Goal: Complete application form: Complete application form

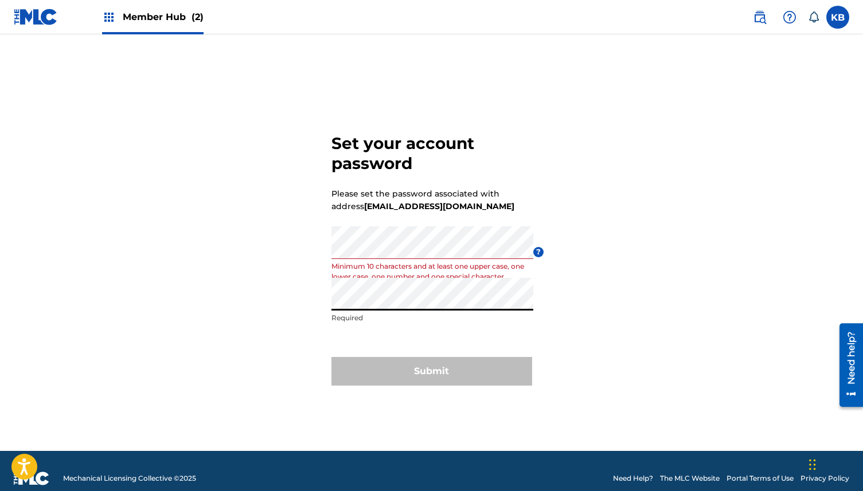
click at [201, 258] on div "Set your account password Please set the password associated with address info@…" at bounding box center [431, 257] width 802 height 388
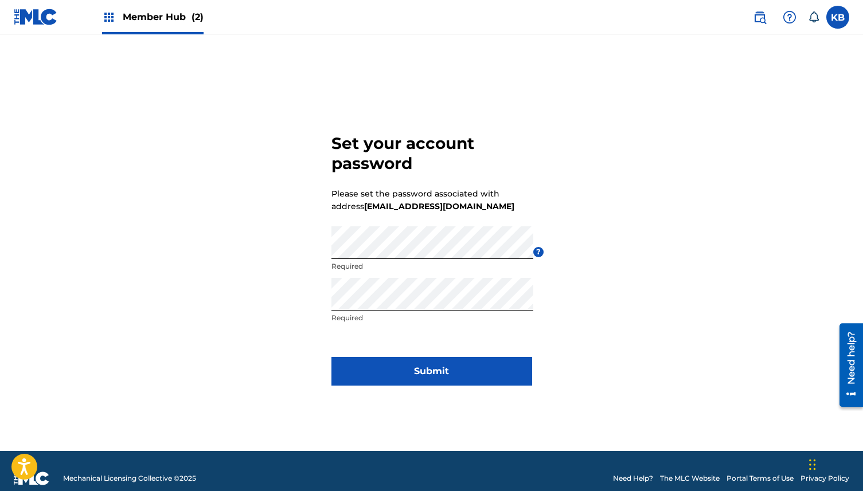
click at [238, 346] on div "Set your account password Please set the password associated with address info@…" at bounding box center [431, 257] width 802 height 388
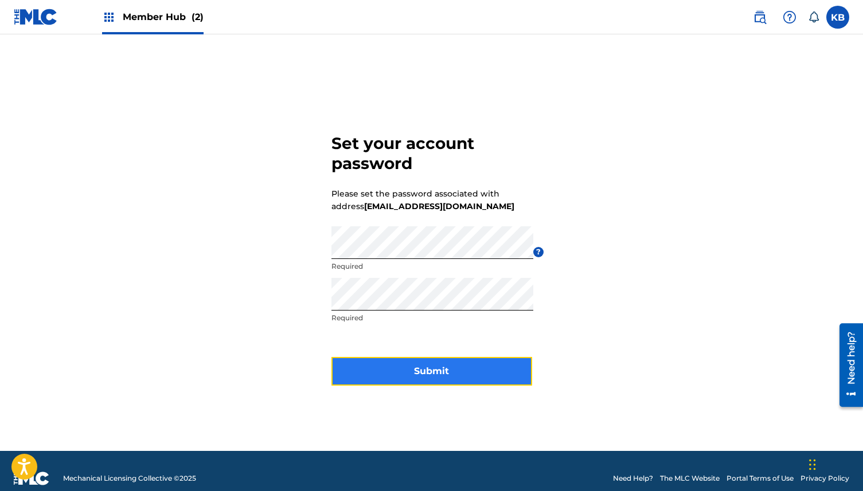
click at [374, 374] on button "Submit" at bounding box center [431, 371] width 201 height 29
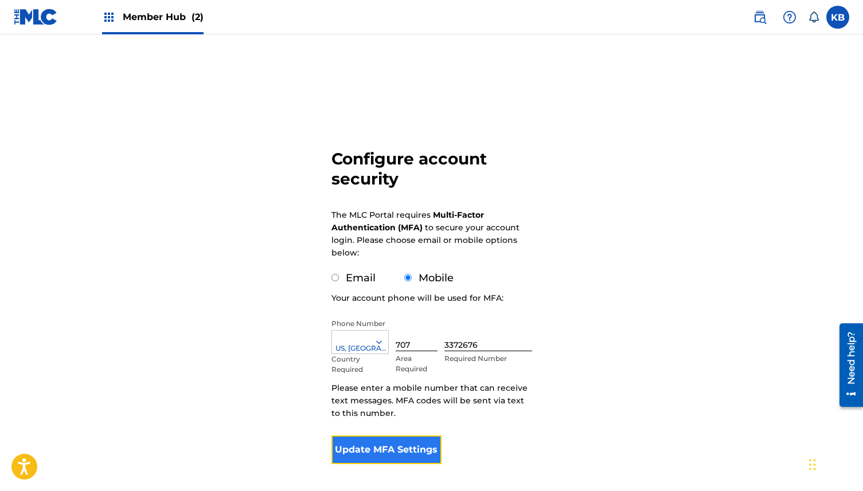
click at [375, 454] on button "Update MFA Settings" at bounding box center [386, 450] width 111 height 29
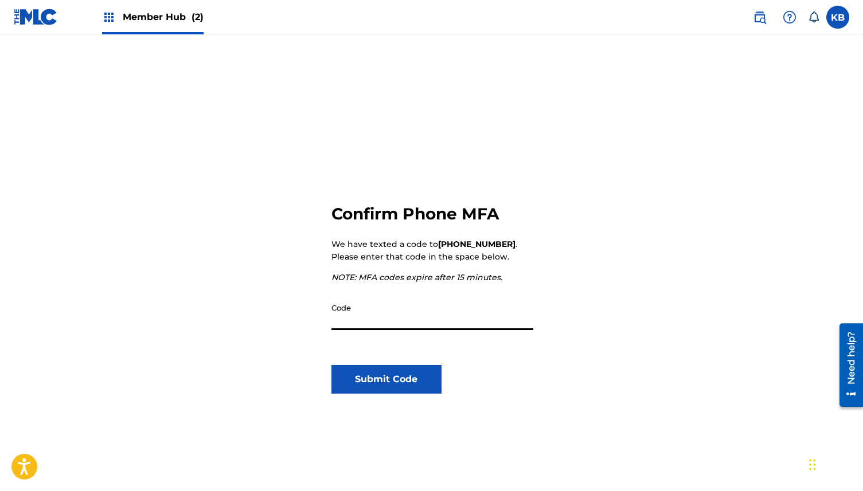
type input "5"
type input "450257"
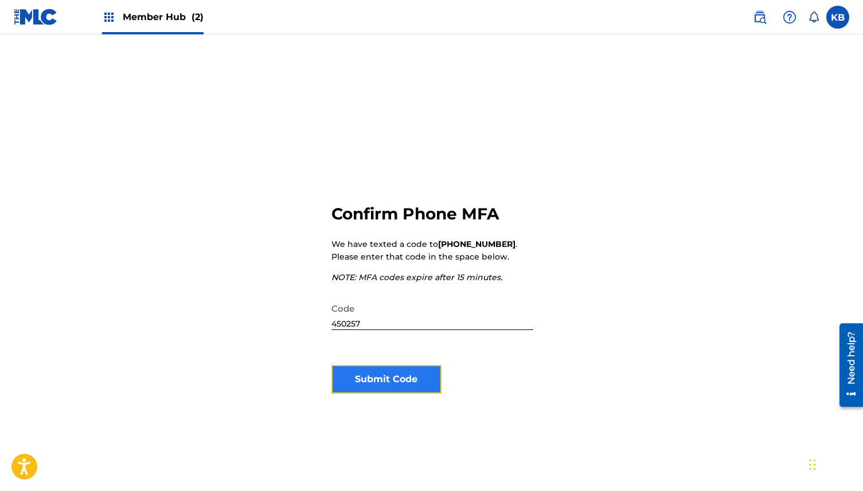
click at [378, 380] on button "Submit Code" at bounding box center [386, 379] width 111 height 29
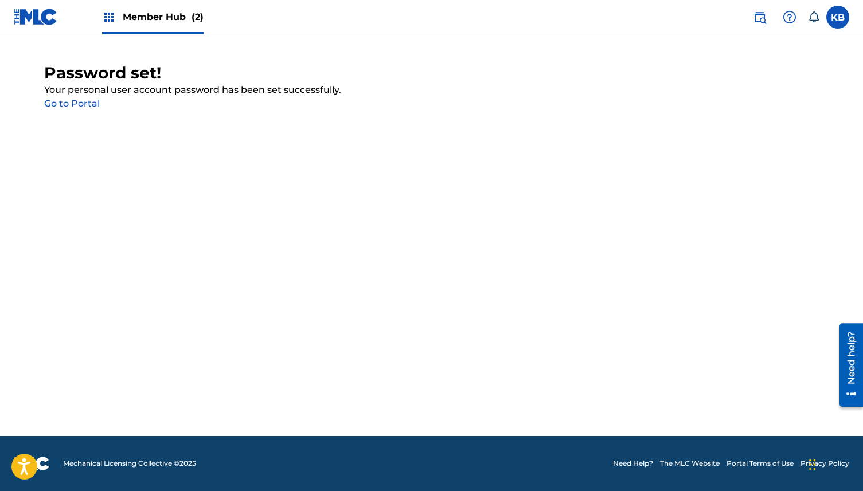
click at [72, 107] on link "Go to Portal" at bounding box center [72, 103] width 56 height 11
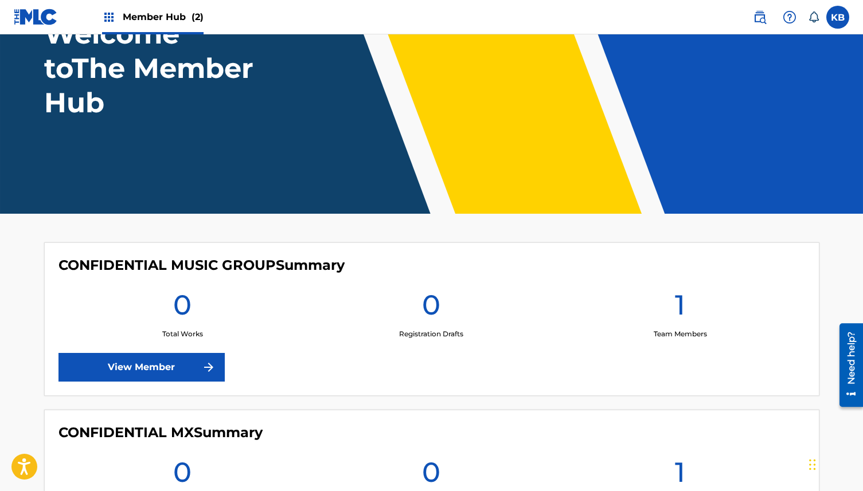
scroll to position [242, 0]
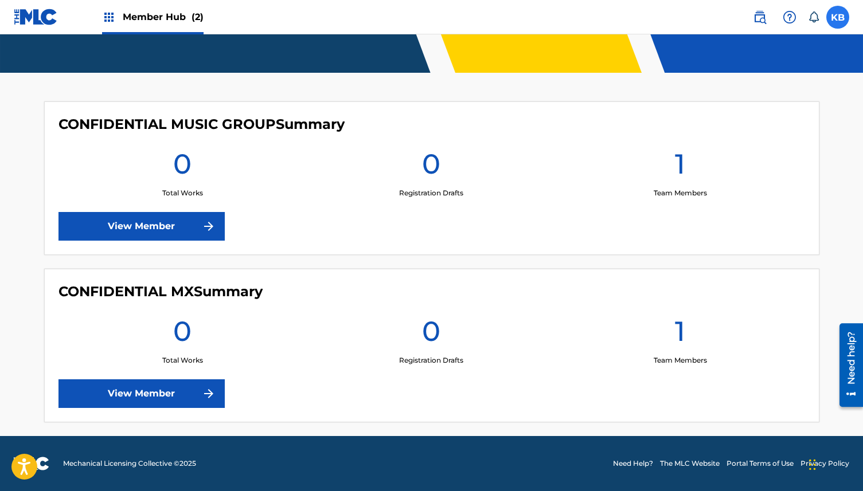
click at [833, 13] on label at bounding box center [837, 17] width 23 height 23
click at [837, 17] on input "KB Kyle Biane kjbiane@gmail.com Notification Preferences Profile Log out" at bounding box center [837, 17] width 0 height 0
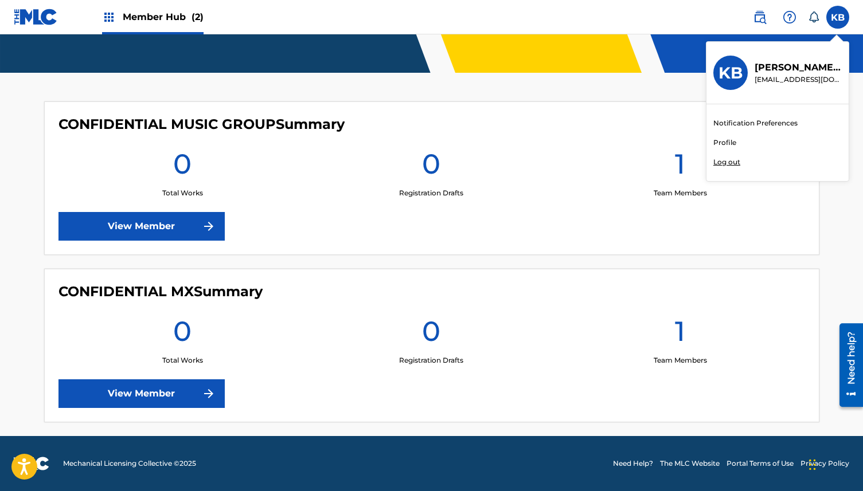
click at [726, 164] on p "Log out" at bounding box center [726, 162] width 27 height 10
click at [837, 17] on input "KB Kyle Biane kjbiane@gmail.com Notification Preferences Profile Log out" at bounding box center [837, 17] width 0 height 0
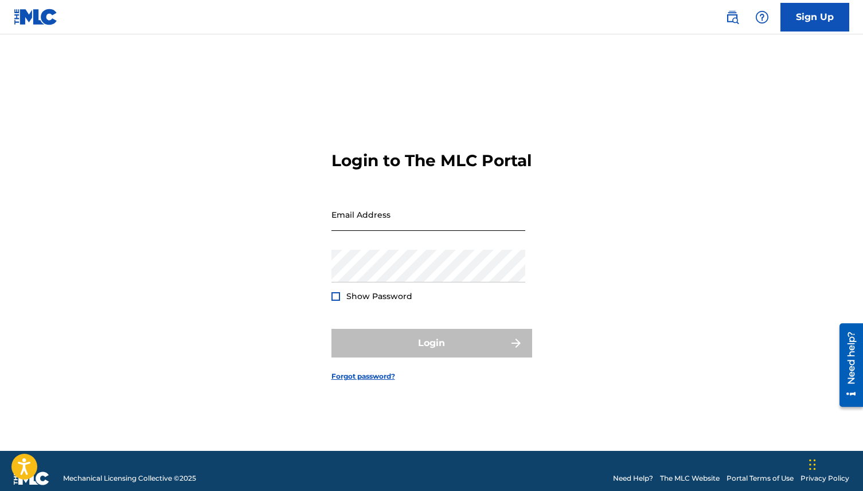
click at [365, 231] on input "Email Address" at bounding box center [428, 214] width 194 height 33
type input "[EMAIL_ADDRESS][DOMAIN_NAME]"
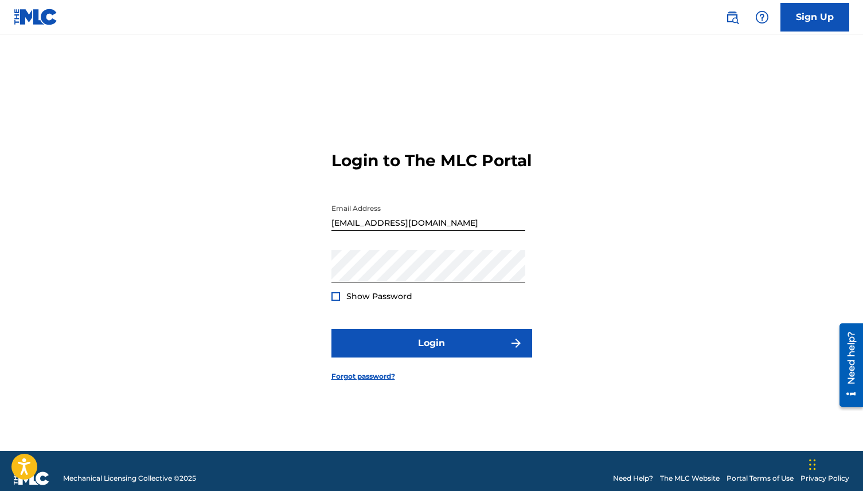
click at [338, 301] on div at bounding box center [335, 296] width 9 height 9
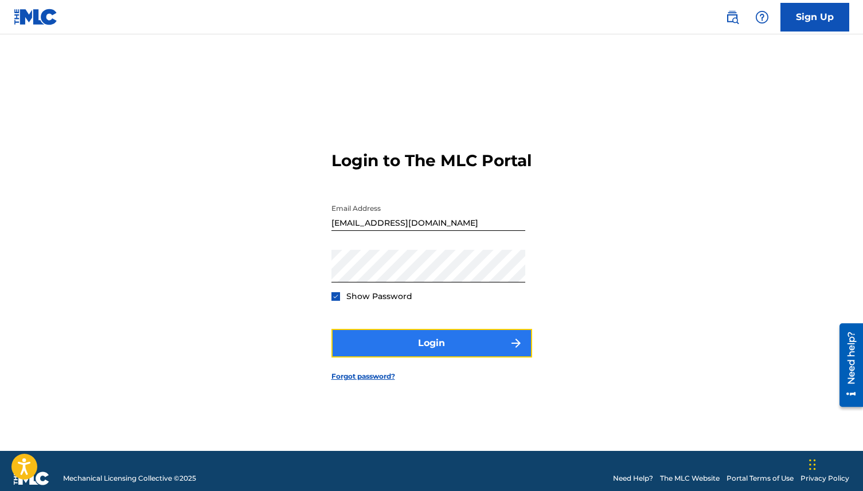
click at [376, 353] on button "Login" at bounding box center [431, 343] width 201 height 29
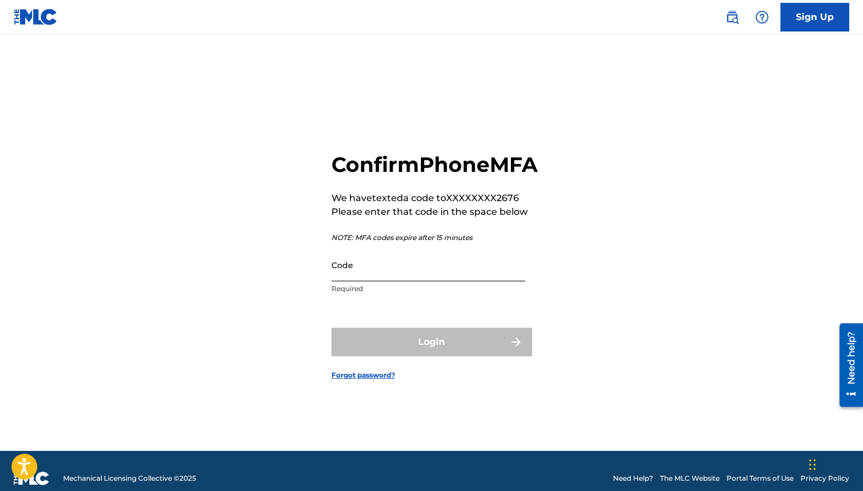
click at [369, 281] on input "Code" at bounding box center [428, 265] width 194 height 33
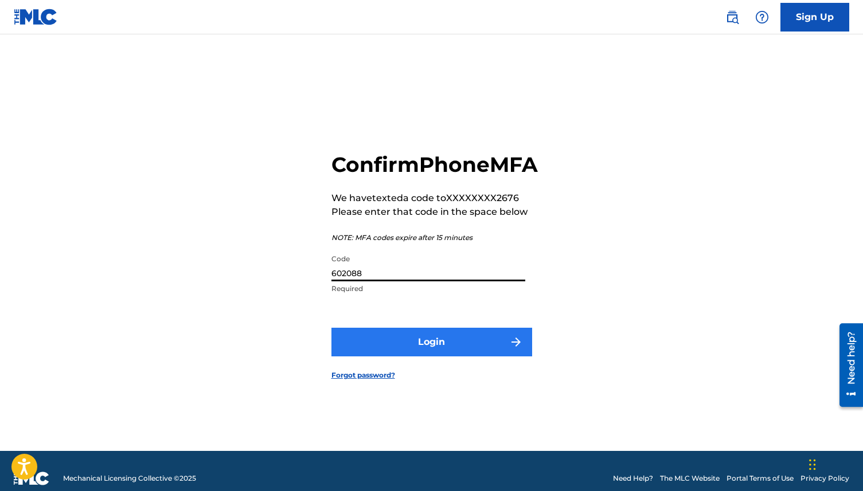
type input "602088"
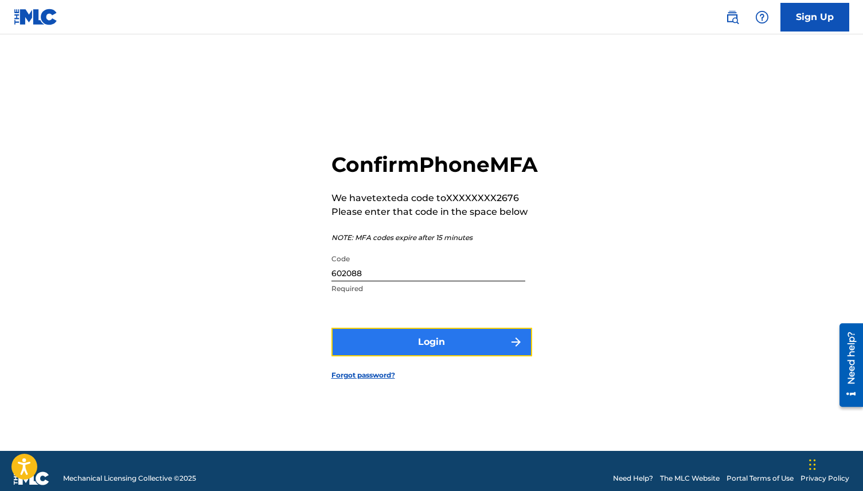
click at [367, 357] on button "Login" at bounding box center [431, 342] width 201 height 29
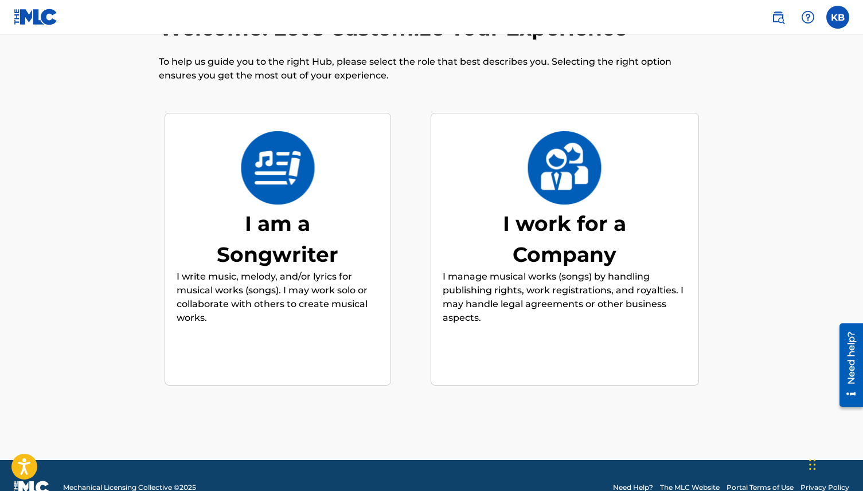
scroll to position [49, 0]
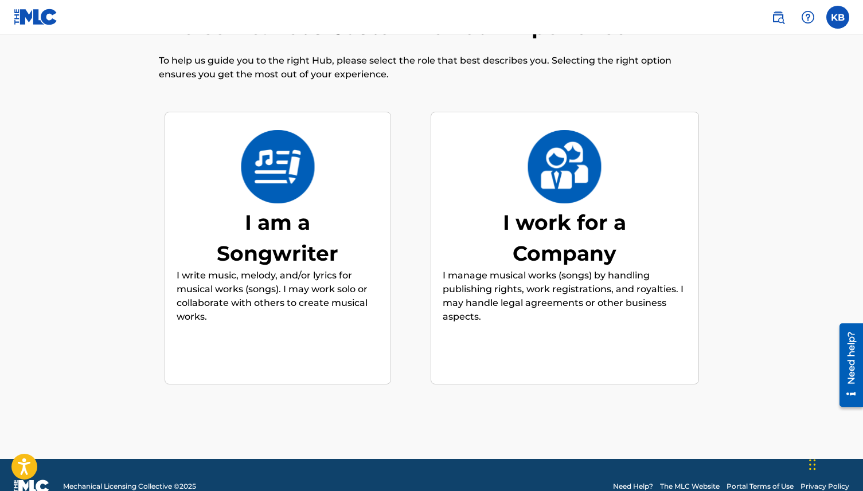
click at [574, 233] on div "I work for a Company" at bounding box center [565, 238] width 172 height 62
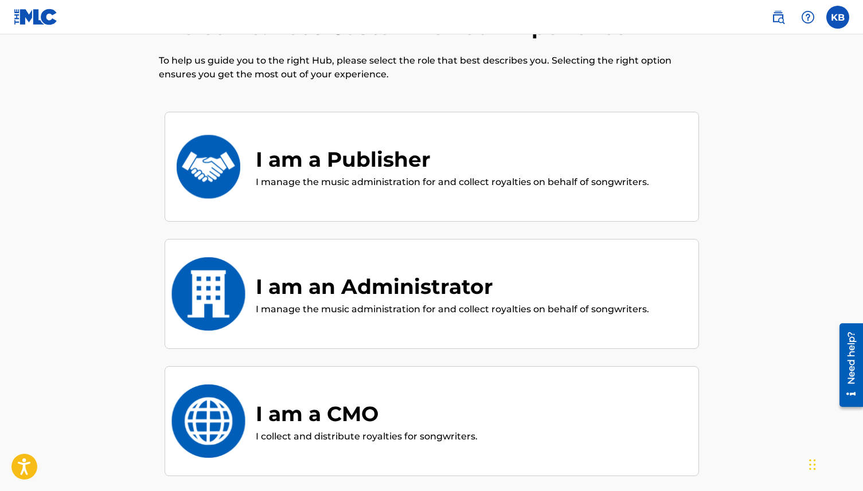
scroll to position [52, 0]
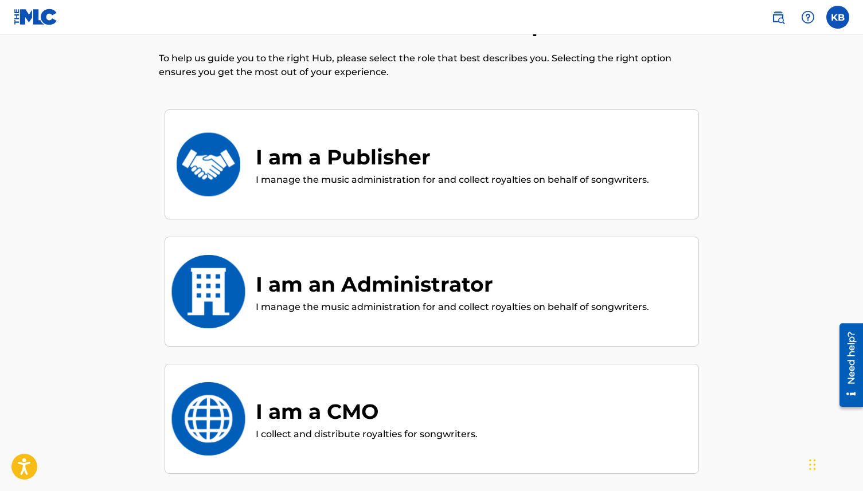
click at [320, 160] on div "I am a Publisher" at bounding box center [452, 157] width 393 height 31
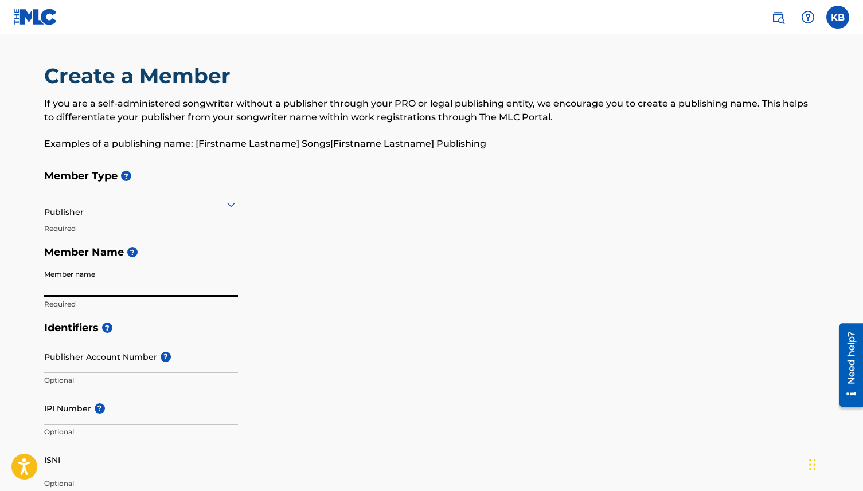
click at [101, 283] on input "Member name" at bounding box center [141, 280] width 194 height 33
click at [302, 272] on div "Member Type ? Publisher Required Member Name ? Member name Required" at bounding box center [431, 240] width 775 height 152
click at [138, 284] on input "Member name" at bounding box center [141, 280] width 194 height 33
type input "Kyle Biane"
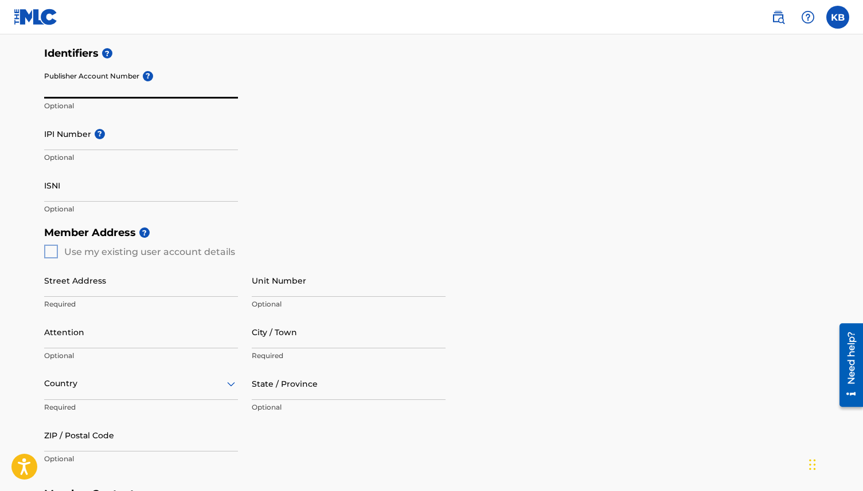
scroll to position [276, 0]
click at [48, 249] on div "Member Address ? Use my existing user account details Street Address Required U…" at bounding box center [431, 351] width 775 height 262
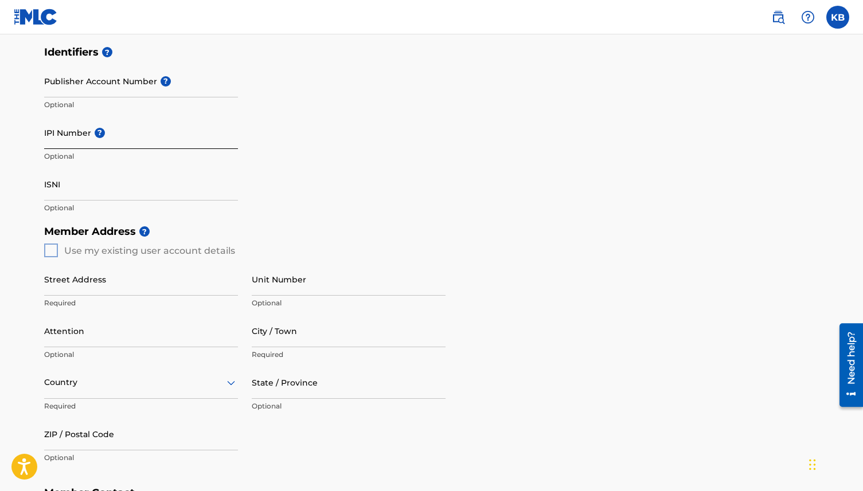
click at [77, 136] on input "IPI Number ?" at bounding box center [141, 132] width 194 height 33
paste input "724052376"
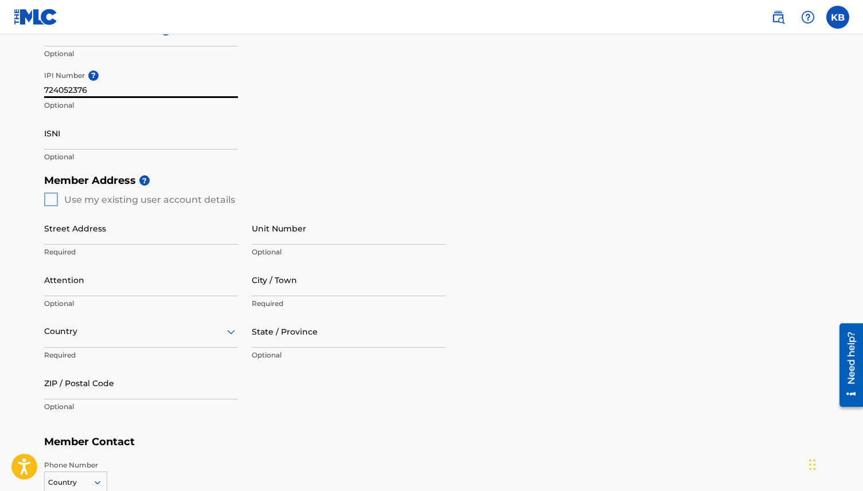
scroll to position [367, 0]
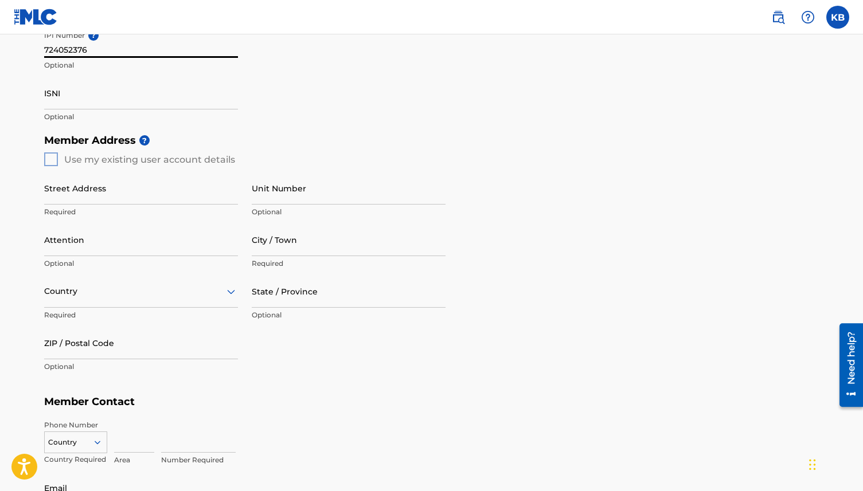
type input "724052376"
click at [52, 162] on div "Member Address ? Use my existing user account details Street Address Required U…" at bounding box center [431, 259] width 775 height 262
click at [49, 159] on div "Member Address ? Use my existing user account details Street Address Required U…" at bounding box center [431, 259] width 775 height 262
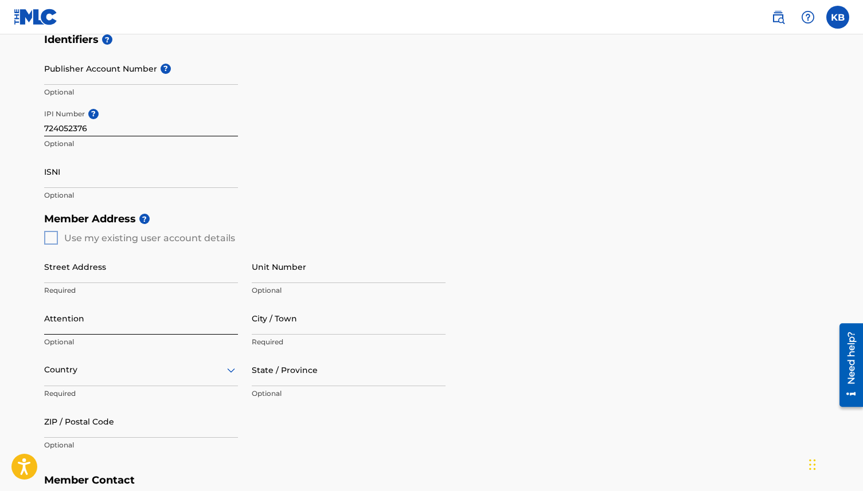
scroll to position [268, 0]
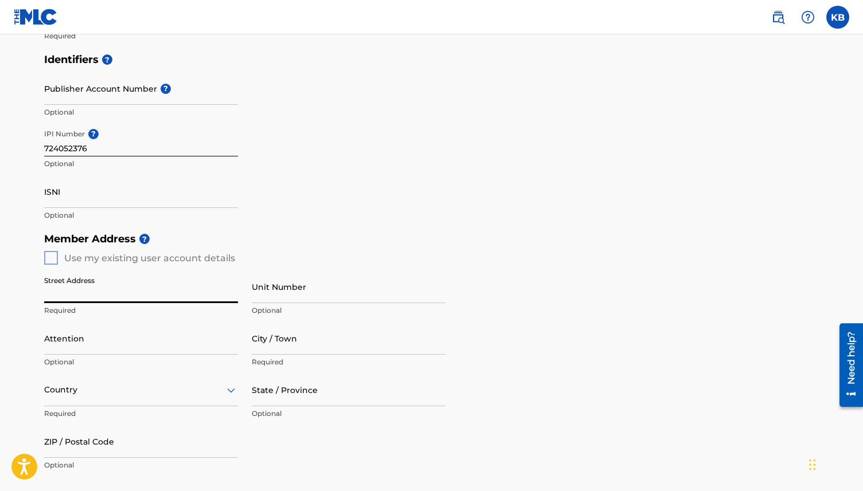
click at [83, 289] on input "Street Address" at bounding box center [141, 287] width 194 height 33
type input "1830 Echo Park Ave."
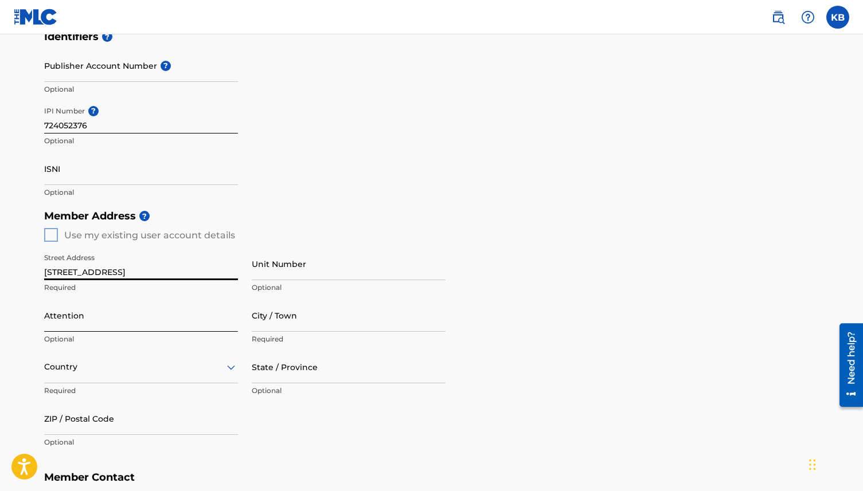
click at [116, 318] on input "Attention" at bounding box center [141, 315] width 194 height 33
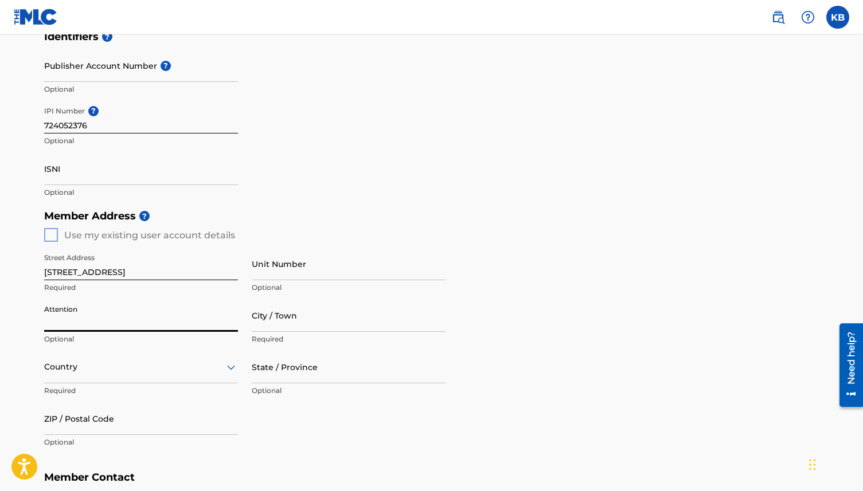
scroll to position [356, 0]
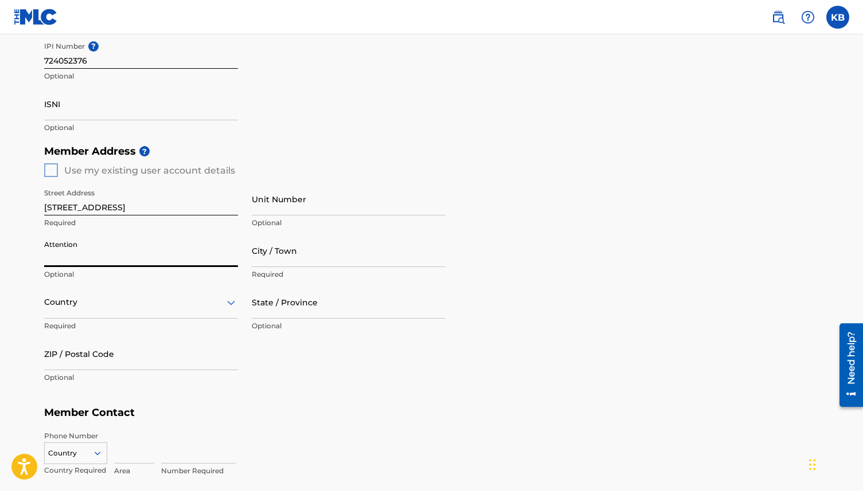
click at [93, 319] on div "Country" at bounding box center [141, 302] width 194 height 33
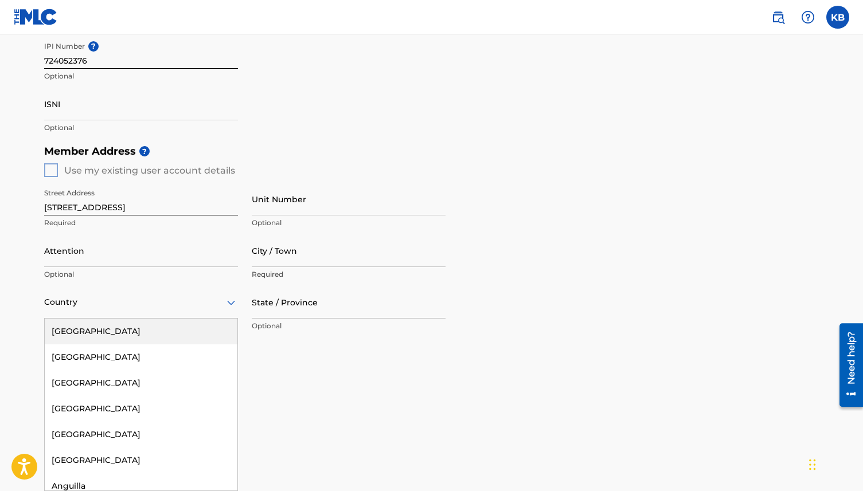
click at [89, 333] on div "United States" at bounding box center [141, 332] width 193 height 26
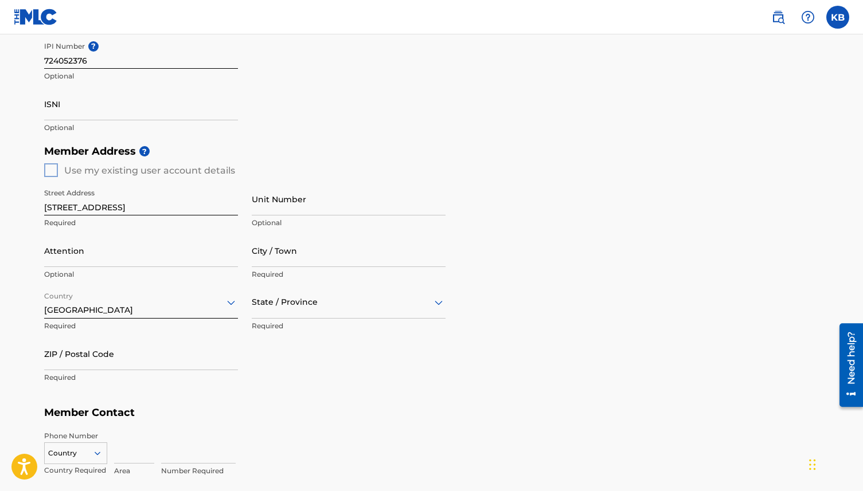
click at [301, 300] on div at bounding box center [349, 302] width 194 height 14
type input "C"
click at [290, 357] on div "California" at bounding box center [348, 357] width 193 height 26
click at [276, 250] on input "City / Town" at bounding box center [349, 250] width 194 height 33
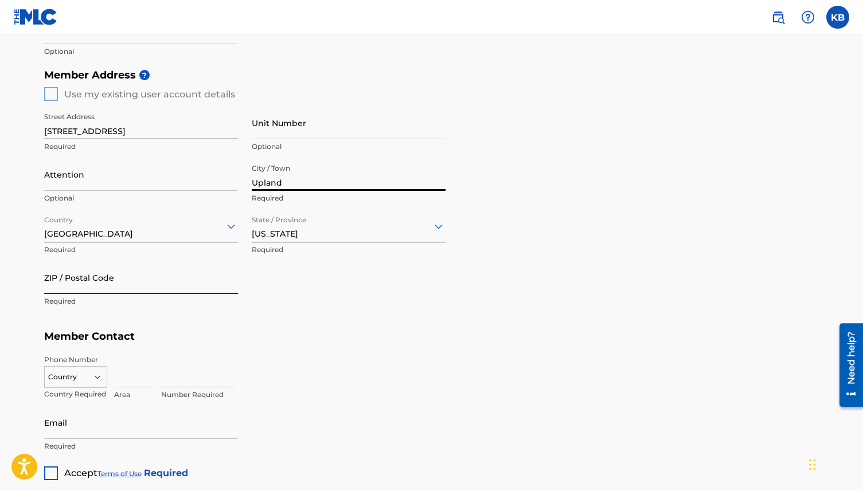
scroll to position [433, 0]
type input "Los Angeles"
click at [170, 289] on input "ZIP / Postal Code" at bounding box center [141, 277] width 194 height 33
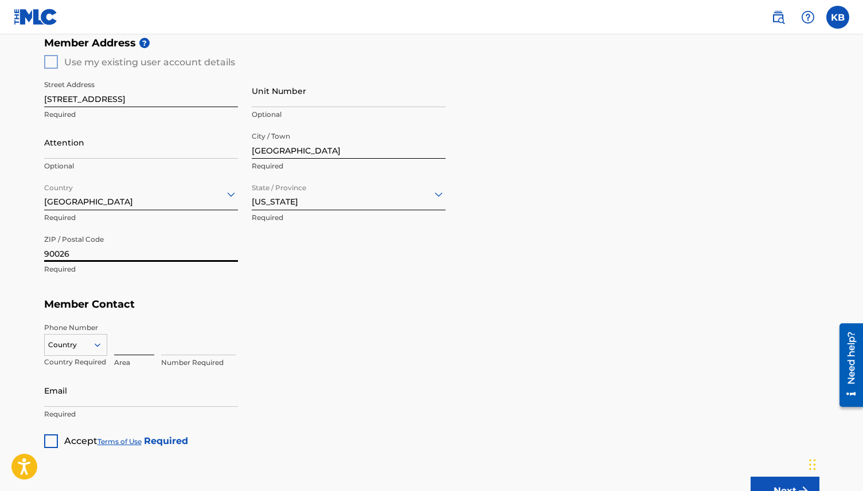
type input "90026"
click at [124, 352] on input at bounding box center [134, 339] width 40 height 33
type input "707"
click at [185, 357] on div "Number Required" at bounding box center [198, 349] width 75 height 52
click at [185, 349] on input at bounding box center [198, 339] width 75 height 33
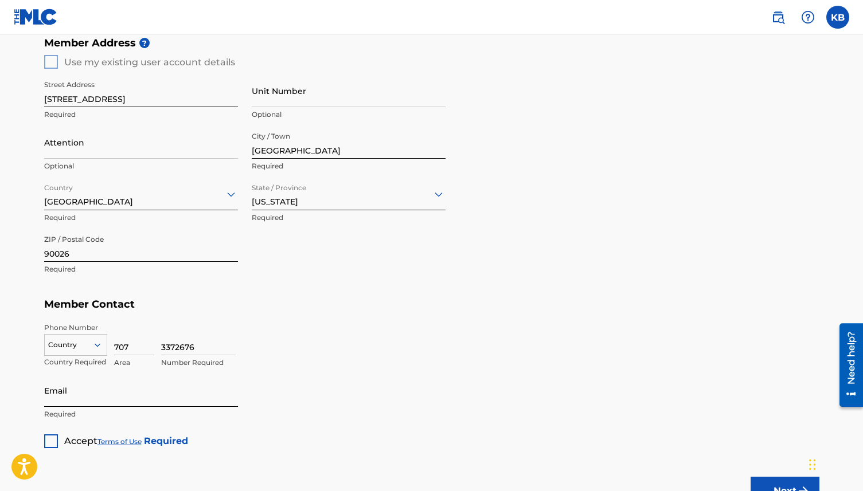
type input "3372676"
click at [121, 401] on input "Email" at bounding box center [141, 390] width 194 height 33
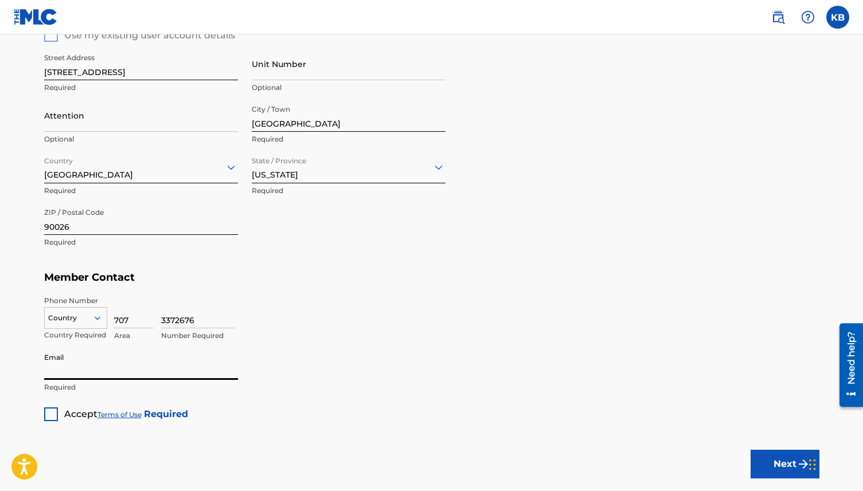
scroll to position [493, 0]
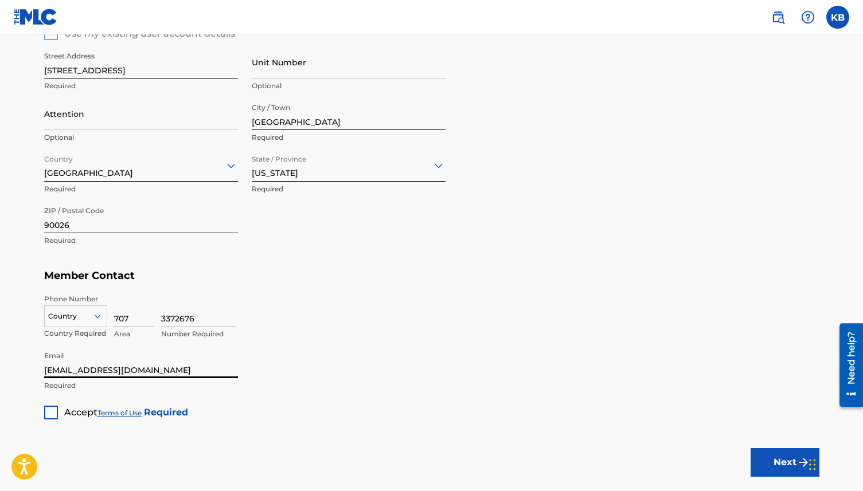
type input "[EMAIL_ADDRESS][DOMAIN_NAME]"
click at [54, 413] on div at bounding box center [51, 413] width 14 height 14
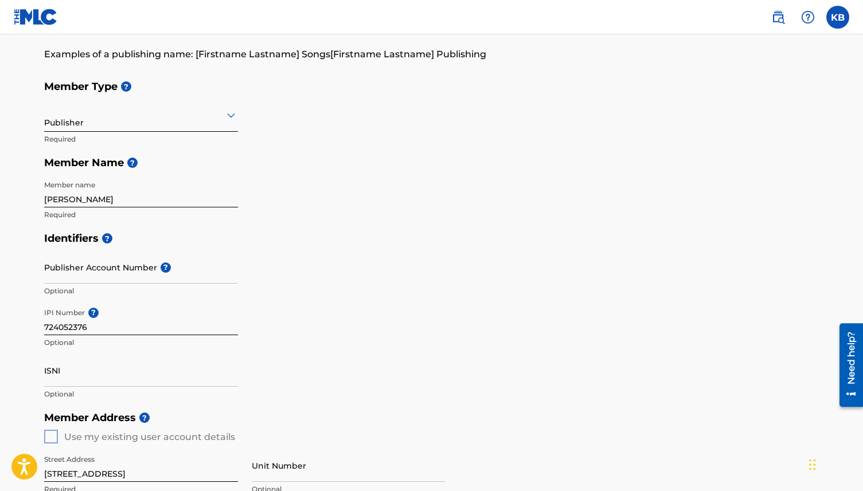
scroll to position [87, 0]
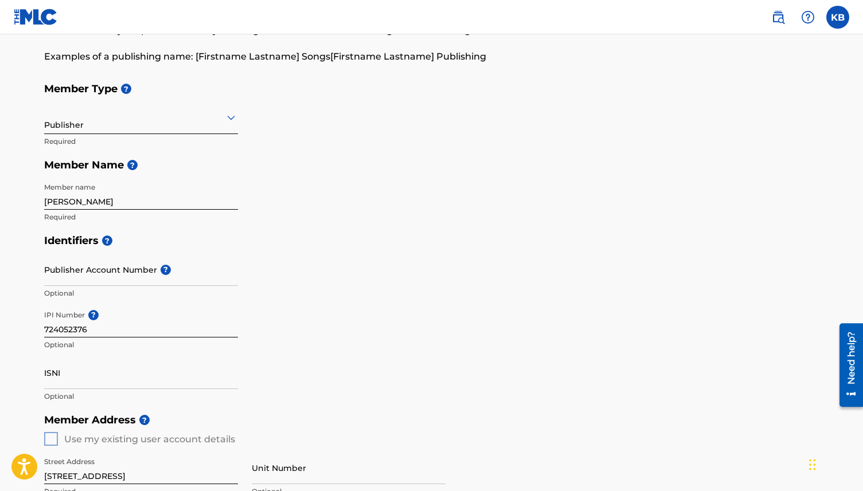
click at [156, 205] on input "Kyle Biane" at bounding box center [141, 193] width 194 height 33
paste input "CONFIDENTIAL MX"
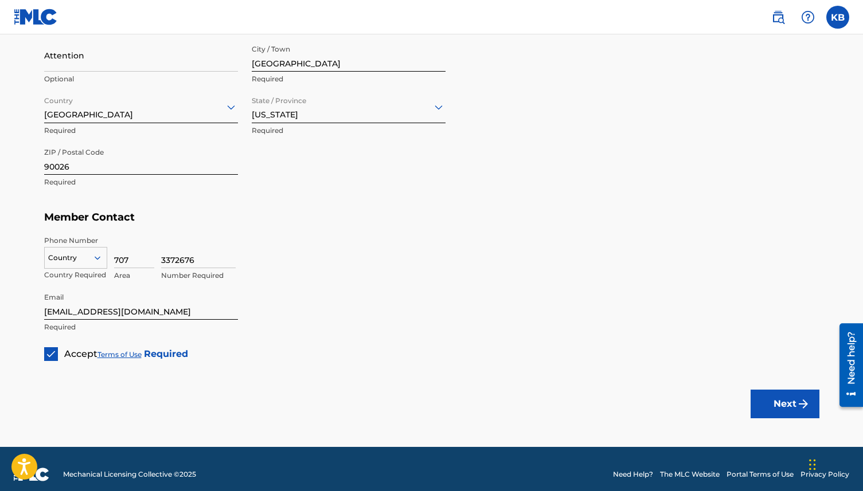
scroll to position [562, 0]
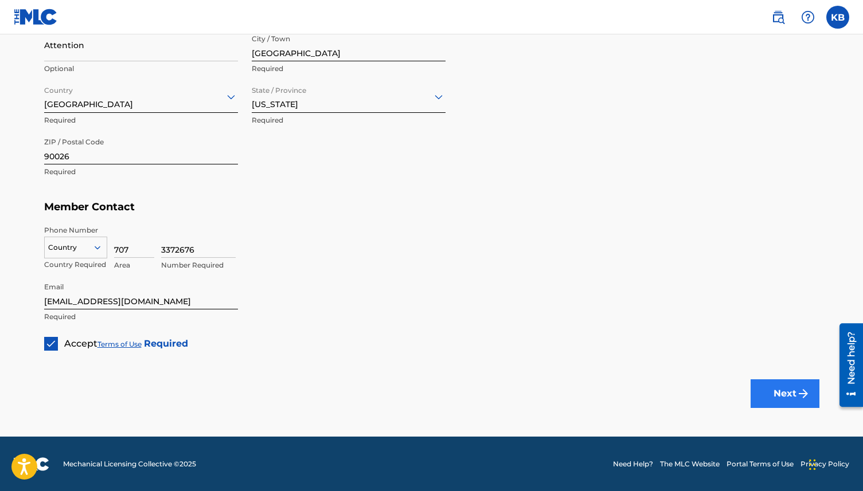
type input "CONFIDENTIAL MX"
click at [799, 390] on img "submit" at bounding box center [803, 394] width 14 height 14
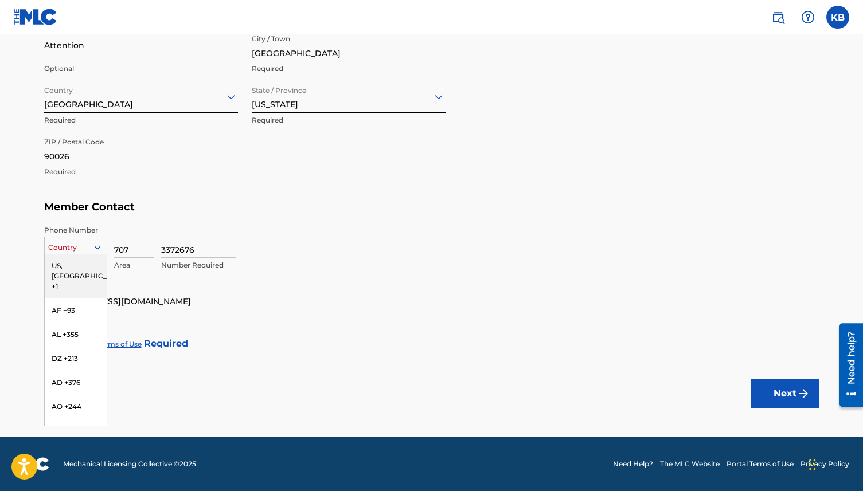
click at [71, 250] on div at bounding box center [76, 247] width 62 height 13
click at [73, 263] on div "US, CA +1" at bounding box center [76, 276] width 62 height 45
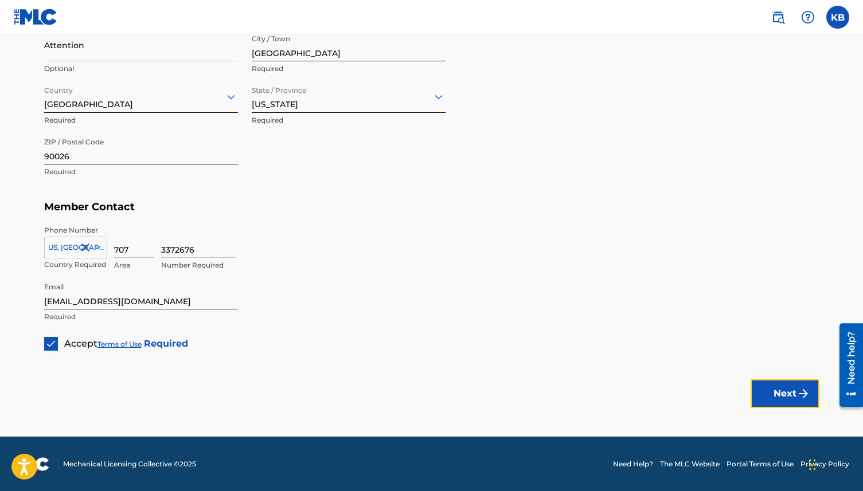
click at [774, 396] on button "Next" at bounding box center [784, 393] width 69 height 29
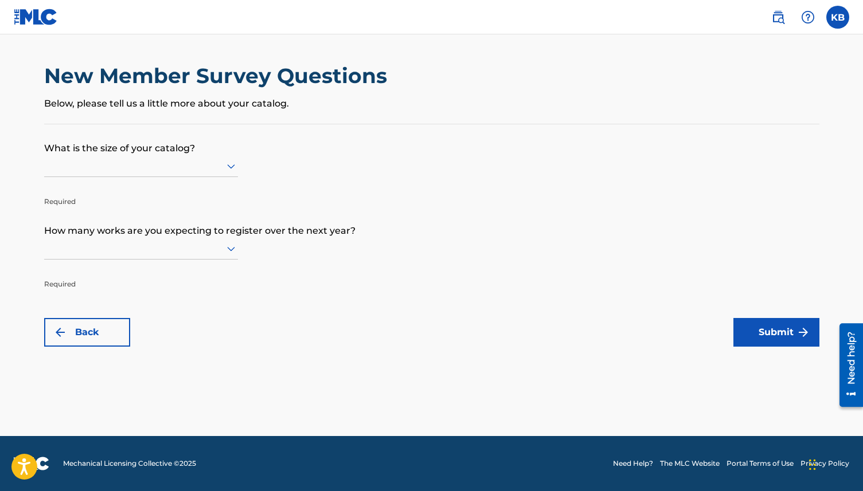
click at [195, 150] on p "What is the size of your catalog?" at bounding box center [431, 139] width 775 height 31
click at [195, 165] on div at bounding box center [141, 166] width 194 height 14
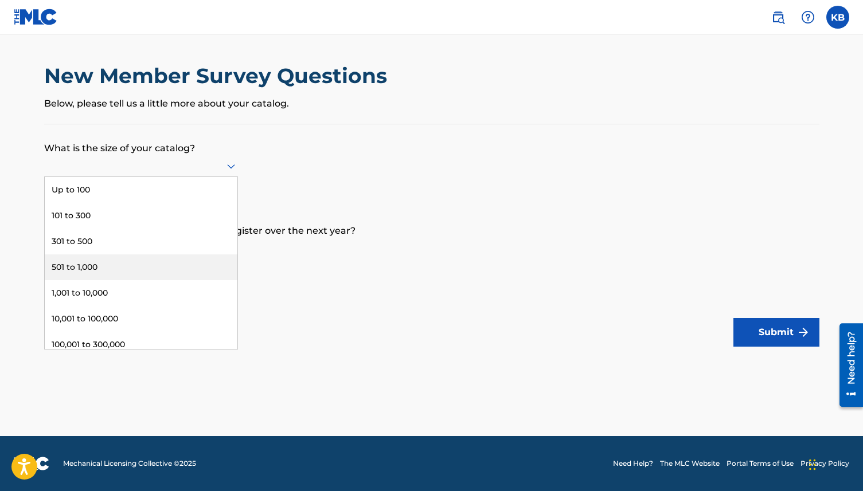
click at [139, 272] on div "501 to 1,000" at bounding box center [141, 267] width 193 height 26
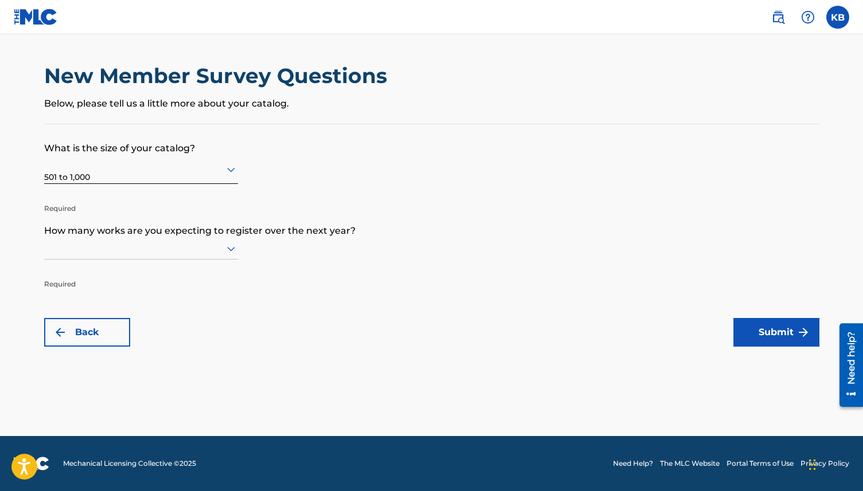
click at [150, 252] on div at bounding box center [141, 248] width 194 height 14
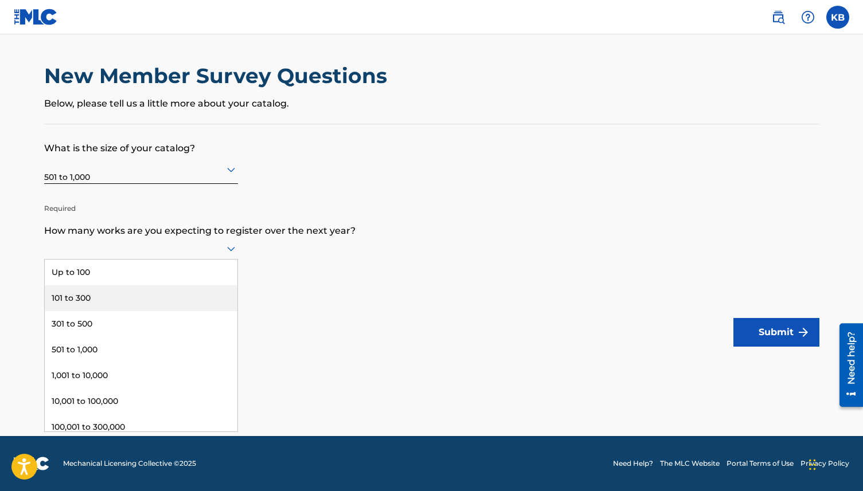
click at [136, 300] on div "101 to 300" at bounding box center [141, 298] width 193 height 26
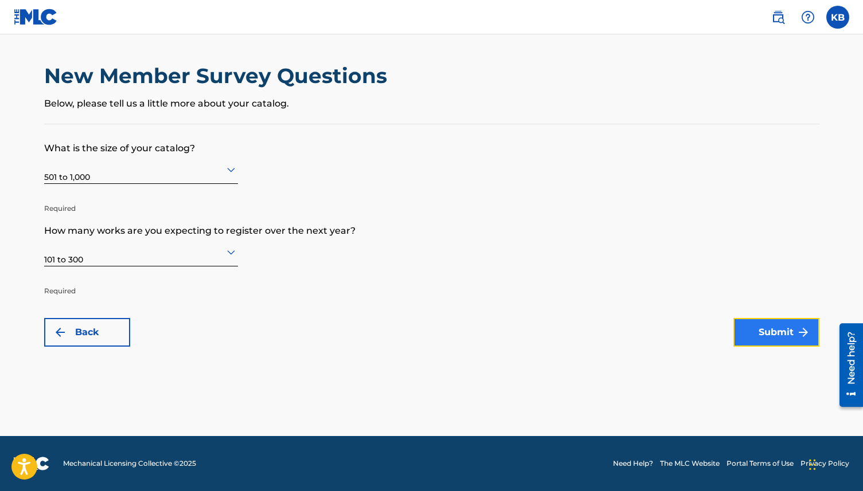
click at [746, 333] on button "Submit" at bounding box center [776, 332] width 86 height 29
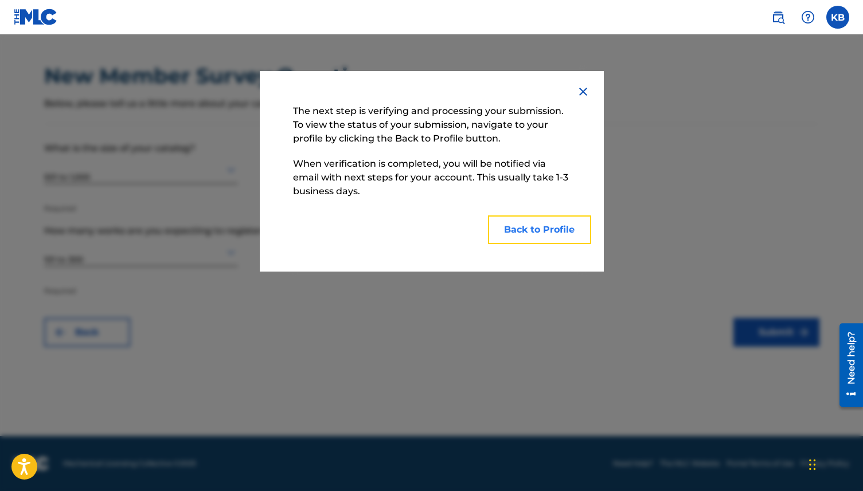
click at [557, 230] on button "Back to Profile" at bounding box center [539, 230] width 103 height 29
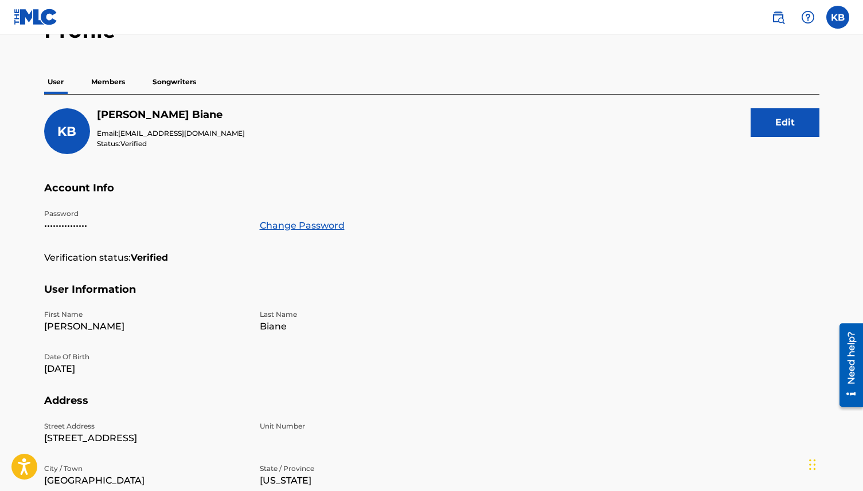
scroll to position [17, 0]
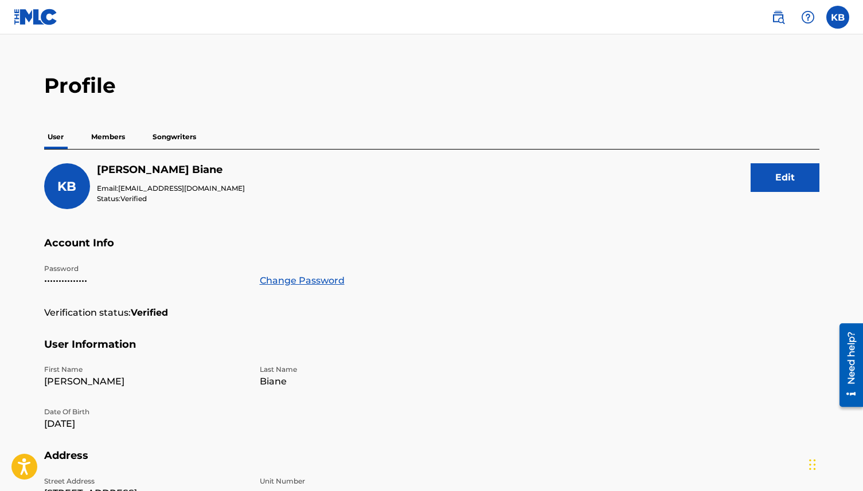
click at [104, 133] on p "Members" at bounding box center [108, 137] width 41 height 24
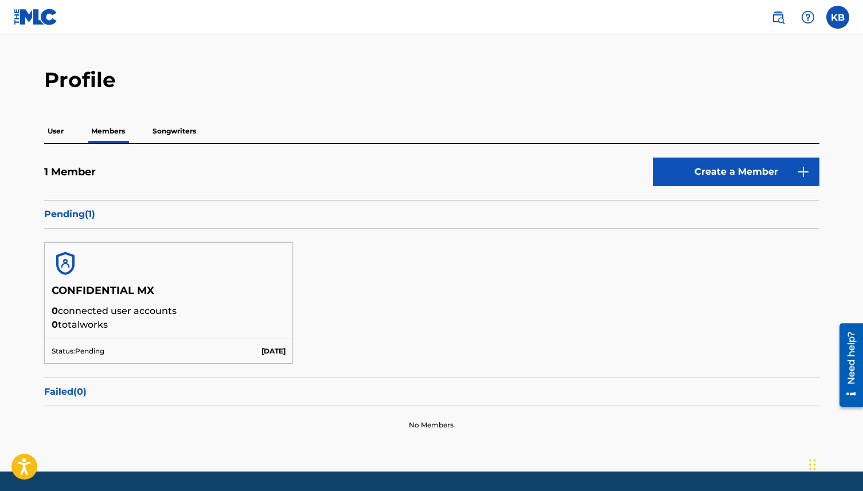
scroll to position [57, 0]
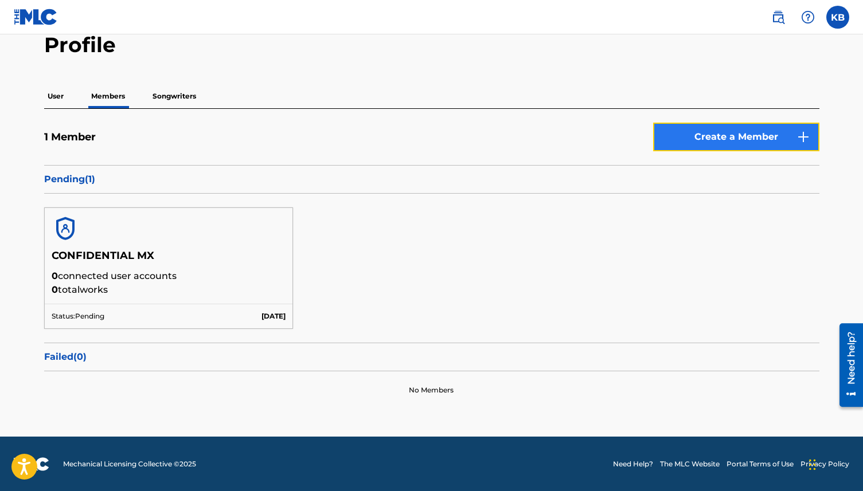
click at [696, 142] on link "Create a Member" at bounding box center [736, 137] width 166 height 29
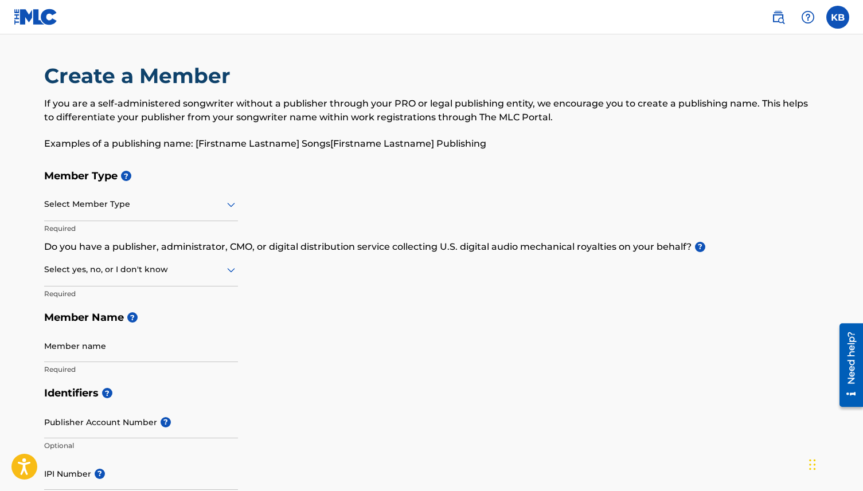
click at [159, 207] on div at bounding box center [141, 204] width 194 height 14
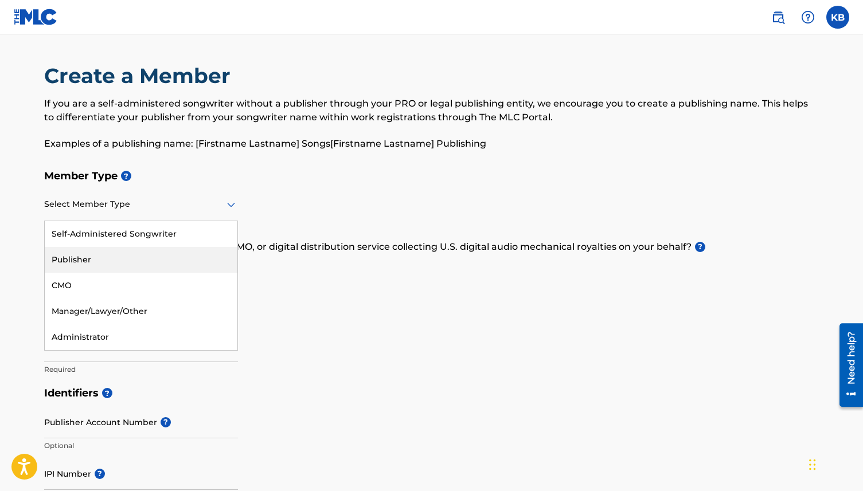
click at [141, 267] on div "Publisher" at bounding box center [141, 260] width 193 height 26
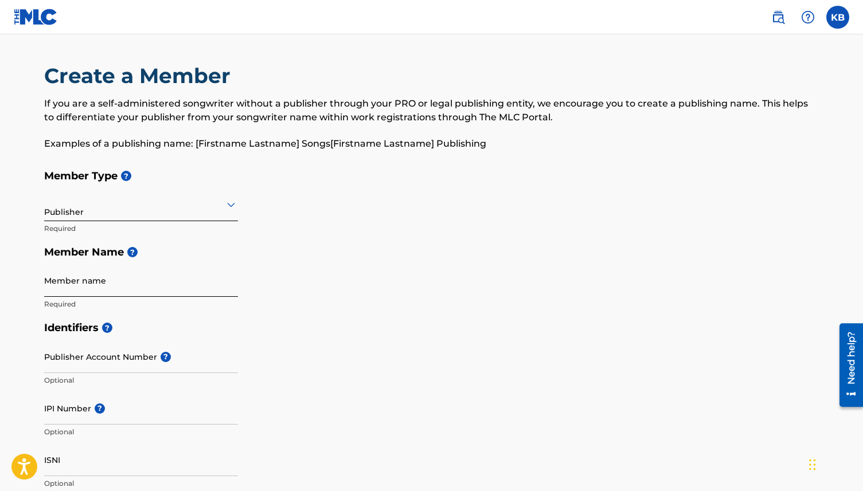
click at [113, 288] on input "Member name" at bounding box center [141, 280] width 194 height 33
type input "CONFIDENTIAL MUSIC GROUP"
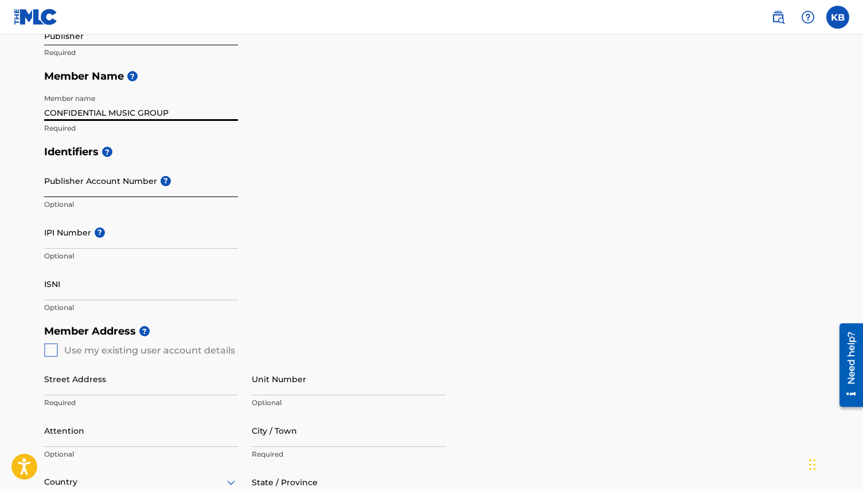
scroll to position [178, 0]
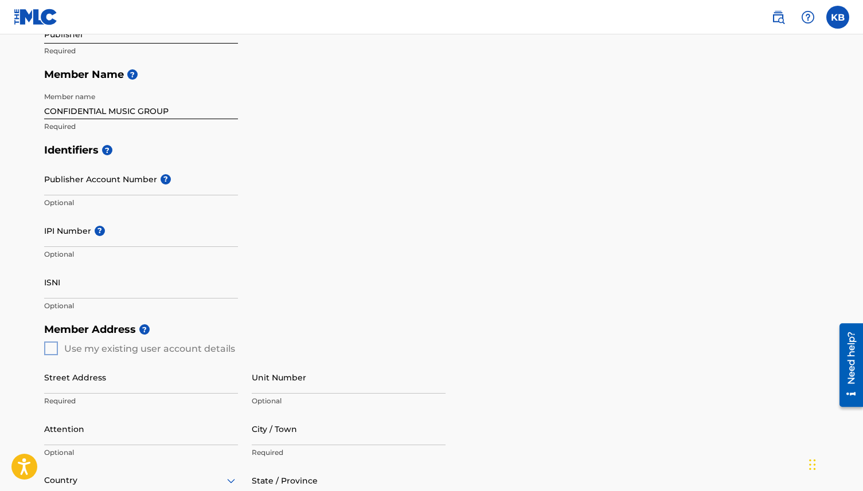
click at [93, 233] on span "?" at bounding box center [98, 231] width 14 height 10
click at [93, 233] on input "IPI Number ?" at bounding box center [141, 230] width 194 height 33
paste input "719801532"
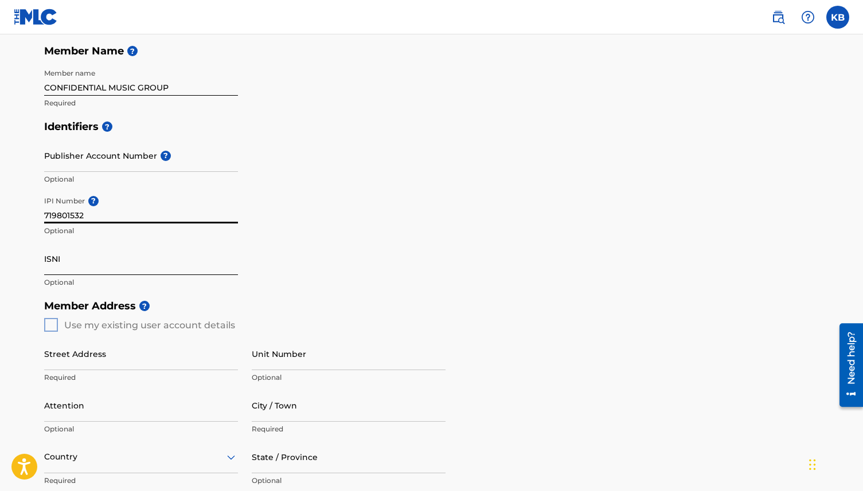
scroll to position [264, 0]
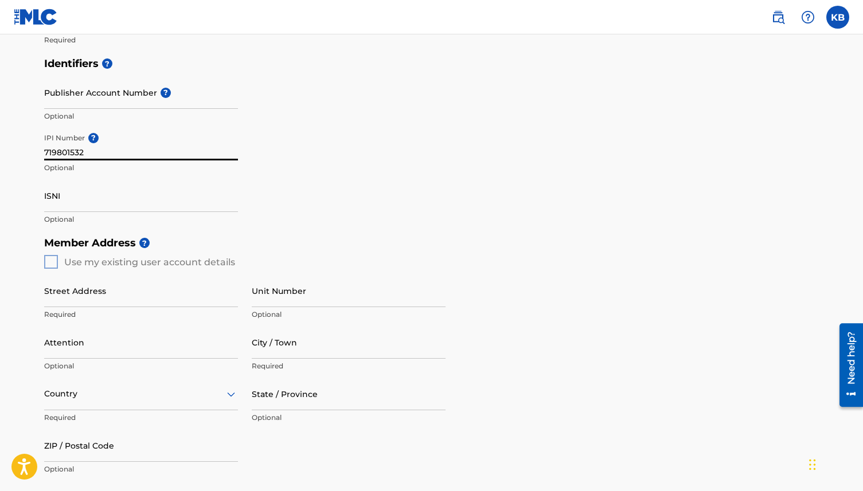
type input "719801532"
click at [50, 260] on div "Member Address ? Use my existing user account details Street Address Required U…" at bounding box center [431, 362] width 775 height 262
click at [59, 298] on input "Street Address" at bounding box center [141, 291] width 194 height 33
type input "1830 Echo Park Ave."
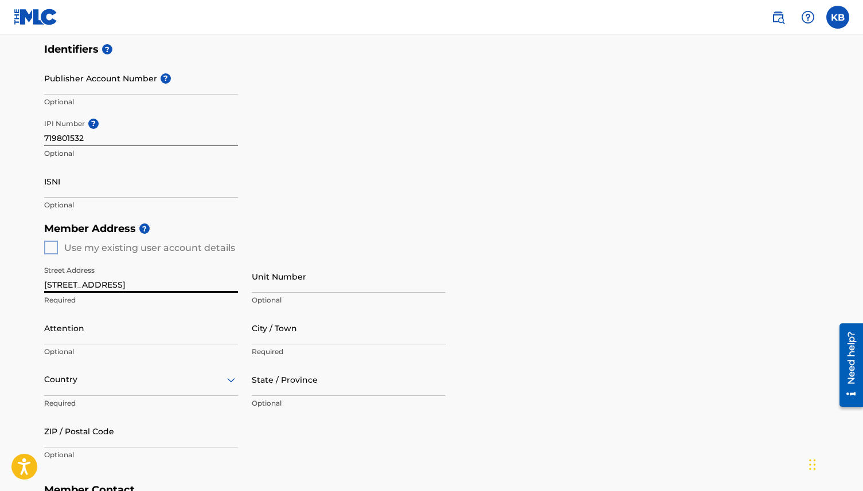
scroll to position [283, 0]
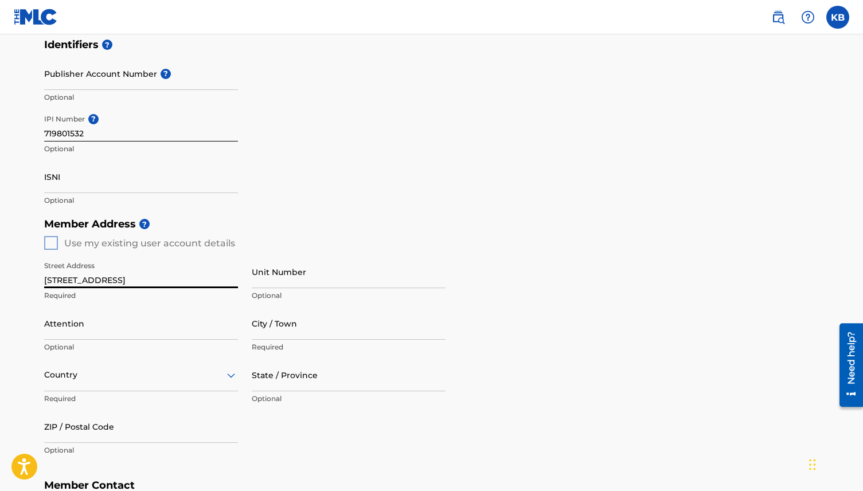
click at [144, 378] on div "Country" at bounding box center [141, 375] width 194 height 33
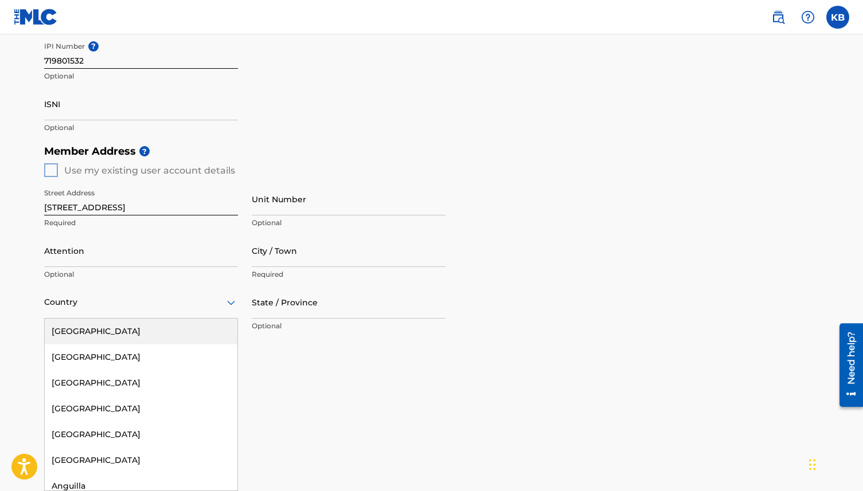
click at [135, 336] on div "United States" at bounding box center [141, 332] width 193 height 26
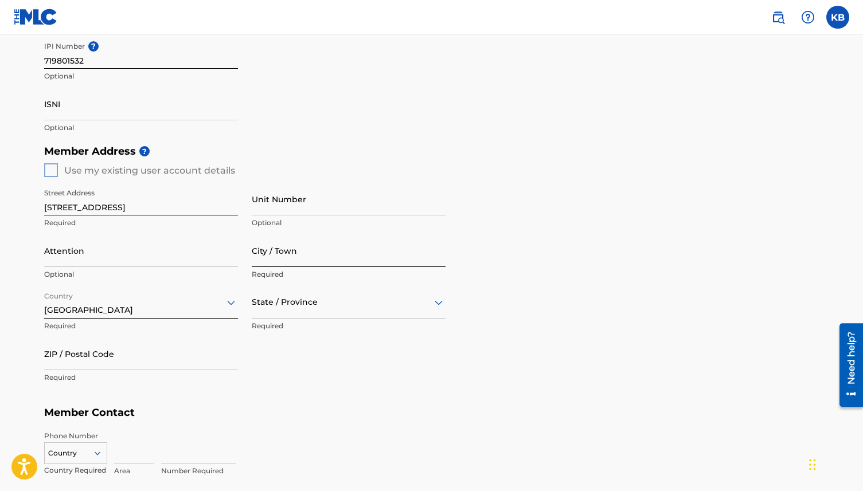
click at [263, 259] on input "City / Town" at bounding box center [349, 250] width 194 height 33
type input "Los Angeles"
click at [312, 310] on div "State / Province" at bounding box center [349, 302] width 194 height 33
click at [285, 461] on div "California" at bounding box center [348, 461] width 193 height 26
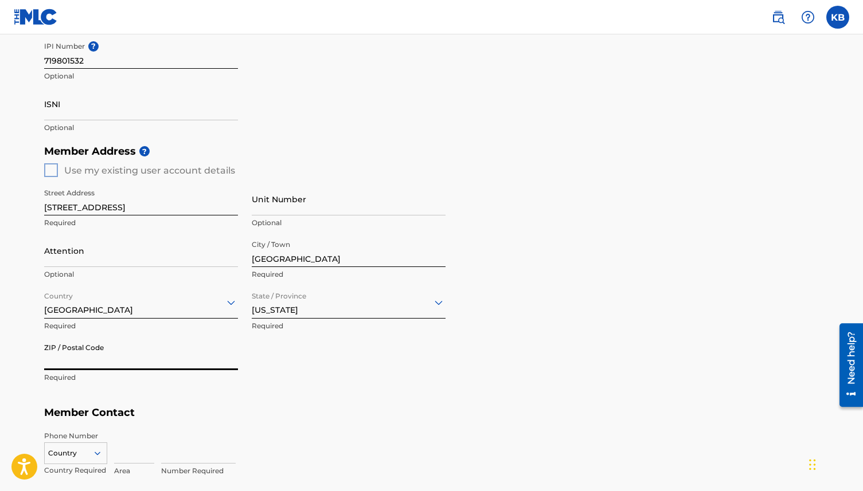
click at [156, 351] on input "ZIP / Postal Code" at bounding box center [141, 354] width 194 height 33
type input "0"
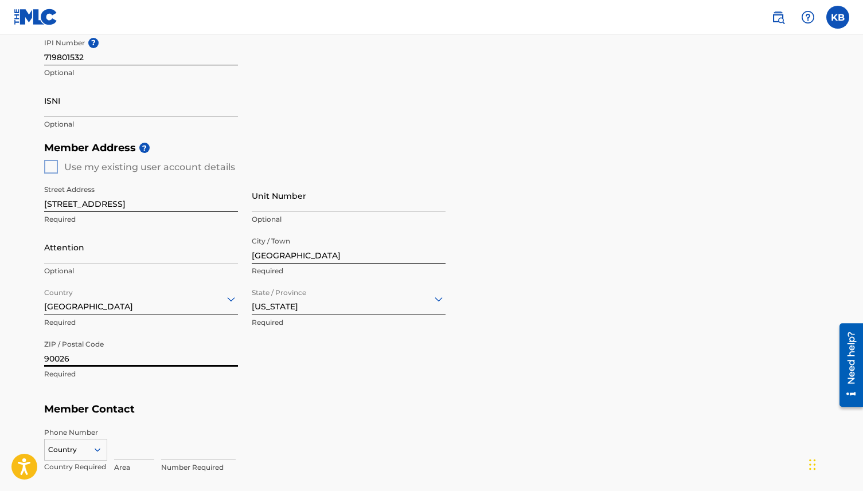
scroll to position [376, 0]
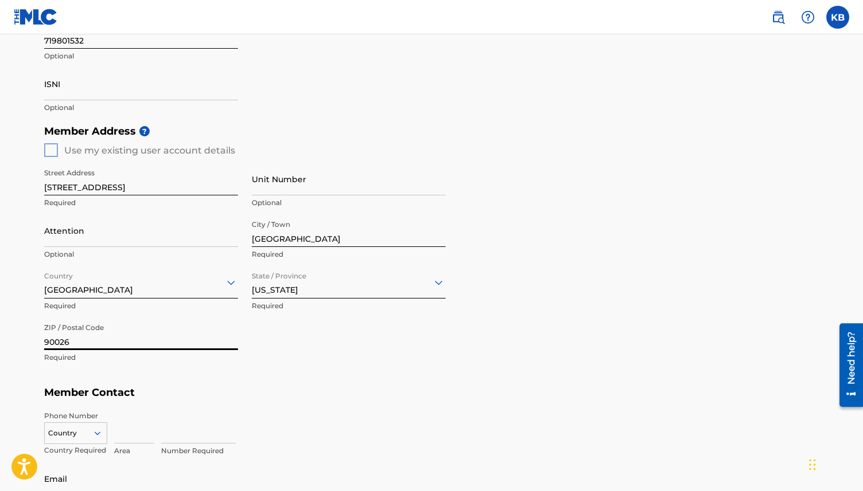
type input "90026"
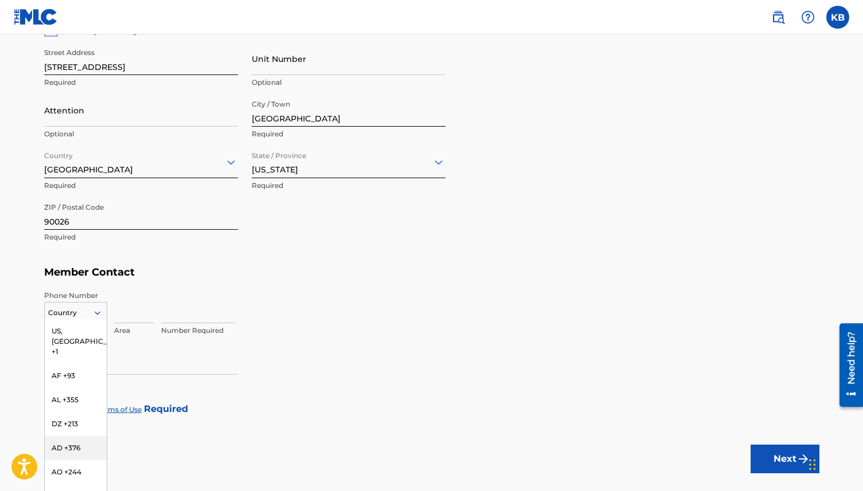
click at [91, 319] on div "AD +376, 5 of 216. 216 results available. Use Up and Down to choose options, pr…" at bounding box center [75, 310] width 63 height 17
click at [82, 331] on div "US, CA +1" at bounding box center [76, 341] width 62 height 45
click at [127, 311] on input at bounding box center [134, 307] width 40 height 33
type input "707"
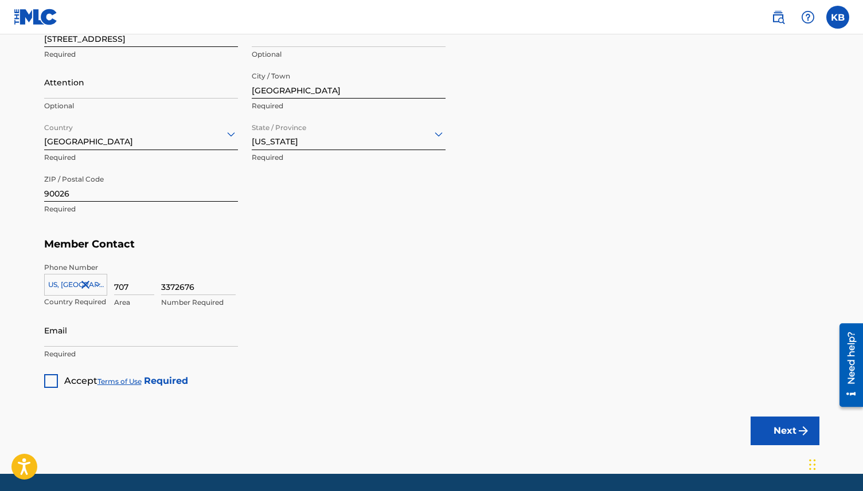
scroll to position [519, 0]
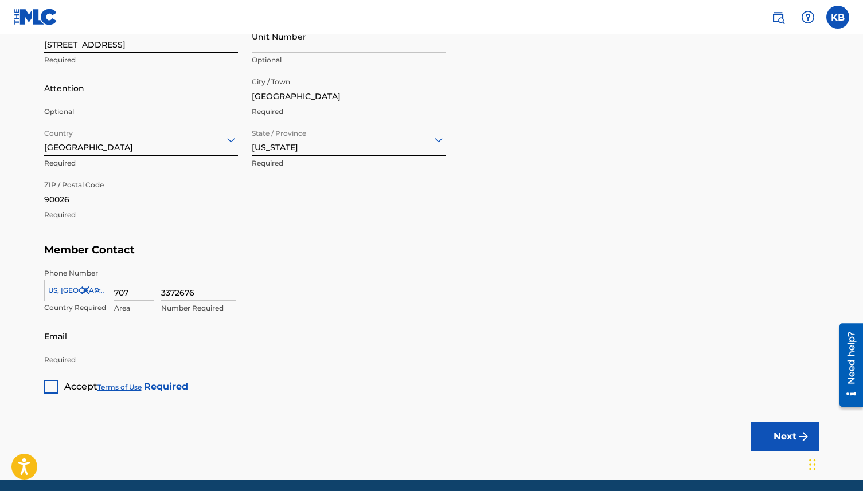
type input "3372676"
click at [91, 338] on input "Email" at bounding box center [141, 336] width 194 height 33
type input "[EMAIL_ADDRESS][DOMAIN_NAME]"
click at [50, 381] on div at bounding box center [51, 387] width 14 height 14
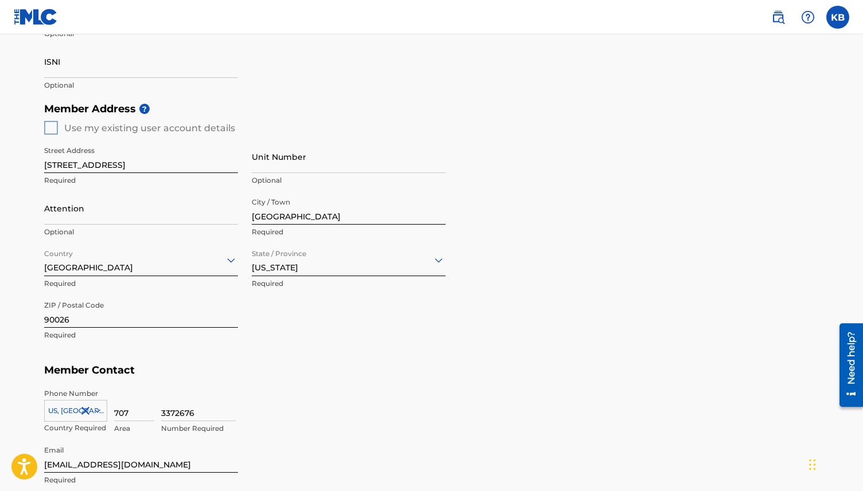
scroll to position [562, 0]
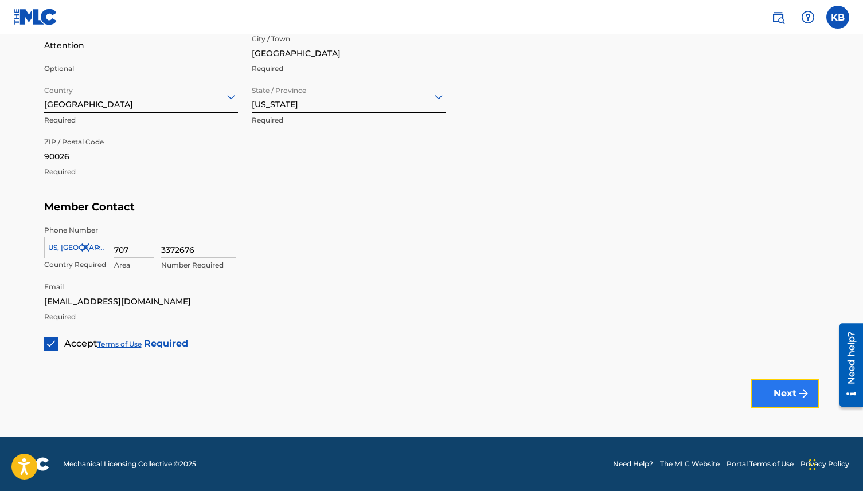
click at [800, 385] on button "Next" at bounding box center [784, 393] width 69 height 29
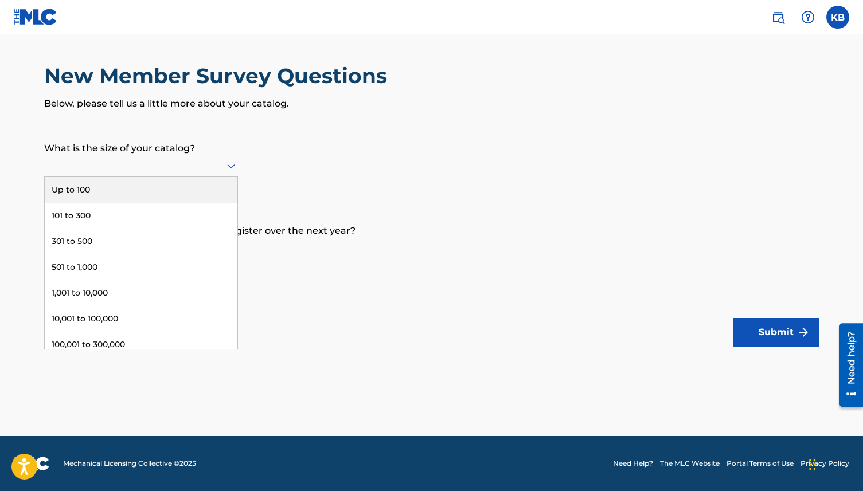
click at [177, 171] on div at bounding box center [141, 166] width 194 height 14
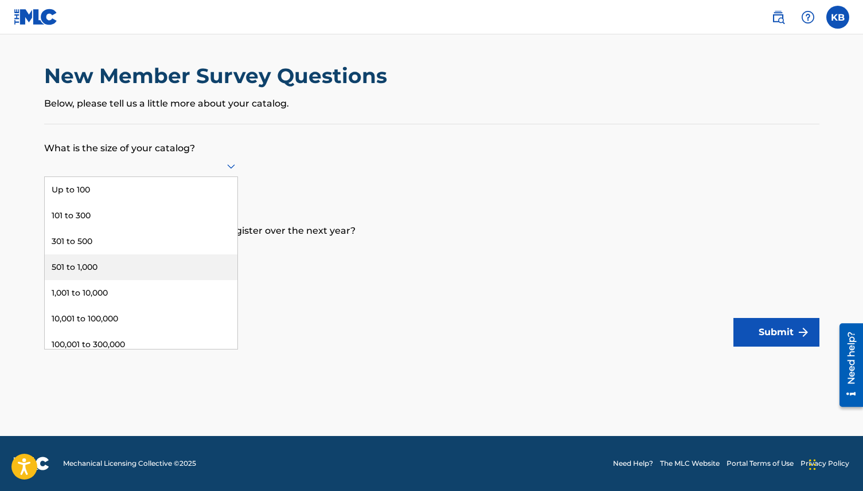
click at [135, 260] on div "501 to 1,000" at bounding box center [141, 267] width 193 height 26
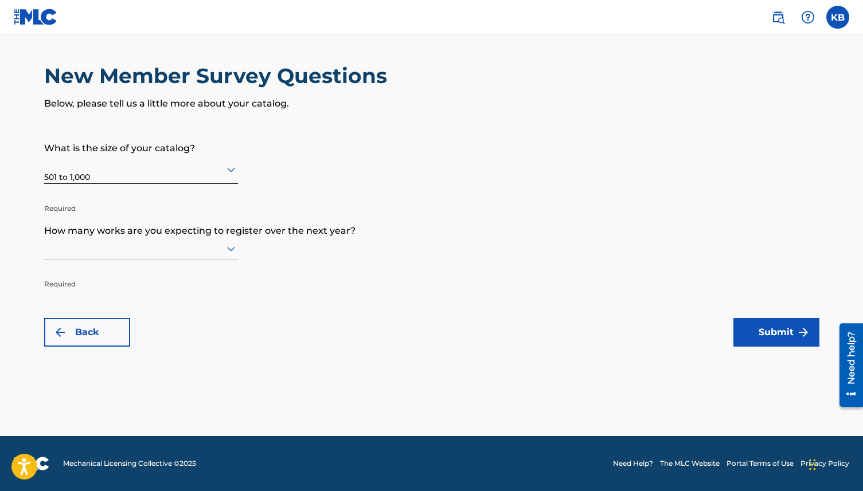
click at [120, 248] on div at bounding box center [141, 248] width 194 height 14
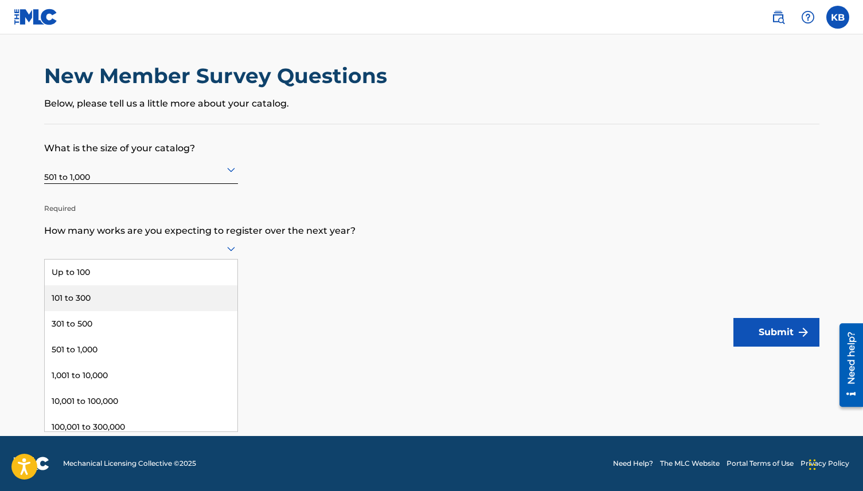
click at [118, 302] on div "101 to 300" at bounding box center [141, 298] width 193 height 26
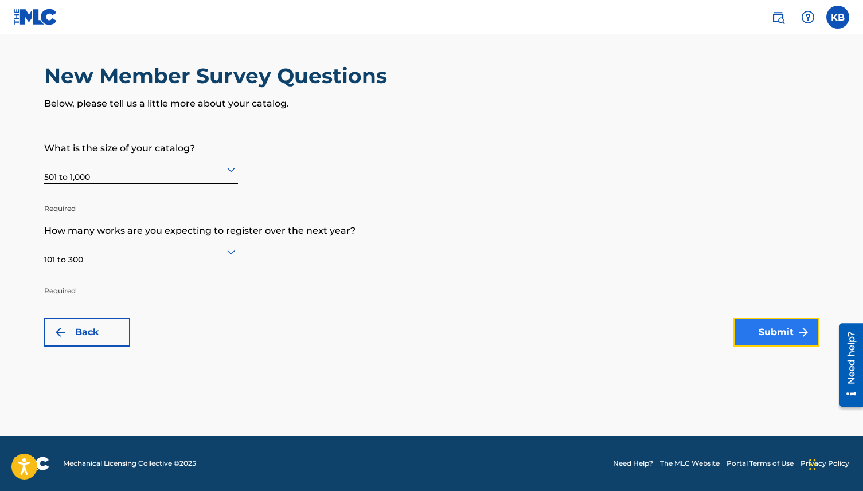
click at [762, 340] on button "Submit" at bounding box center [776, 332] width 86 height 29
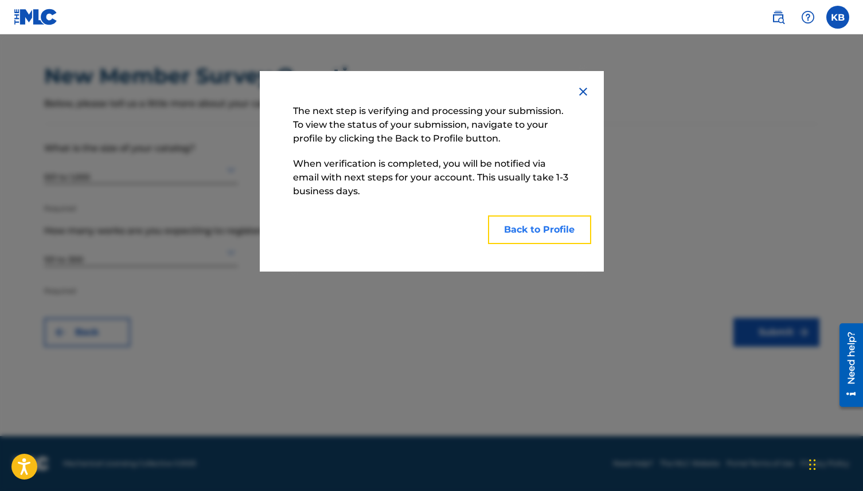
click at [526, 231] on button "Back to Profile" at bounding box center [539, 230] width 103 height 29
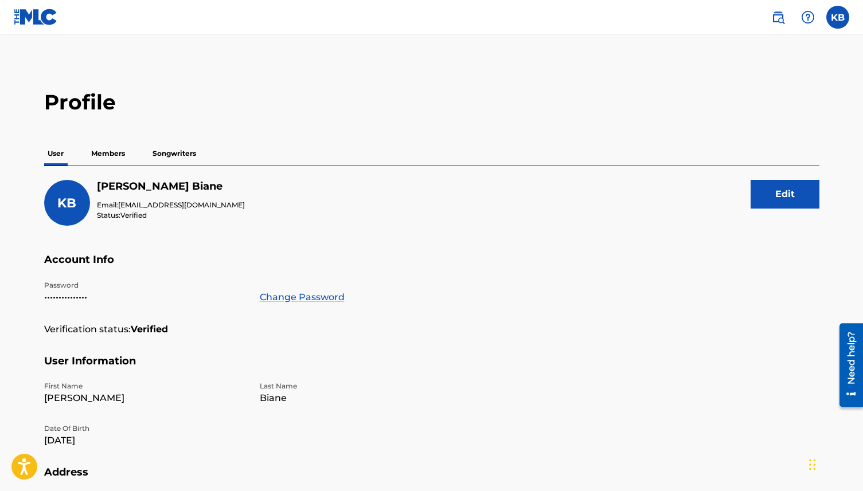
click at [103, 159] on p "Members" at bounding box center [108, 154] width 41 height 24
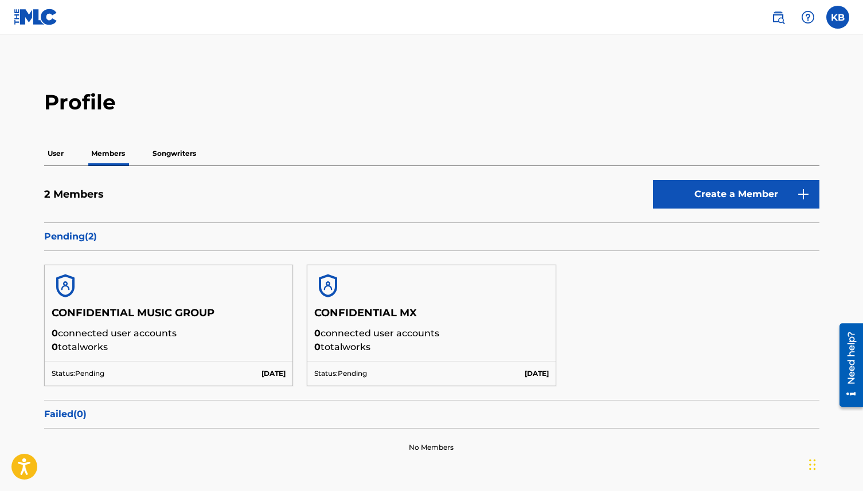
click at [163, 151] on p "Songwriters" at bounding box center [174, 154] width 50 height 24
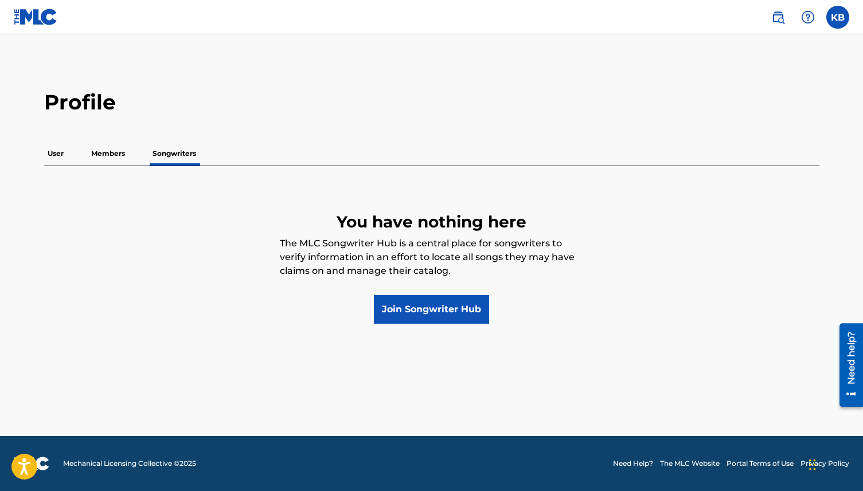
click at [103, 161] on p "Members" at bounding box center [108, 154] width 41 height 24
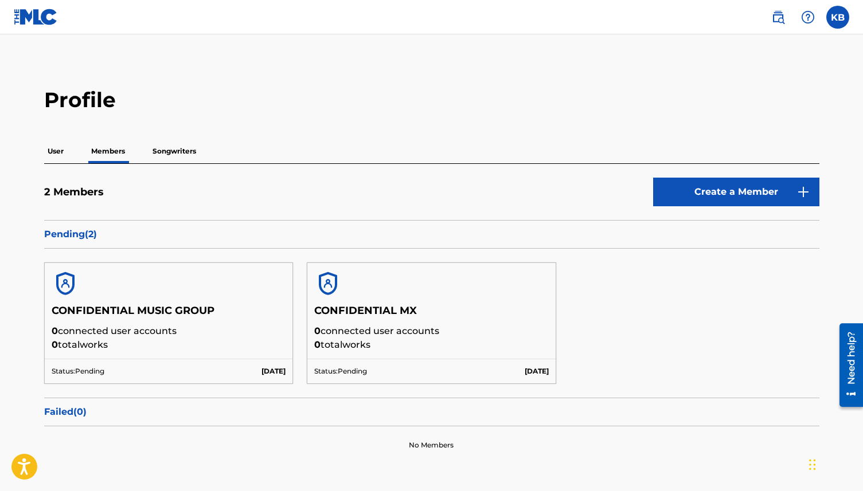
scroll to position [57, 0]
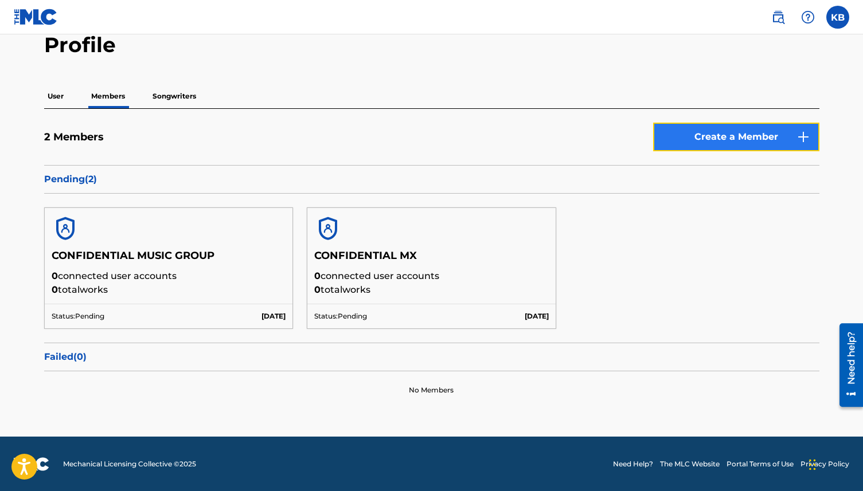
click at [695, 135] on link "Create a Member" at bounding box center [736, 137] width 166 height 29
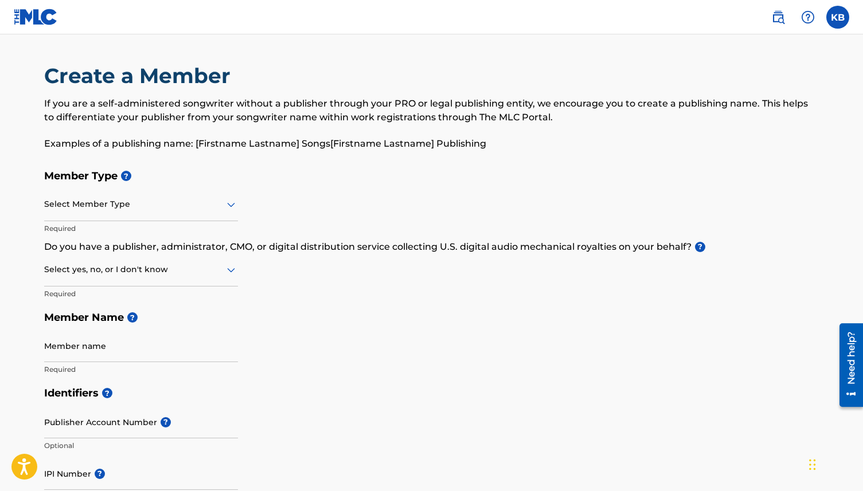
click at [124, 202] on div at bounding box center [141, 204] width 194 height 14
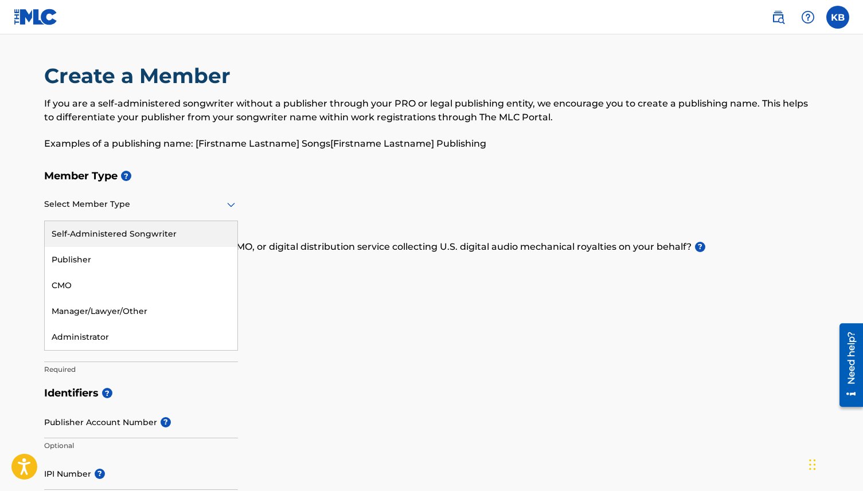
click at [116, 240] on div "Self-Administered Songwriter" at bounding box center [141, 234] width 193 height 26
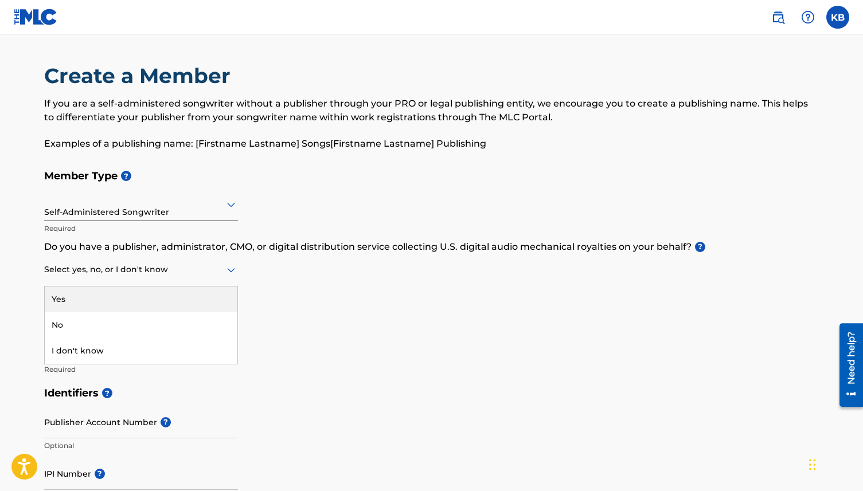
click at [201, 266] on div at bounding box center [141, 270] width 194 height 14
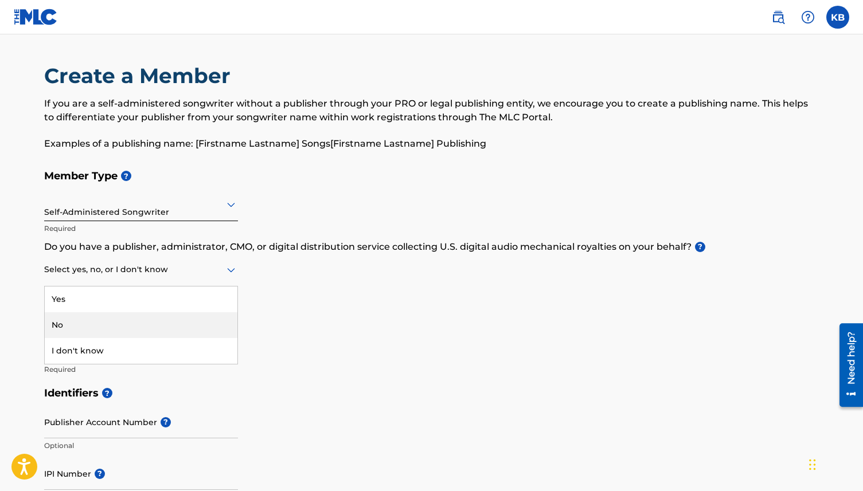
click at [169, 316] on div "No" at bounding box center [141, 325] width 193 height 26
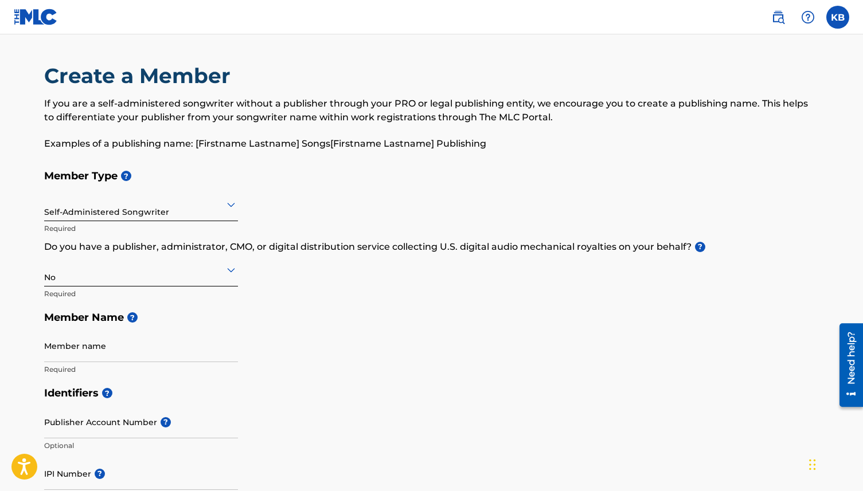
scroll to position [27, 0]
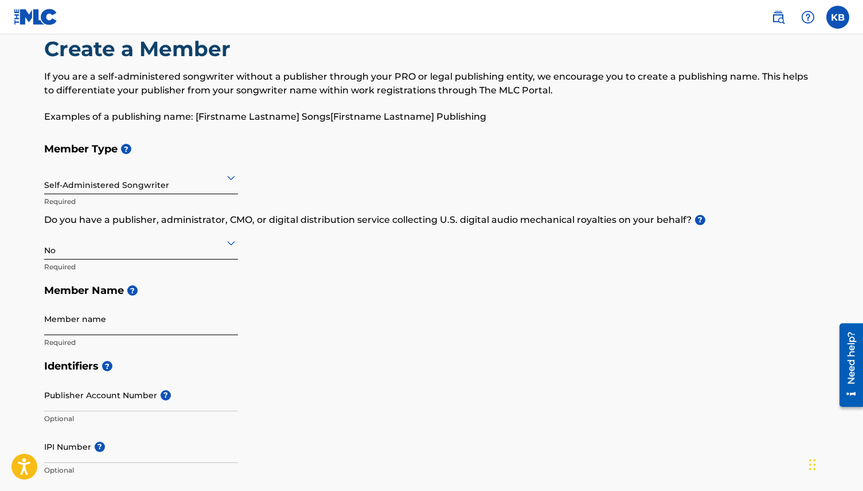
click at [145, 322] on input "Member name" at bounding box center [141, 319] width 194 height 33
type input "Kyle Biane"
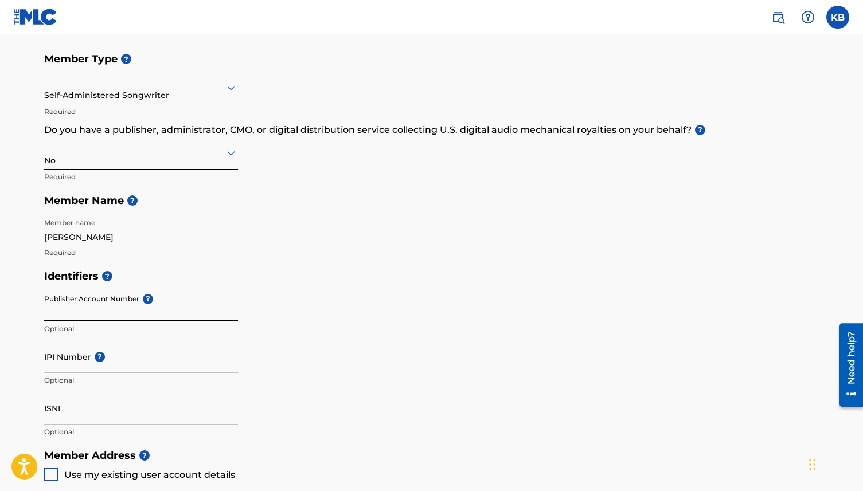
scroll to position [179, 0]
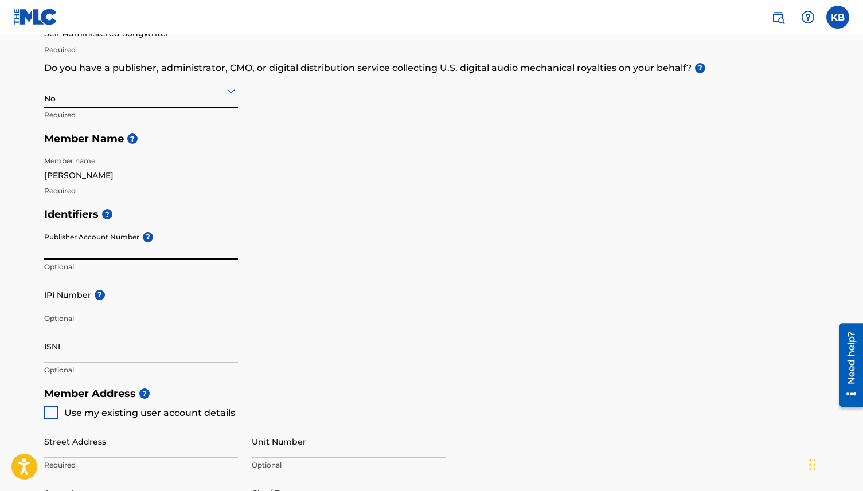
click at [143, 308] on input "IPI Number ?" at bounding box center [141, 295] width 194 height 33
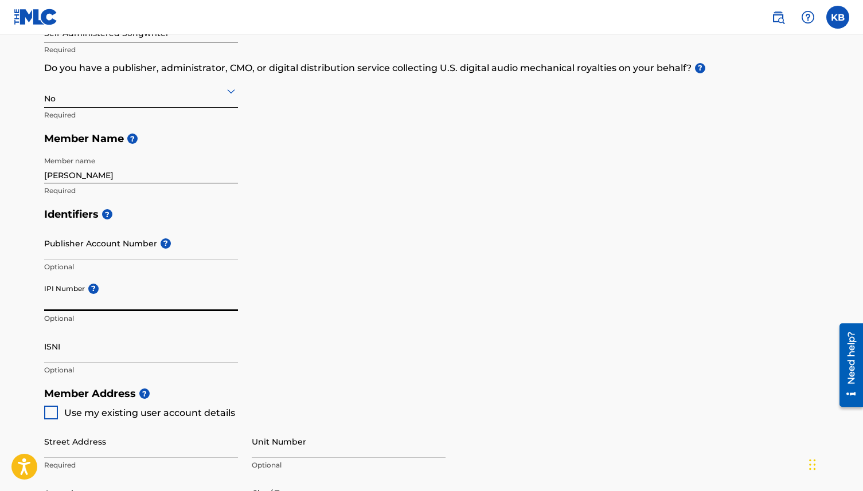
paste input "579939468"
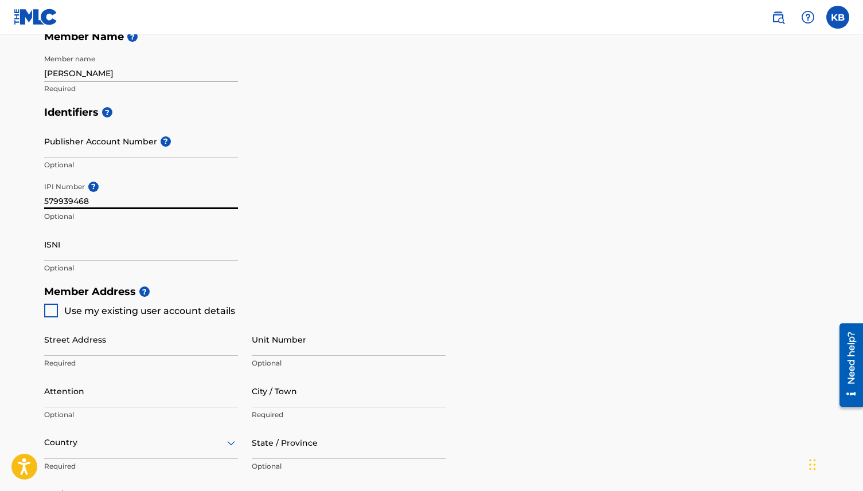
scroll to position [352, 0]
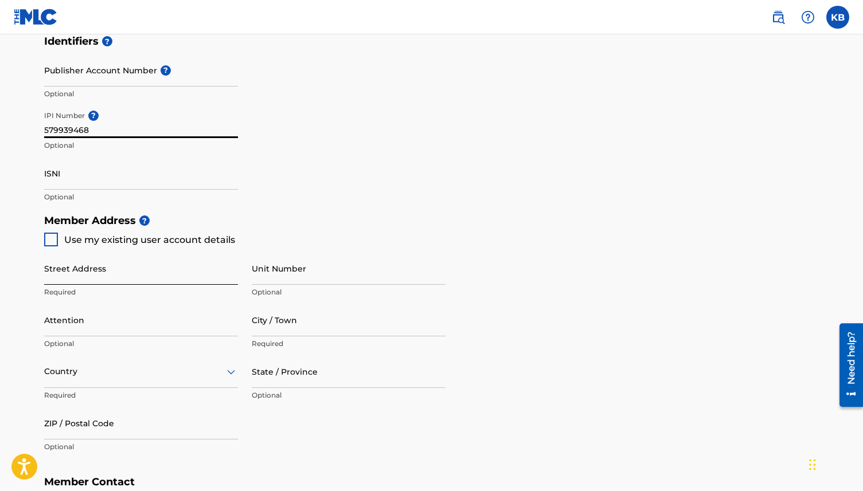
type input "579939468"
click at [65, 280] on input "Street Address" at bounding box center [141, 268] width 194 height 33
type input "190 w. 14th St"
type input "Los Angeles"
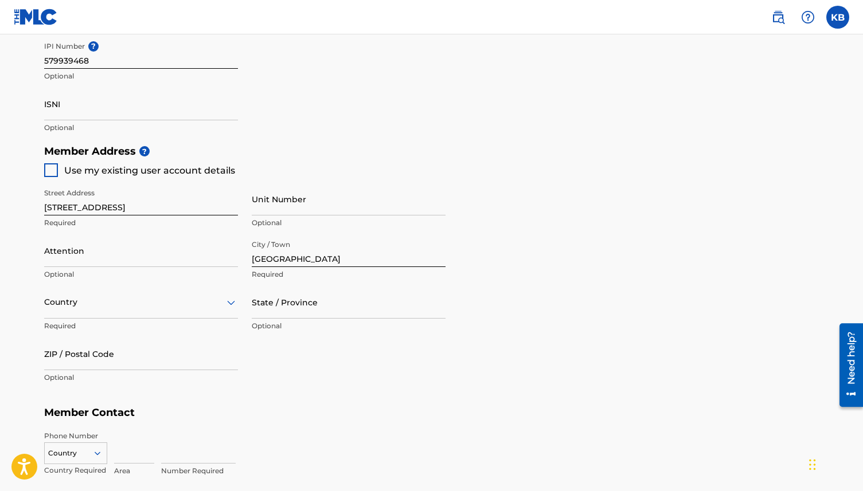
click at [75, 319] on div "option , selected. Select is focused ,type to refine list, press Down to open t…" at bounding box center [141, 302] width 194 height 33
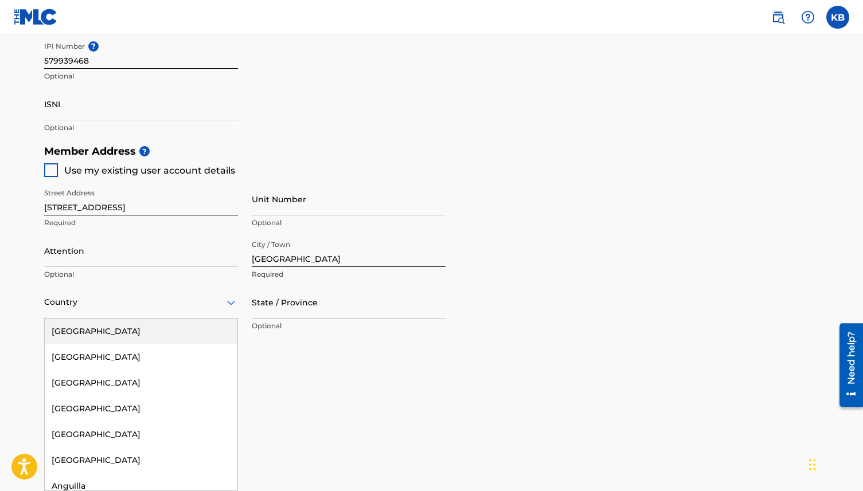
click at [93, 332] on div "United States" at bounding box center [141, 332] width 193 height 26
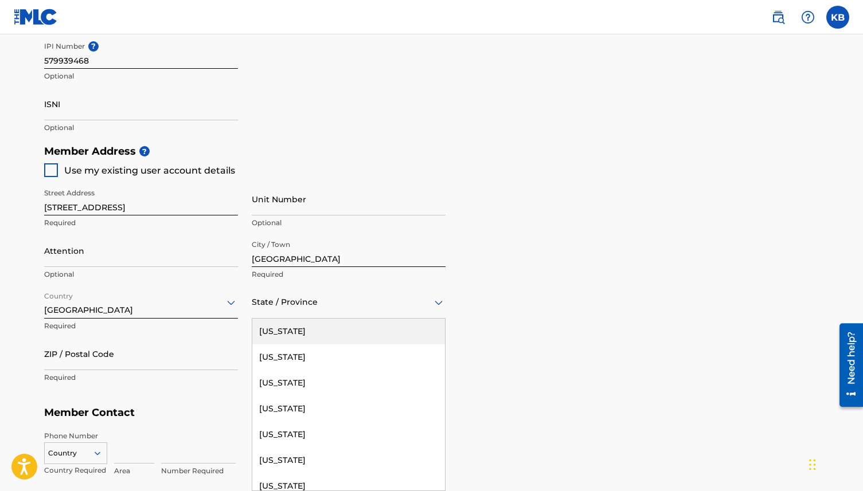
click at [276, 311] on div "State / Province" at bounding box center [349, 302] width 194 height 33
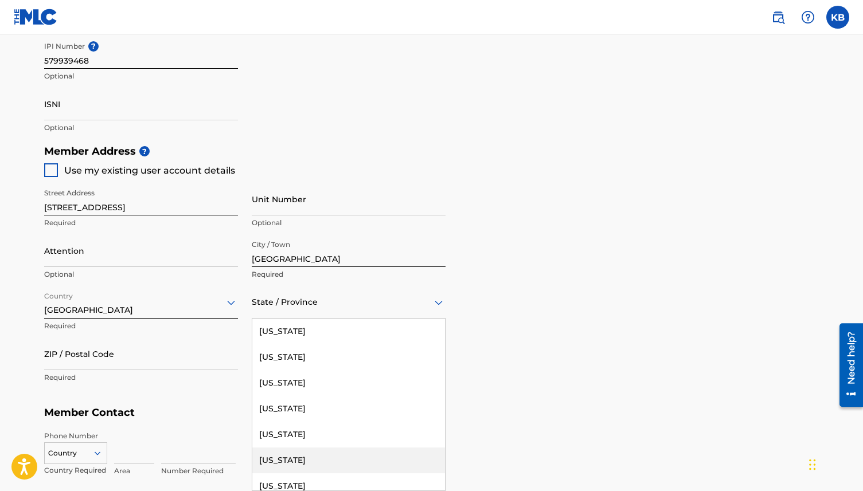
click at [275, 461] on div "California" at bounding box center [348, 461] width 193 height 26
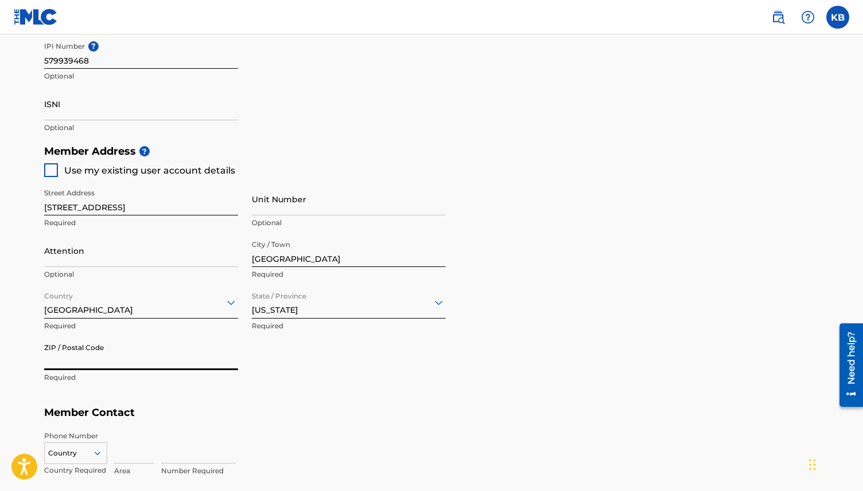
click at [112, 357] on input "ZIP / Postal Code" at bounding box center [141, 354] width 194 height 33
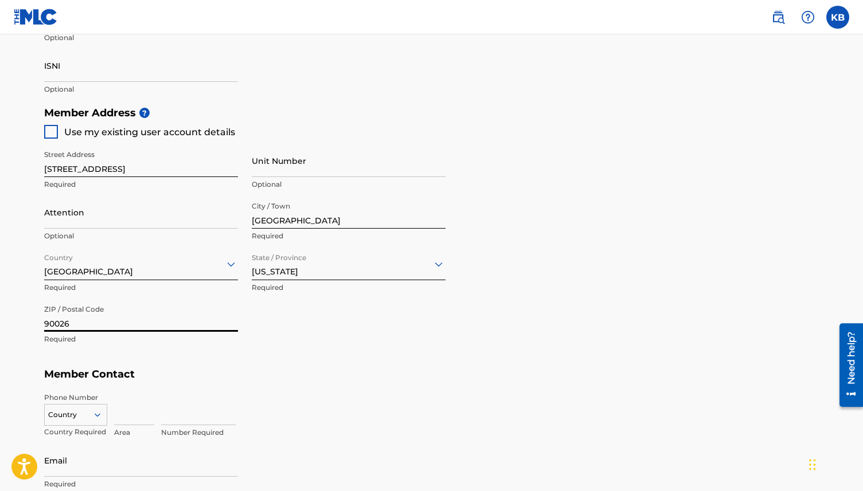
type input "90026"
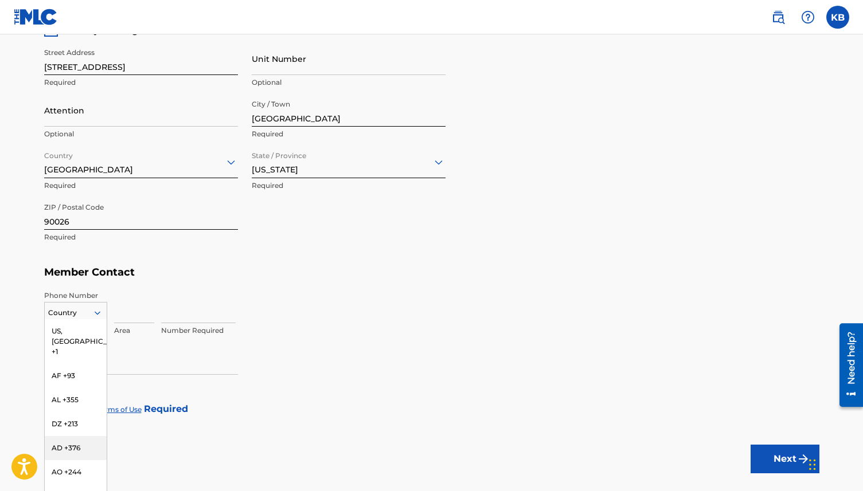
click at [71, 319] on div "AD +376, 5 of 216. 216 results available. Use Up and Down to choose options, pr…" at bounding box center [75, 310] width 63 height 17
click at [73, 328] on div "US, CA +1" at bounding box center [76, 341] width 62 height 45
click at [124, 314] on input at bounding box center [134, 307] width 40 height 33
type input "707"
click at [190, 308] on input at bounding box center [198, 307] width 75 height 33
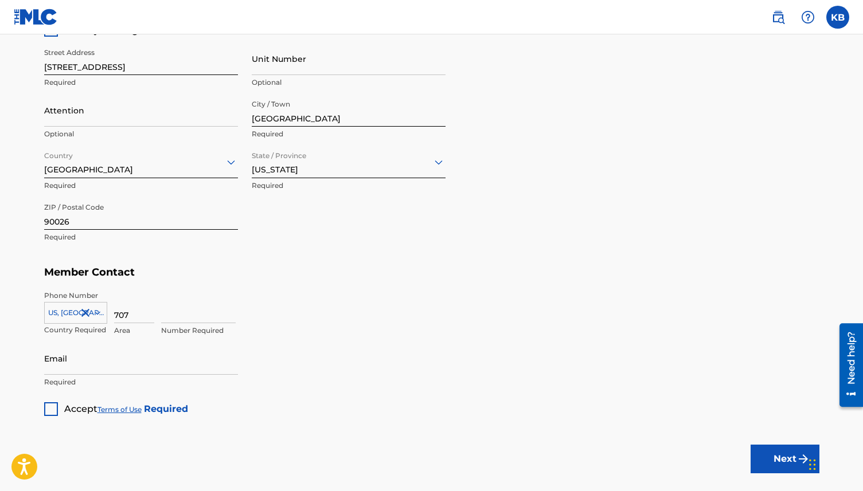
type input "3372676"
click at [85, 370] on input "Email" at bounding box center [141, 358] width 194 height 33
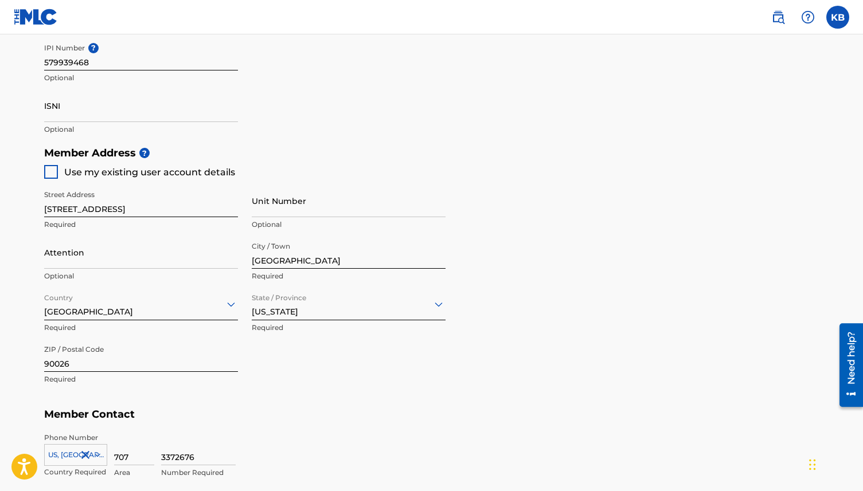
scroll to position [627, 0]
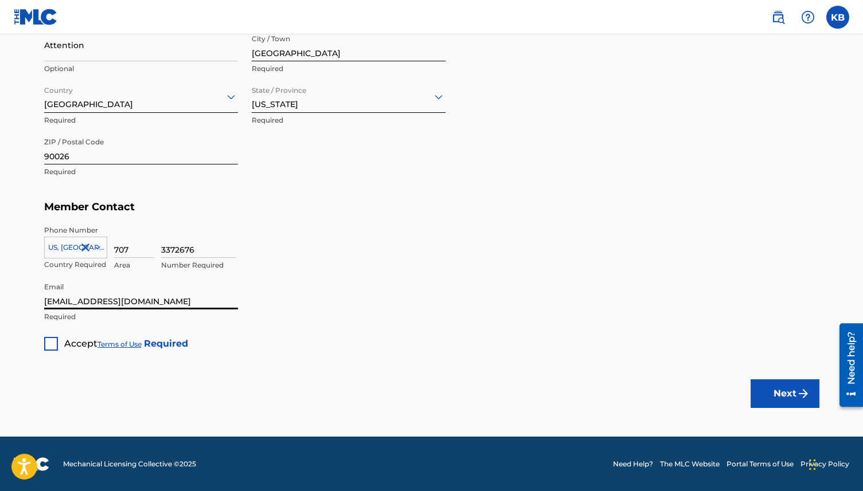
click at [95, 298] on input "[EMAIL_ADDRESS][DOMAIN_NAME]" at bounding box center [141, 293] width 194 height 33
type input "kyle@cmx.la"
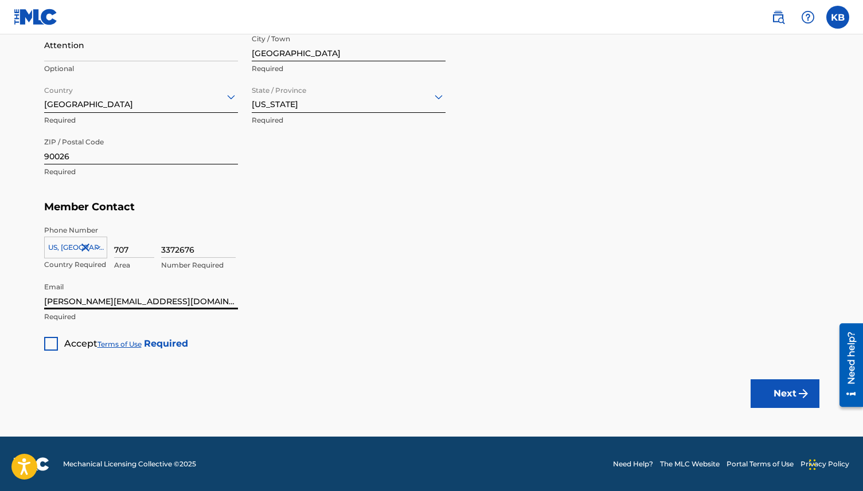
click at [48, 343] on div at bounding box center [51, 344] width 14 height 14
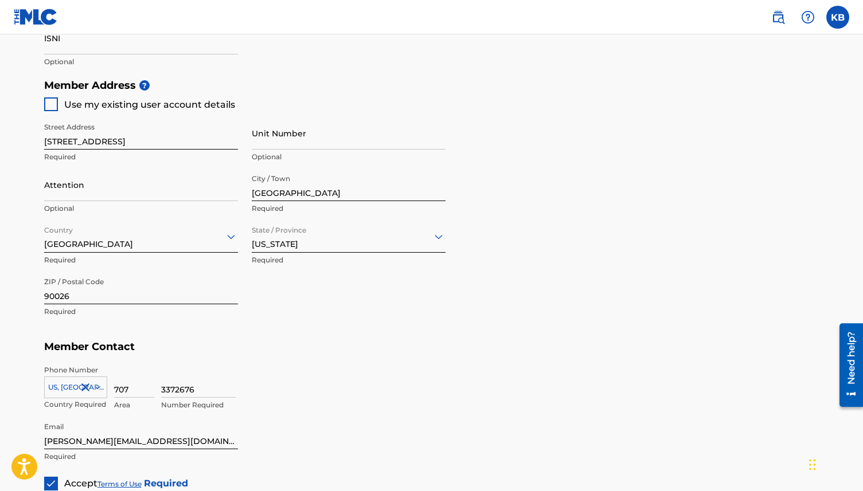
scroll to position [485, 0]
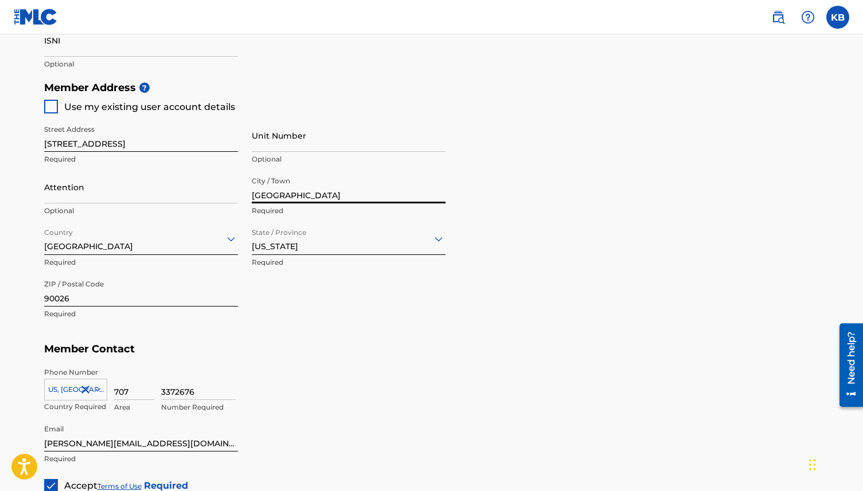
click at [280, 195] on input "Los Angeles" at bounding box center [349, 187] width 194 height 33
click at [280, 196] on input "Los Angeles" at bounding box center [349, 187] width 194 height 33
type input "Upland"
click at [286, 246] on div "California" at bounding box center [349, 239] width 194 height 28
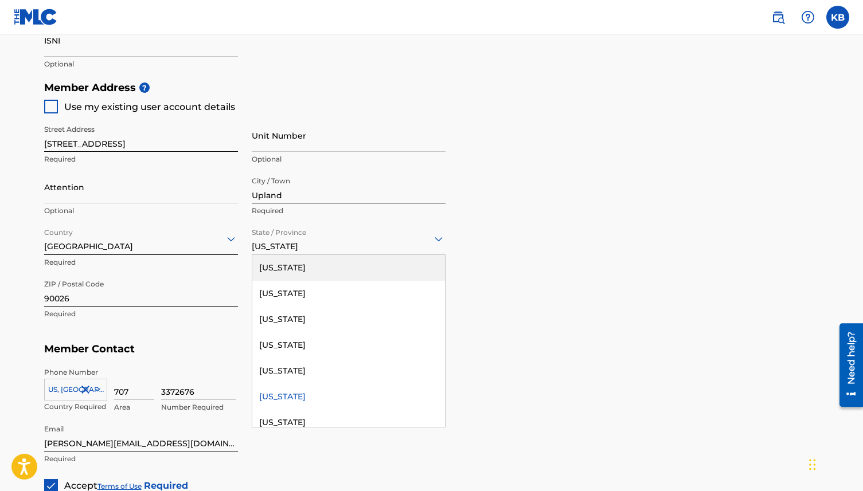
click at [490, 276] on div "Member Address ? Use my existing user account details Street Address 190 w. 14t…" at bounding box center [431, 207] width 775 height 262
click at [139, 289] on input "90026" at bounding box center [141, 290] width 194 height 33
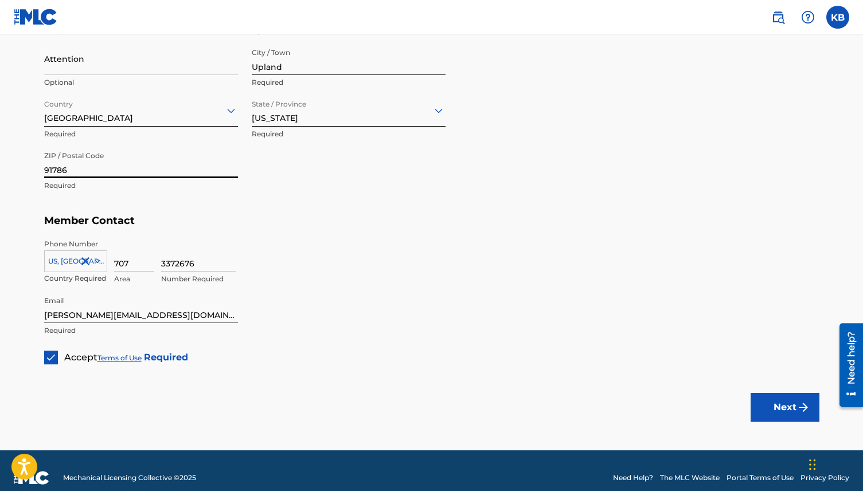
scroll to position [627, 0]
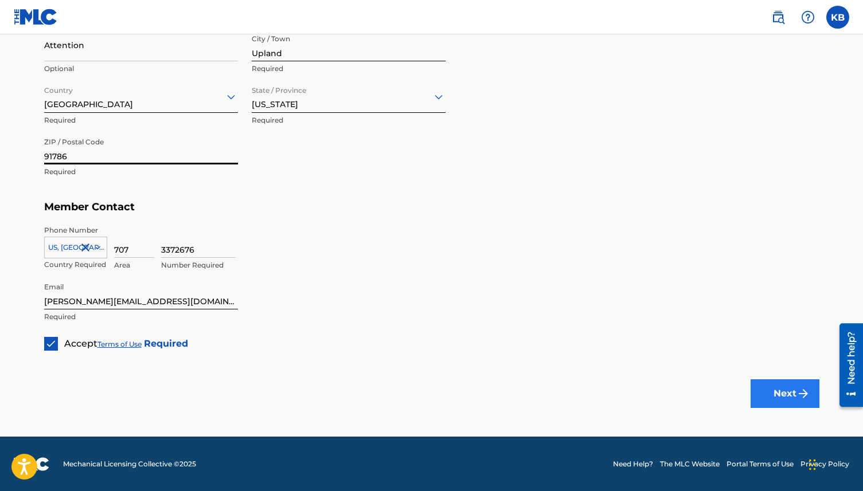
type input "91786"
click at [767, 391] on button "Next" at bounding box center [784, 393] width 69 height 29
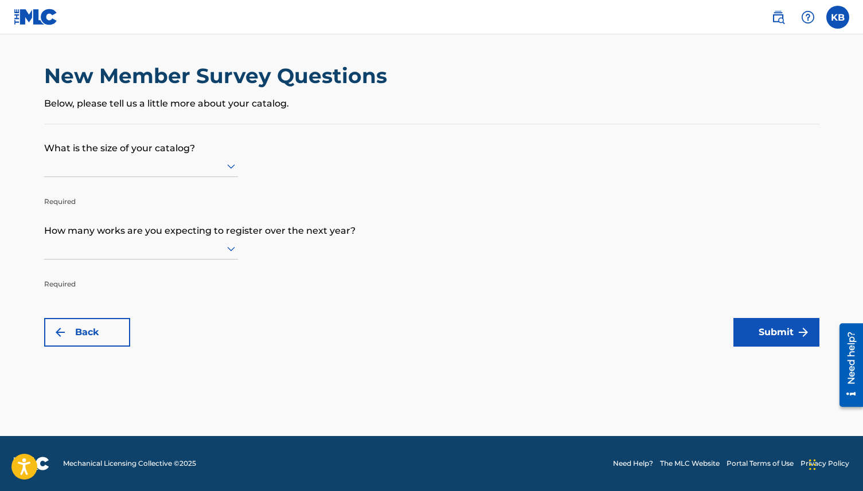
click at [200, 169] on div at bounding box center [141, 166] width 194 height 14
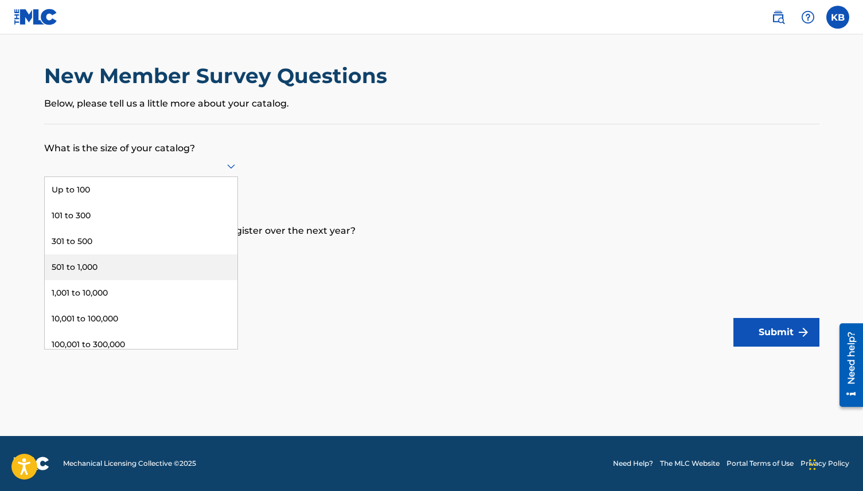
click at [153, 257] on div "501 to 1,000" at bounding box center [141, 267] width 193 height 26
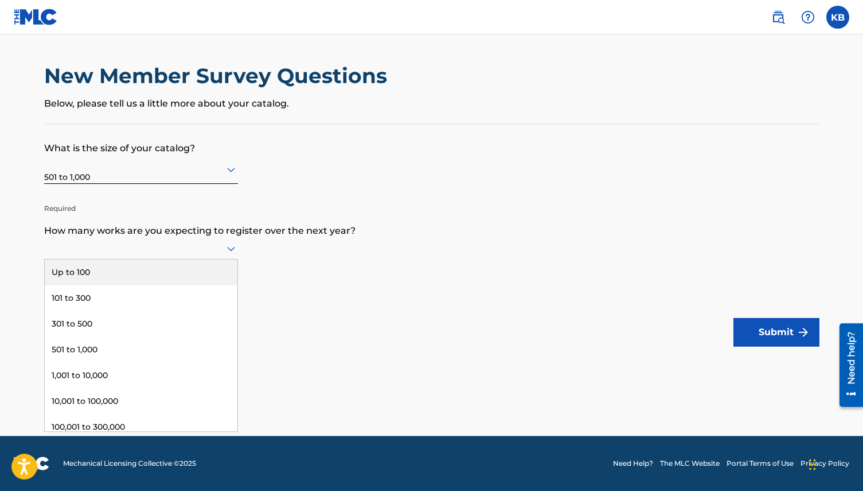
click at [144, 245] on div at bounding box center [141, 248] width 194 height 14
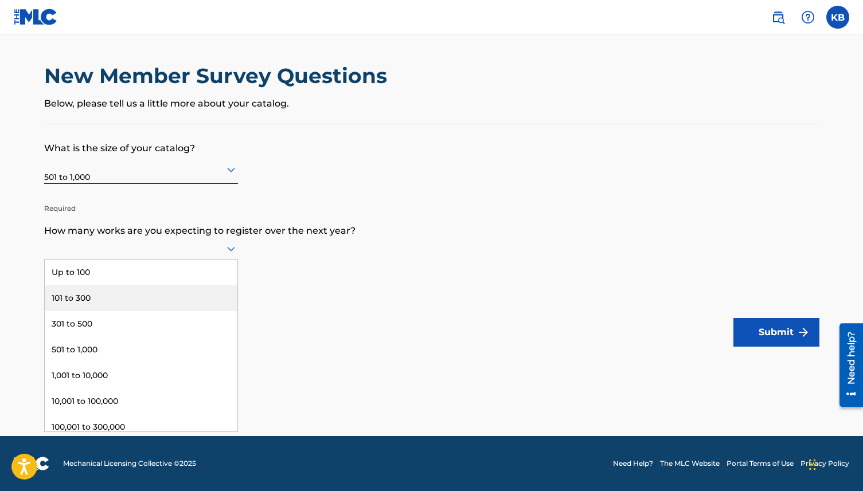
click at [136, 308] on div "101 to 300" at bounding box center [141, 298] width 193 height 26
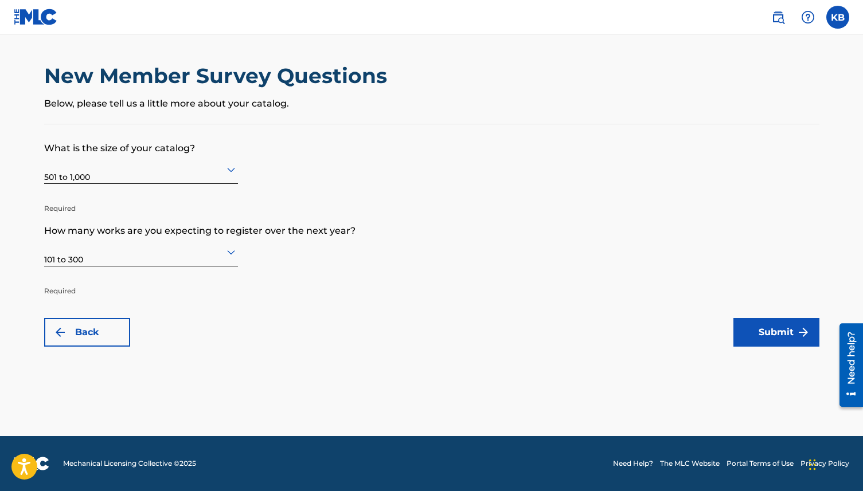
click at [183, 320] on div "Back Submit" at bounding box center [431, 332] width 775 height 29
click at [773, 327] on button "Submit" at bounding box center [776, 332] width 86 height 29
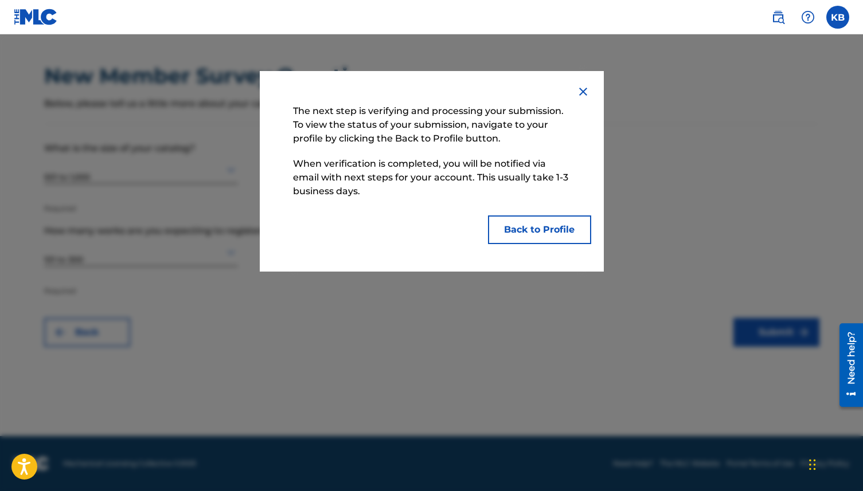
click at [586, 89] on img at bounding box center [583, 92] width 14 height 14
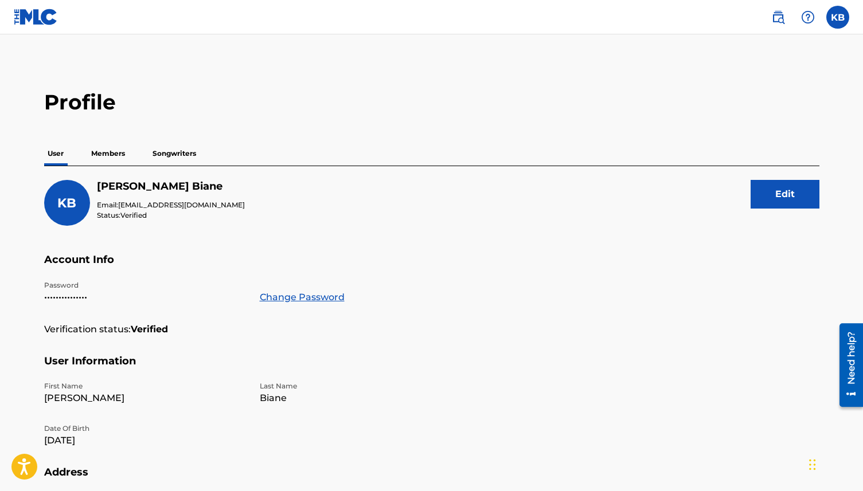
click at [114, 160] on p "Members" at bounding box center [108, 154] width 41 height 24
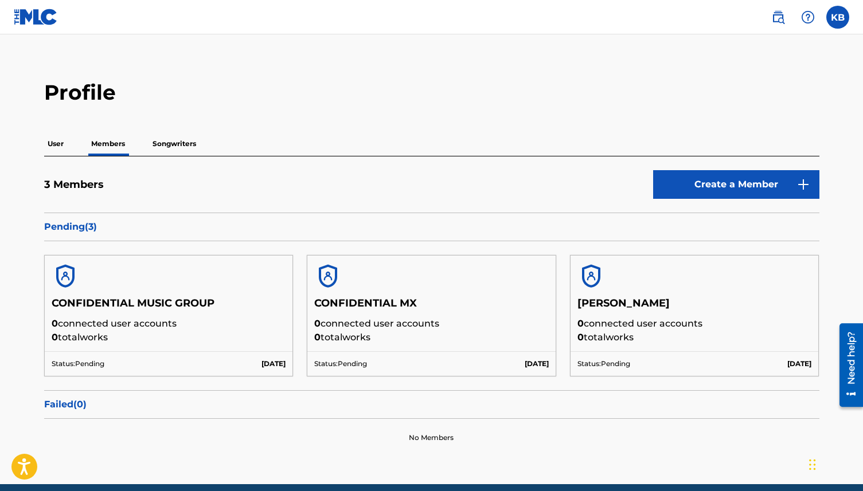
scroll to position [18, 0]
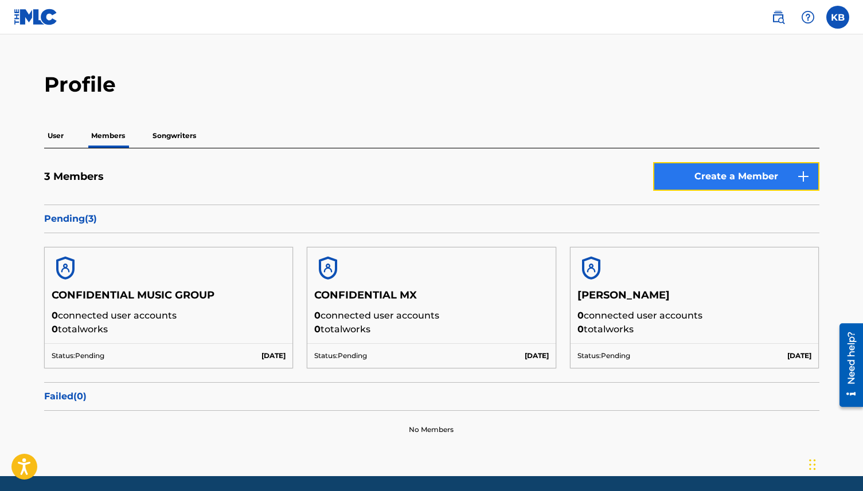
click at [673, 168] on link "Create a Member" at bounding box center [736, 176] width 166 height 29
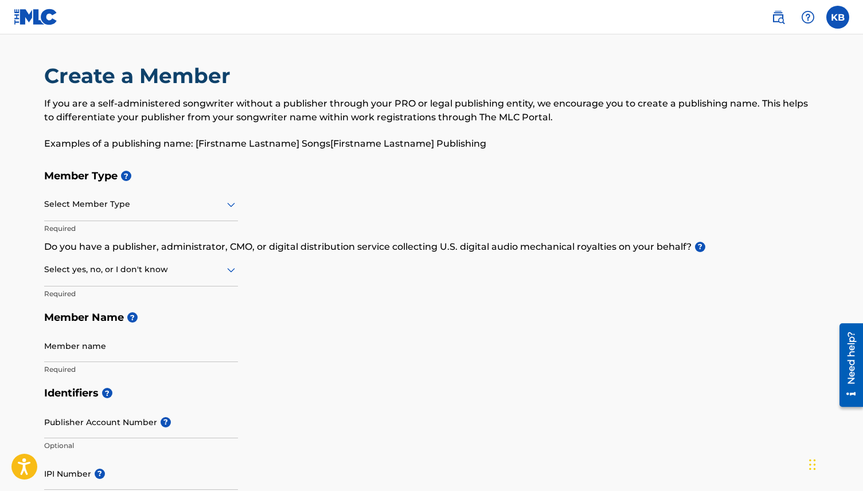
click at [157, 203] on div at bounding box center [141, 204] width 194 height 14
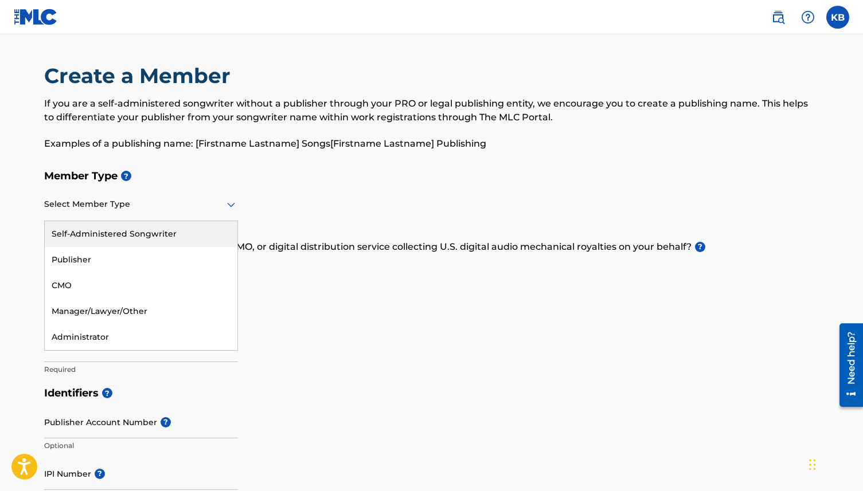
click at [144, 228] on div "Self-Administered Songwriter" at bounding box center [141, 234] width 193 height 26
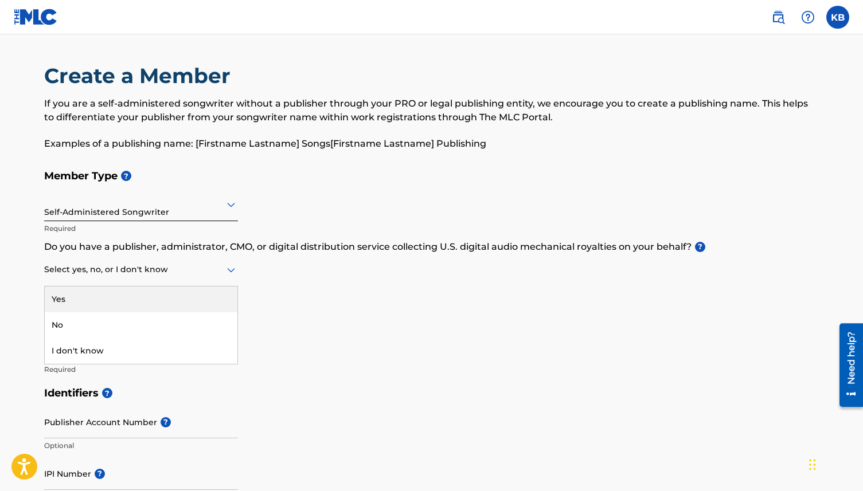
click at [109, 272] on div at bounding box center [141, 270] width 194 height 14
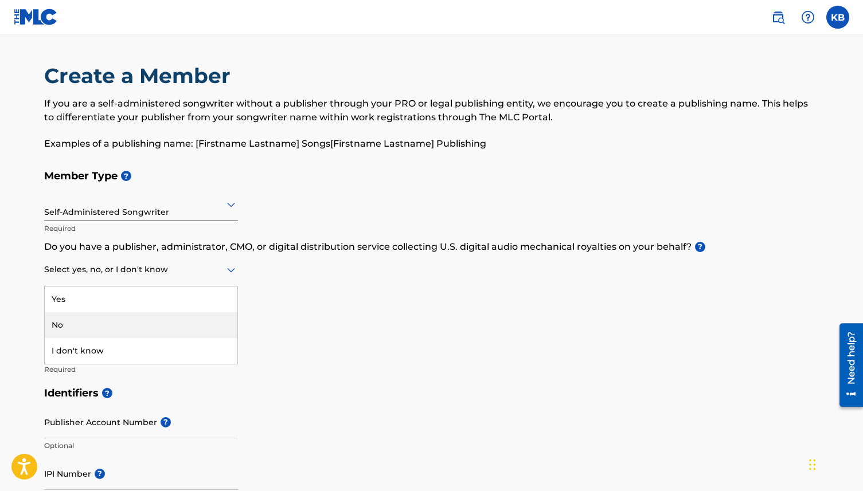
click at [99, 323] on div "No" at bounding box center [141, 325] width 193 height 26
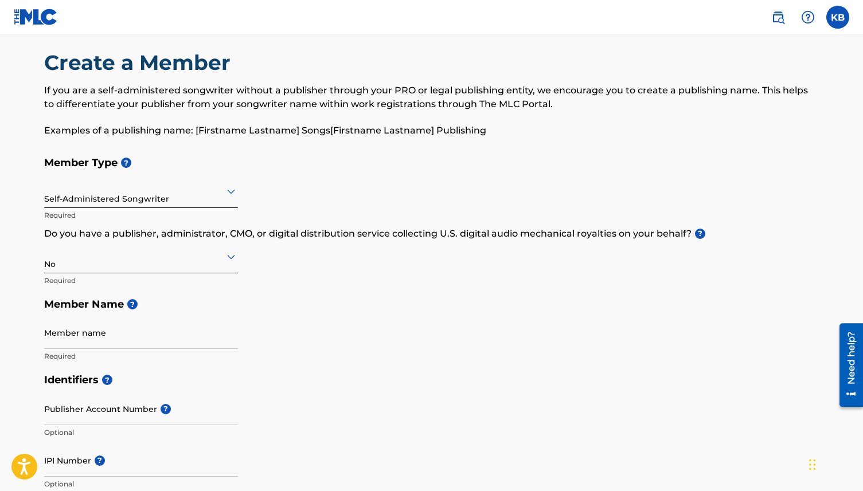
scroll to position [32, 0]
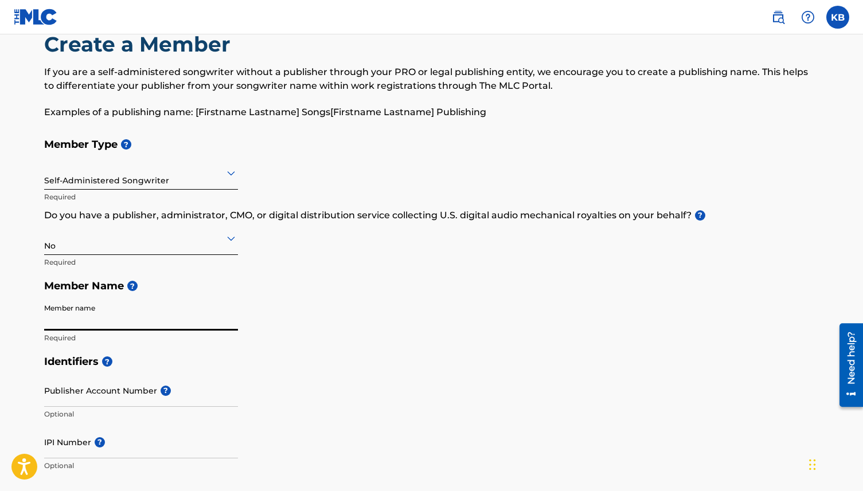
click at [96, 319] on input "Member name" at bounding box center [141, 314] width 194 height 33
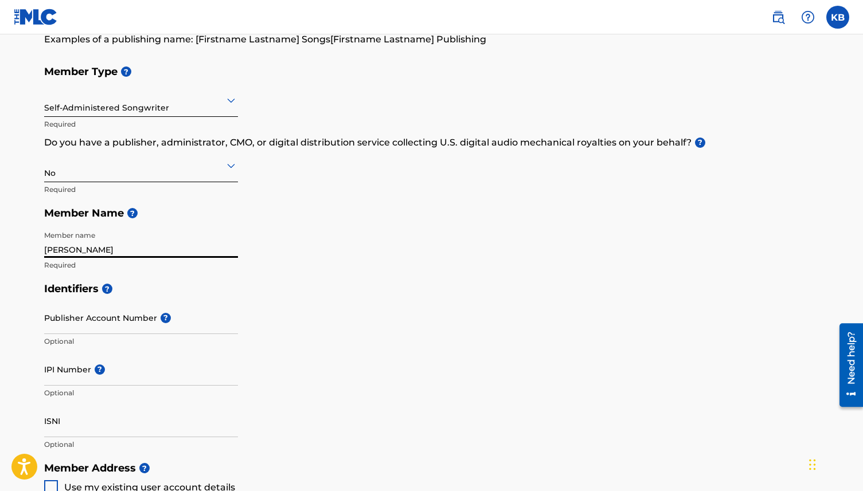
scroll to position [191, 0]
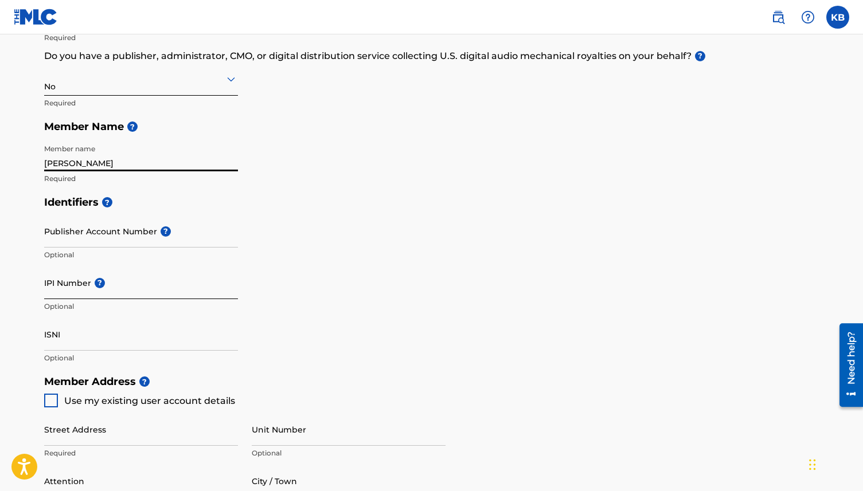
type input "John Samuel Hanson"
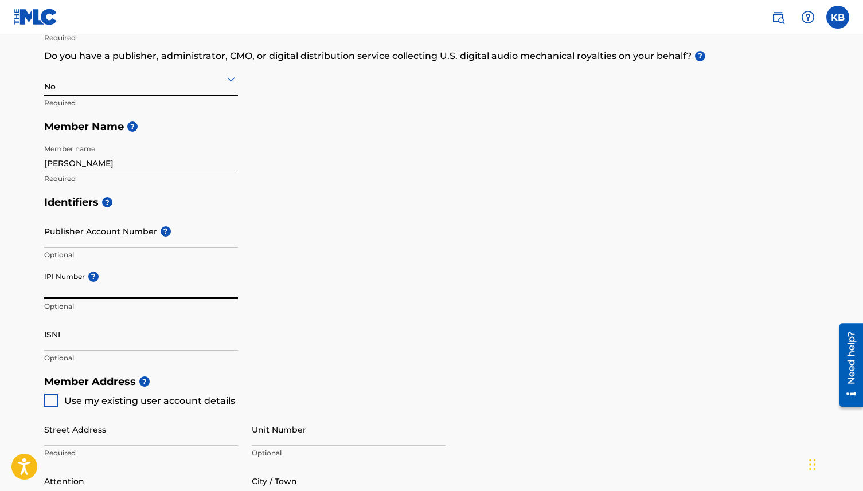
click at [80, 291] on input "IPI Number ?" at bounding box center [141, 283] width 194 height 33
paste input "543940643"
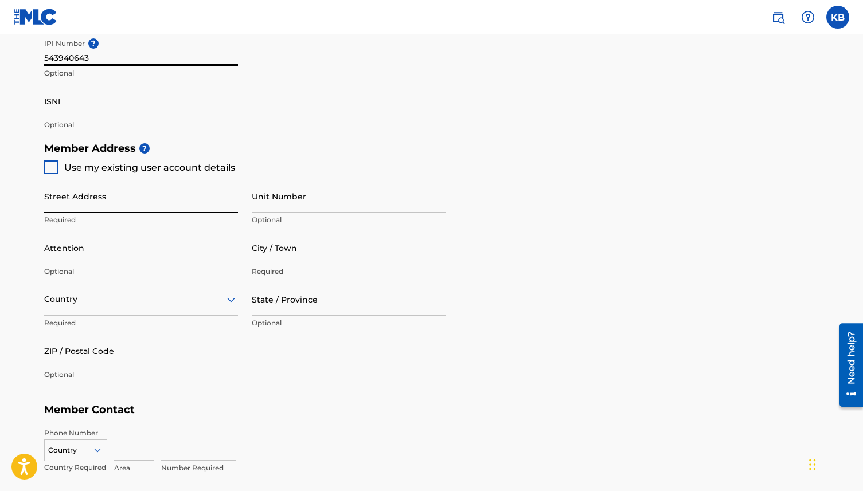
scroll to position [440, 0]
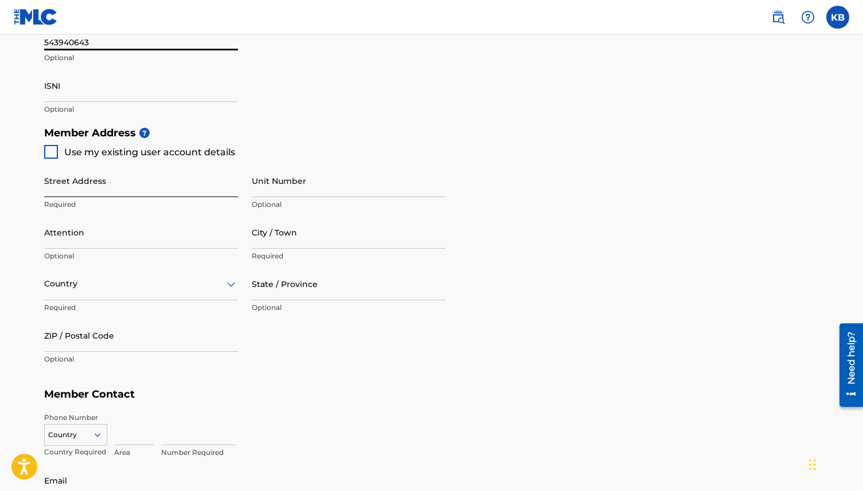
type input "543940643"
click at [72, 190] on input "Street Address" at bounding box center [141, 181] width 194 height 33
paste input "2-10-4 Muromi"
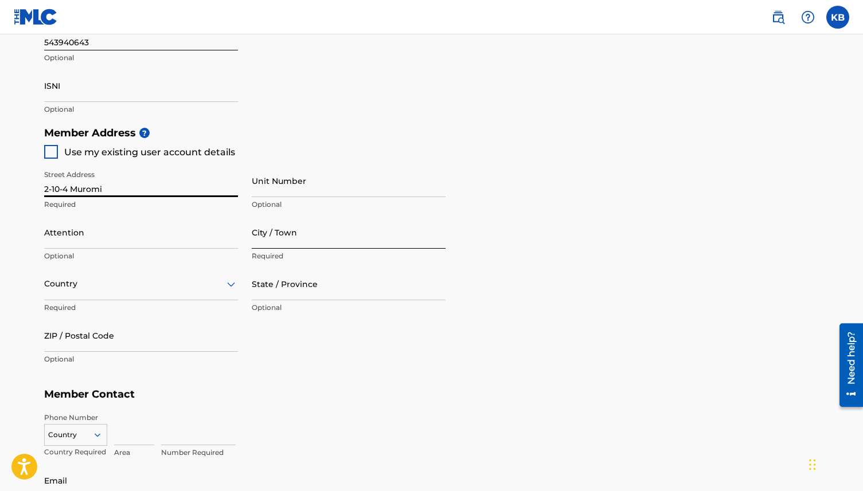
type input "2-10-4 Muromi"
click at [283, 236] on input "City / Town" at bounding box center [349, 232] width 194 height 33
paste input "Sawara-ku"
type input "Sawara-ku"
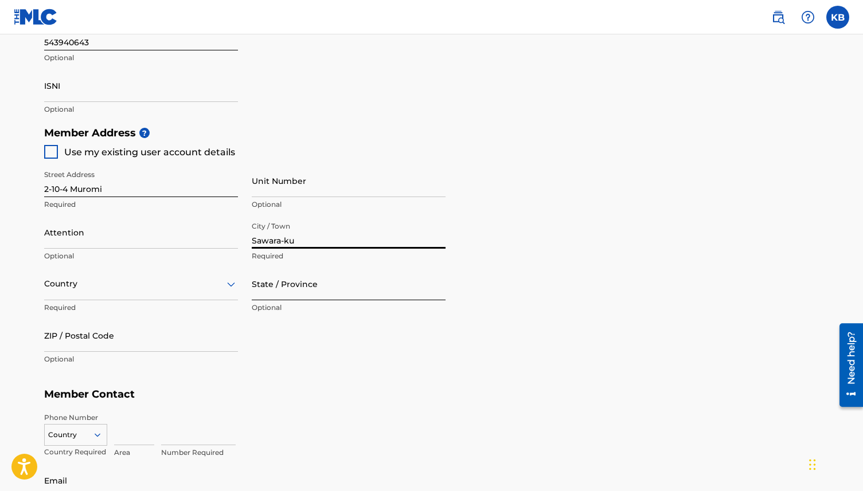
click at [285, 284] on input "State / Province" at bounding box center [349, 284] width 194 height 33
paste input "Fukuoka-shi"
type input "Fukuoka-shi"
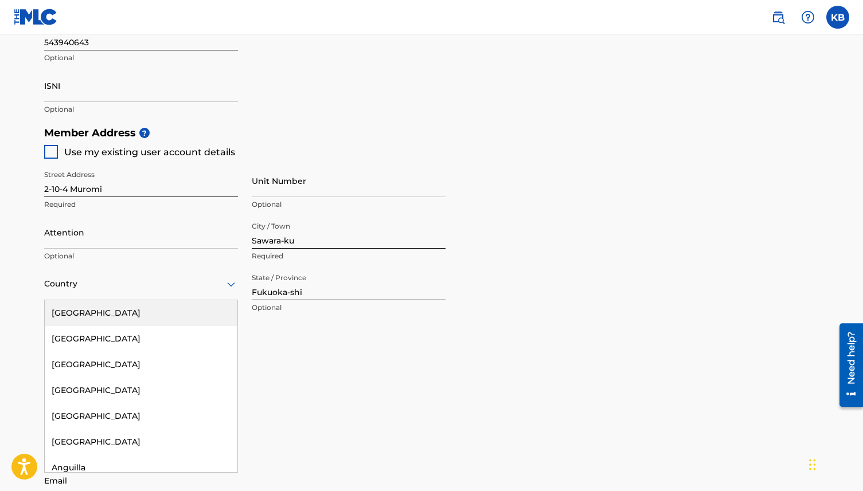
click at [121, 287] on div at bounding box center [141, 284] width 194 height 14
click at [111, 316] on div "United States" at bounding box center [141, 313] width 193 height 26
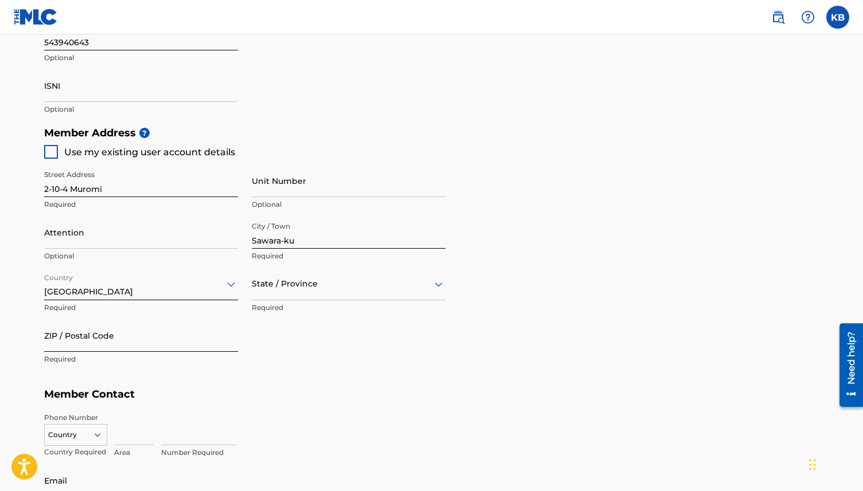
click at [75, 336] on input "ZIP / Postal Code" at bounding box center [141, 335] width 194 height 33
click at [185, 288] on div at bounding box center [141, 284] width 194 height 14
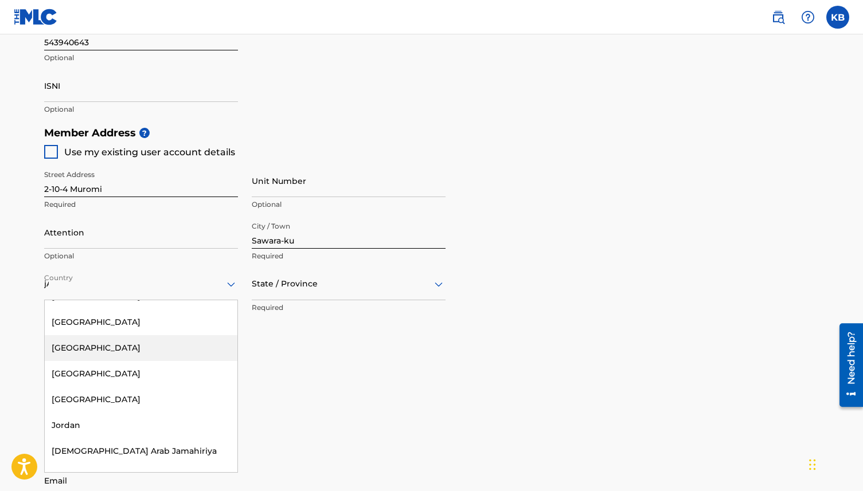
scroll to position [0, 0]
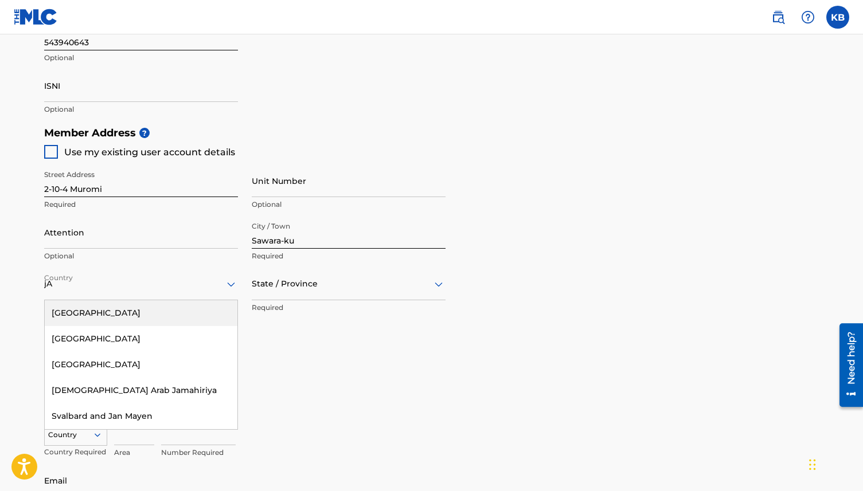
type input "jAP"
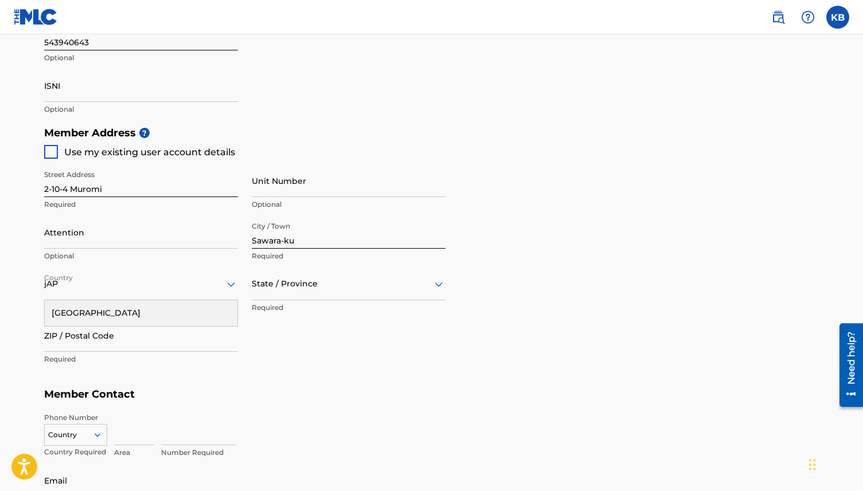
click at [88, 317] on div "Japan" at bounding box center [141, 313] width 193 height 26
click at [87, 349] on input "ZIP / Postal Code" at bounding box center [141, 335] width 194 height 33
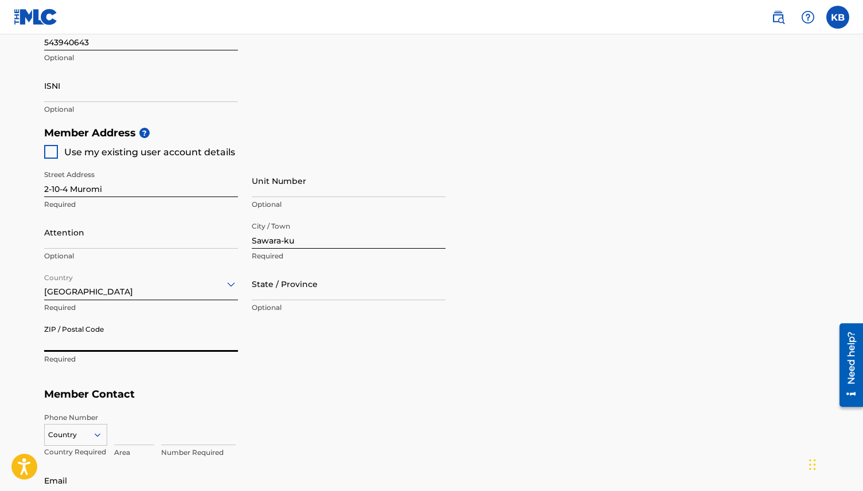
paste input "814-0015"
type input "814-0015"
click at [264, 284] on input "State / Province" at bounding box center [349, 284] width 194 height 33
paste input "Fukuoka-ken"
type input "Fukuoka-ken"
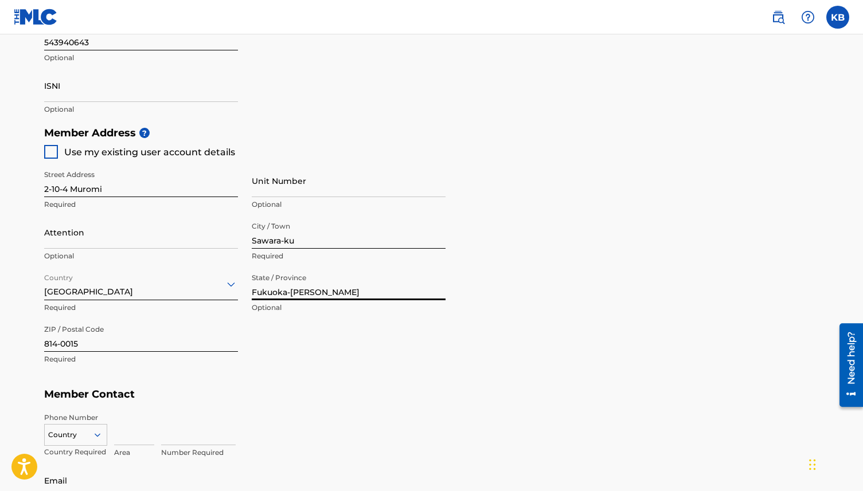
click at [405, 351] on div "Street Address 2-10-4 Muromi Required Unit Number Optional Attention Optional C…" at bounding box center [244, 268] width 401 height 218
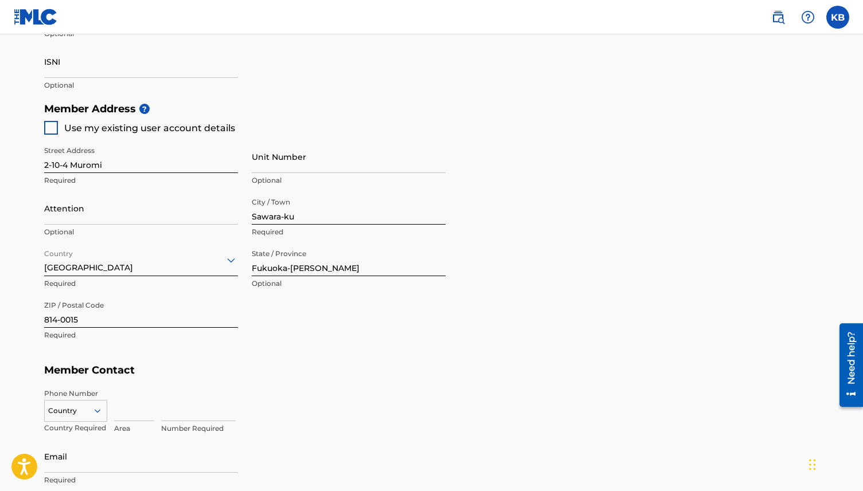
scroll to position [464, 0]
click at [303, 218] on input "Sawara-ku" at bounding box center [349, 207] width 194 height 33
paste input ", Fukuoka-shi"
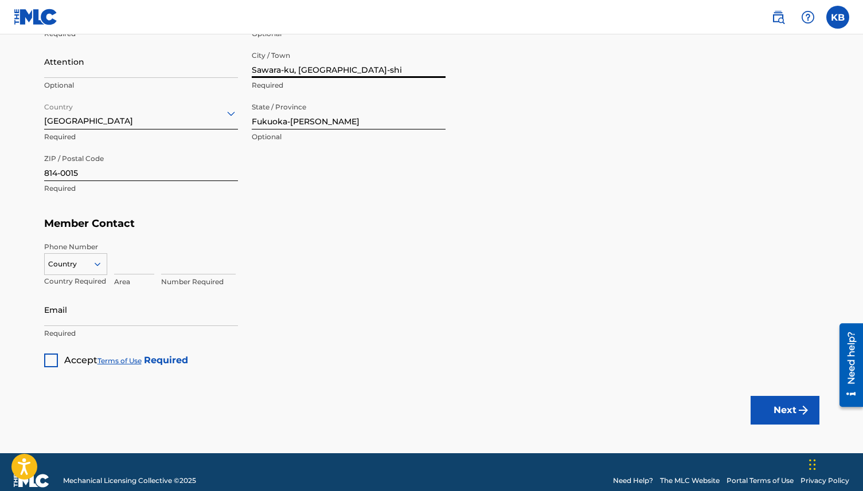
scroll to position [627, 0]
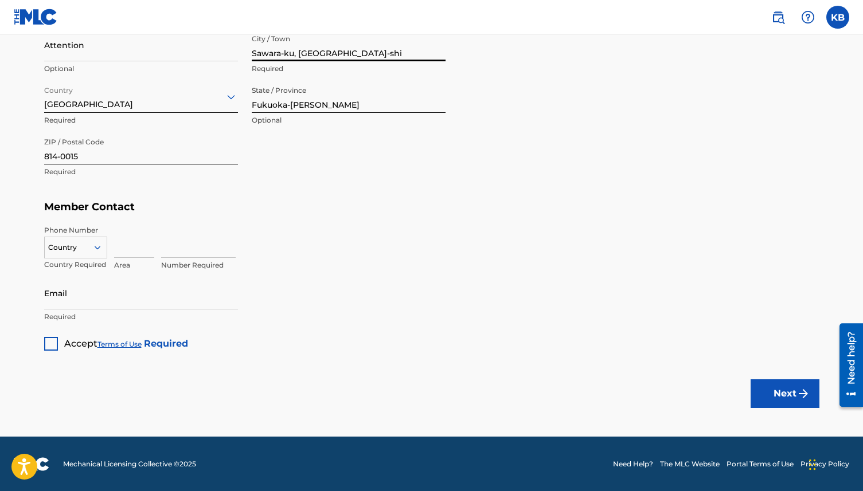
type input "Sawara-ku, Fukuoka-shi"
click at [88, 254] on div "US, CA +1, 1 of 216. 216 results available. Use Up and Down to choose options, …" at bounding box center [75, 245] width 63 height 17
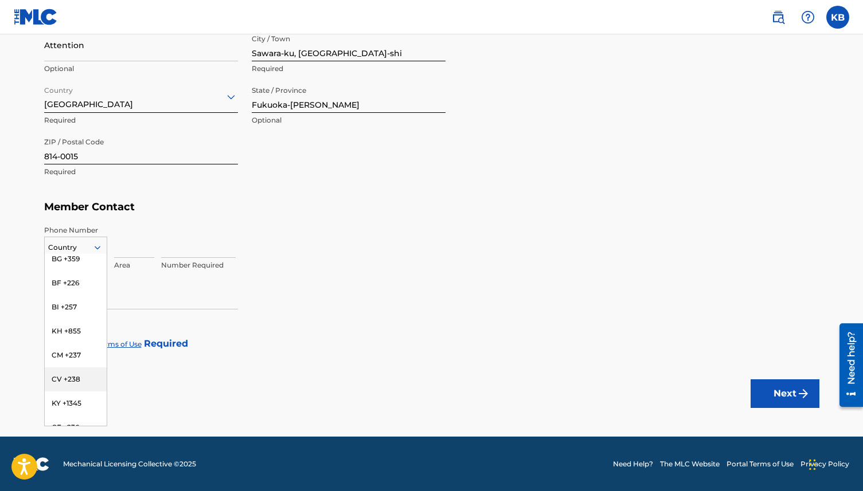
type input "J"
click at [73, 339] on div "JP +81" at bounding box center [76, 342] width 62 height 24
click at [132, 248] on input at bounding box center [134, 241] width 40 height 33
type input "80"
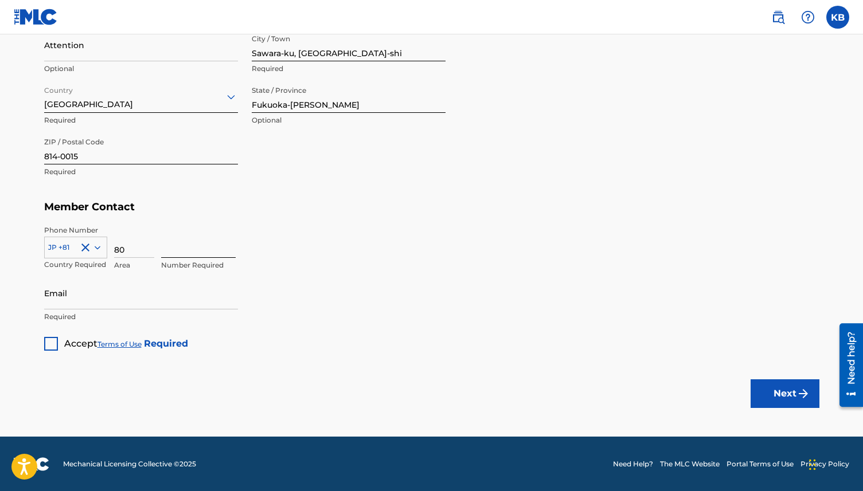
click at [181, 246] on input at bounding box center [198, 241] width 75 height 33
type input "64670571"
click at [115, 294] on input "Email" at bounding box center [141, 293] width 194 height 33
type input "J"
type input "john@cmx.la"
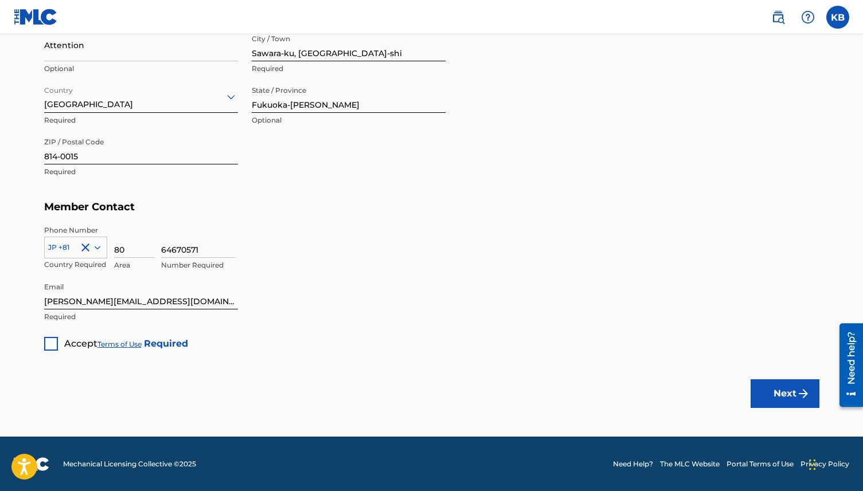
click at [53, 343] on div at bounding box center [51, 344] width 14 height 14
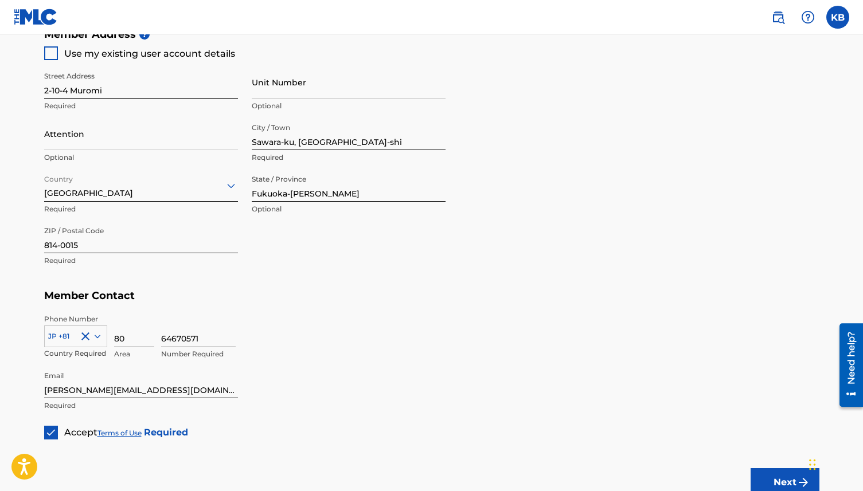
scroll to position [627, 0]
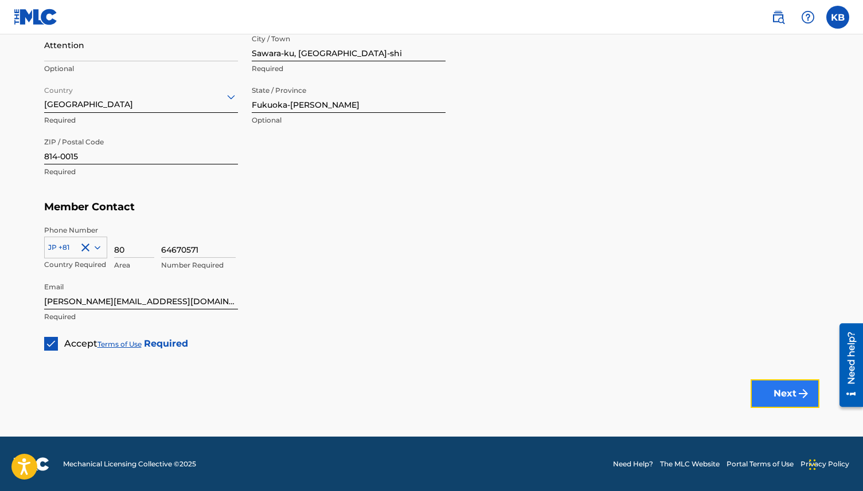
click at [768, 397] on button "Next" at bounding box center [784, 393] width 69 height 29
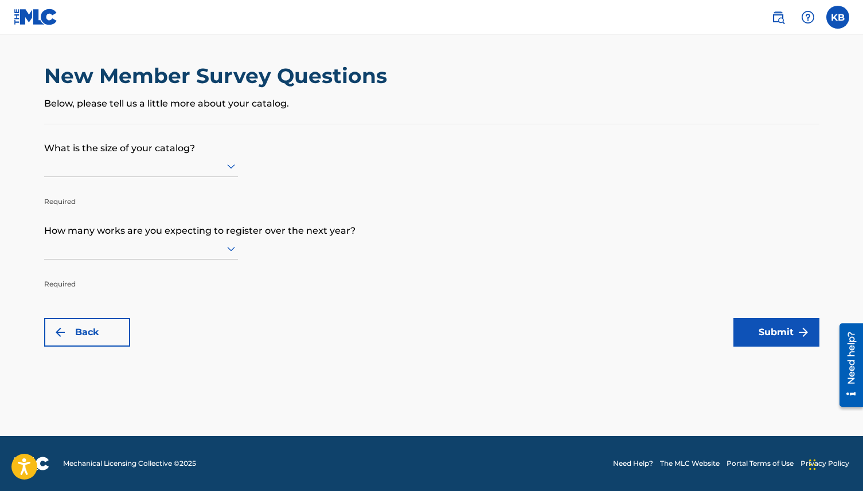
click at [168, 173] on div at bounding box center [141, 166] width 194 height 14
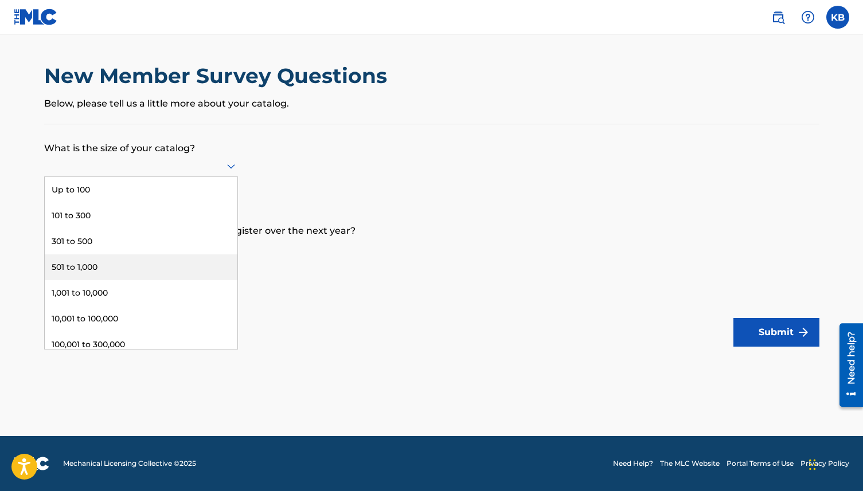
click at [143, 267] on div "501 to 1,000" at bounding box center [141, 267] width 193 height 26
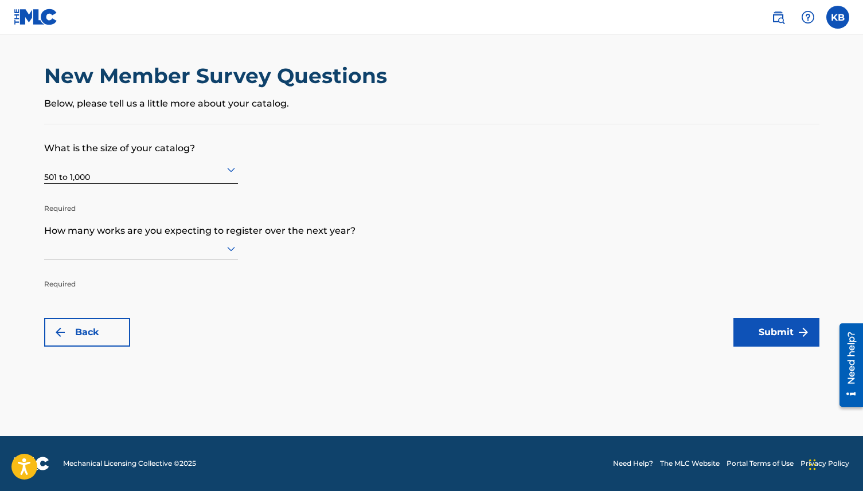
click at [121, 241] on div at bounding box center [141, 248] width 194 height 14
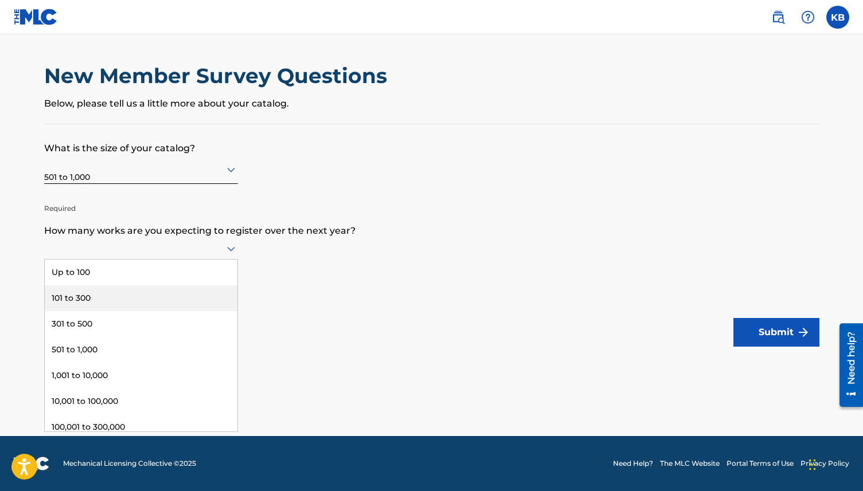
click at [111, 302] on div "101 to 300" at bounding box center [141, 298] width 193 height 26
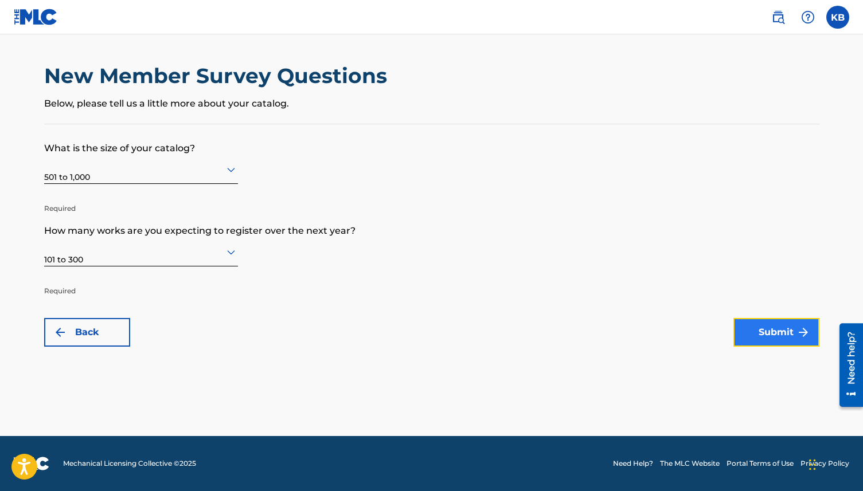
click at [772, 343] on button "Submit" at bounding box center [776, 332] width 86 height 29
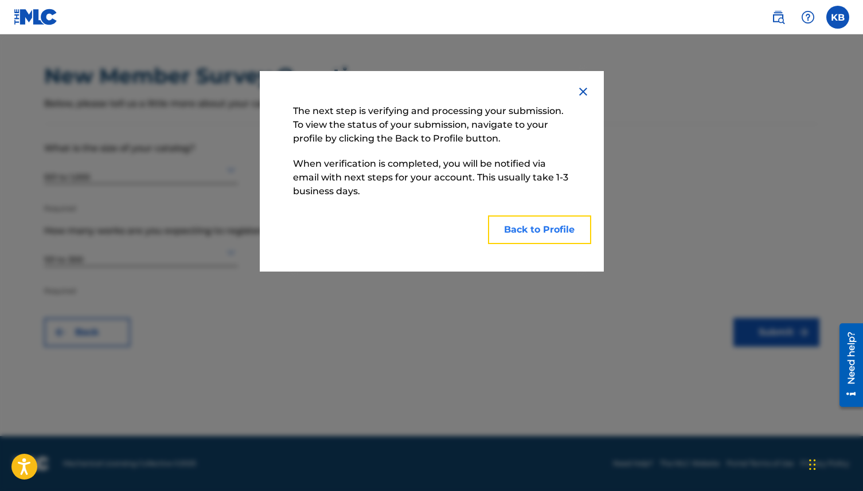
click at [547, 233] on button "Back to Profile" at bounding box center [539, 230] width 103 height 29
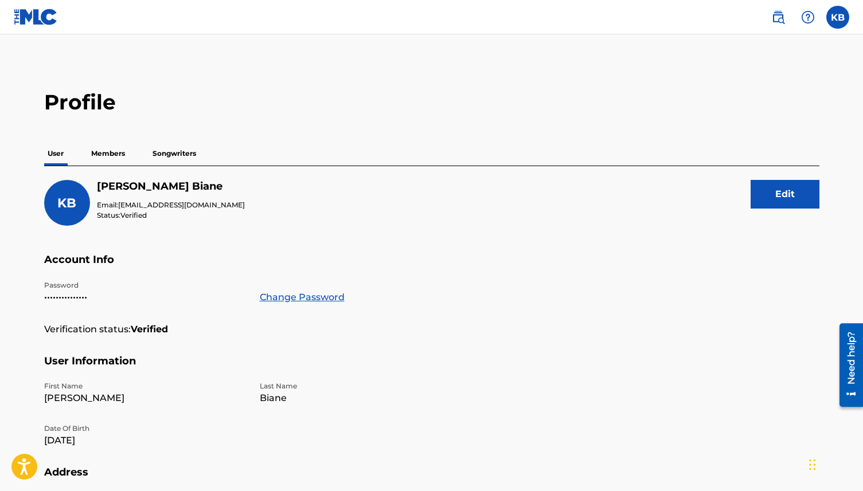
click at [117, 160] on p "Members" at bounding box center [108, 154] width 41 height 24
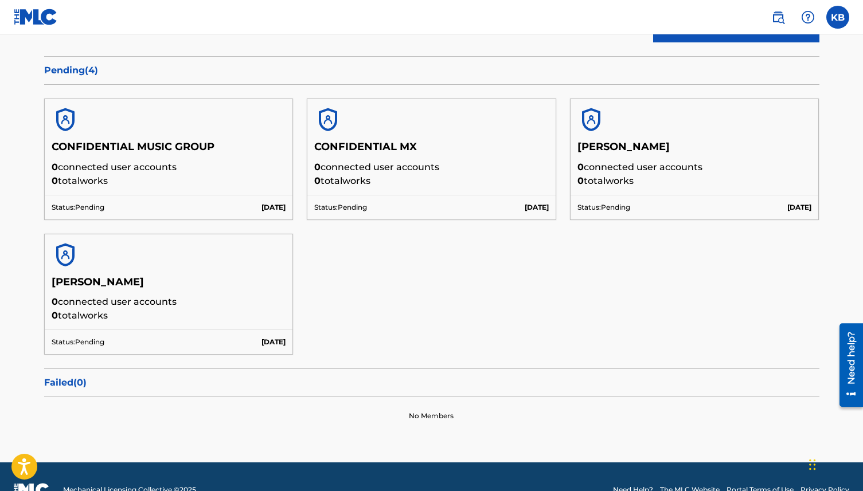
scroll to position [169, 0]
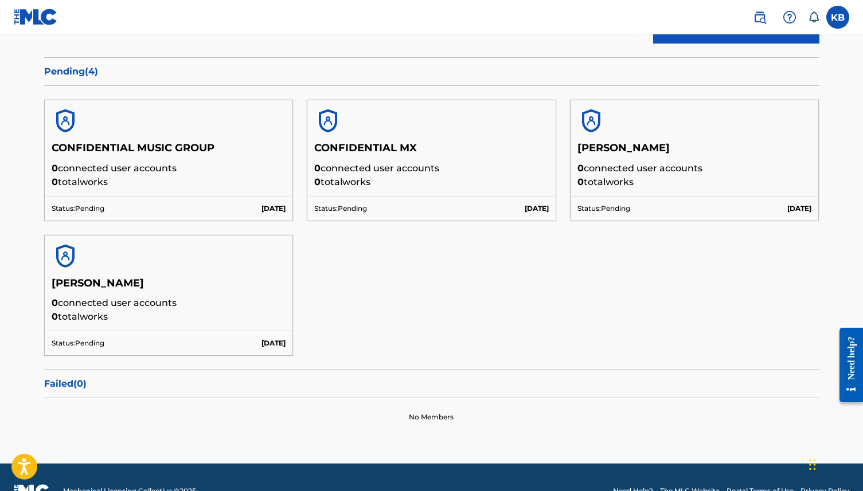
scroll to position [193, 0]
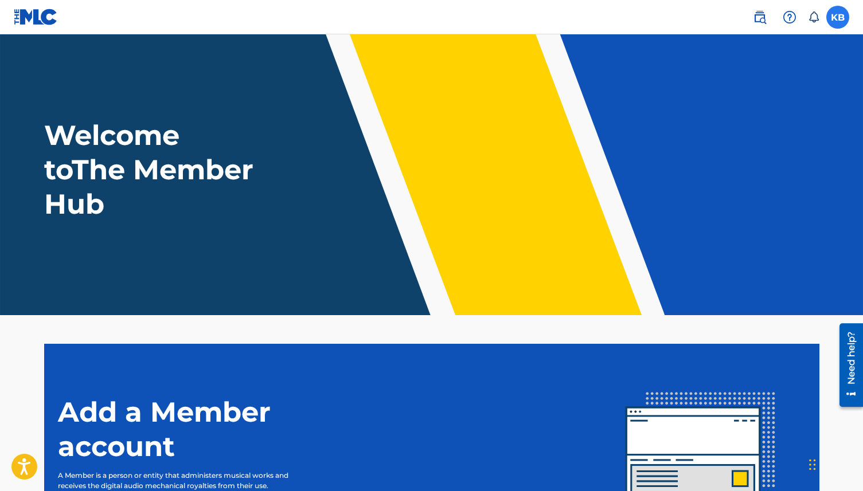
click at [831, 17] on label at bounding box center [837, 17] width 23 height 23
click at [837, 17] on input "KB [PERSON_NAME] [EMAIL_ADDRESS][DOMAIN_NAME] Notification Preferences Profile …" at bounding box center [837, 17] width 0 height 0
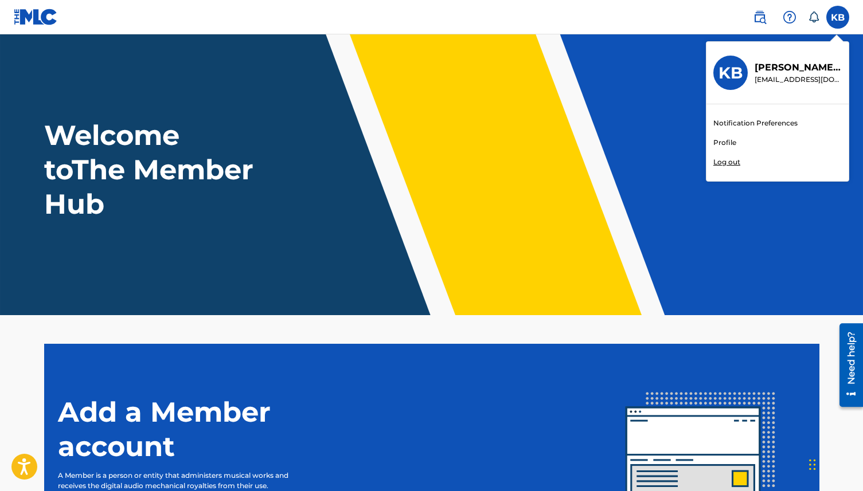
click at [723, 164] on p "Log out" at bounding box center [726, 162] width 27 height 10
click at [837, 17] on input "KB [PERSON_NAME] [EMAIL_ADDRESS][DOMAIN_NAME] Notification Preferences Profile …" at bounding box center [837, 17] width 0 height 0
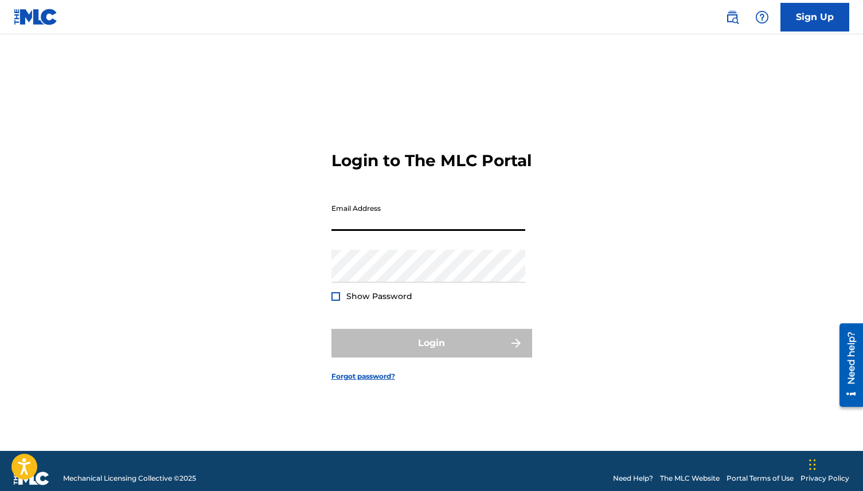
click at [369, 220] on input "Email Address" at bounding box center [428, 214] width 194 height 33
type input "[EMAIL_ADDRESS][DOMAIN_NAME]"
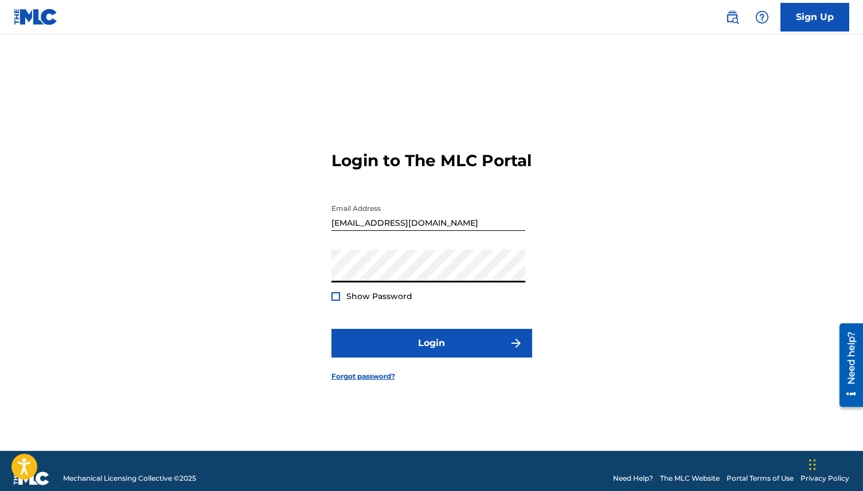
click at [336, 301] on div at bounding box center [335, 296] width 9 height 9
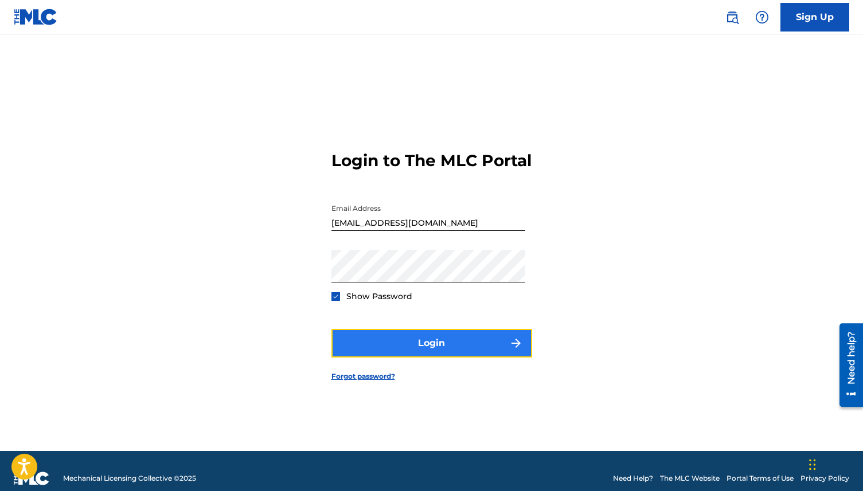
click at [366, 358] on button "Login" at bounding box center [431, 343] width 201 height 29
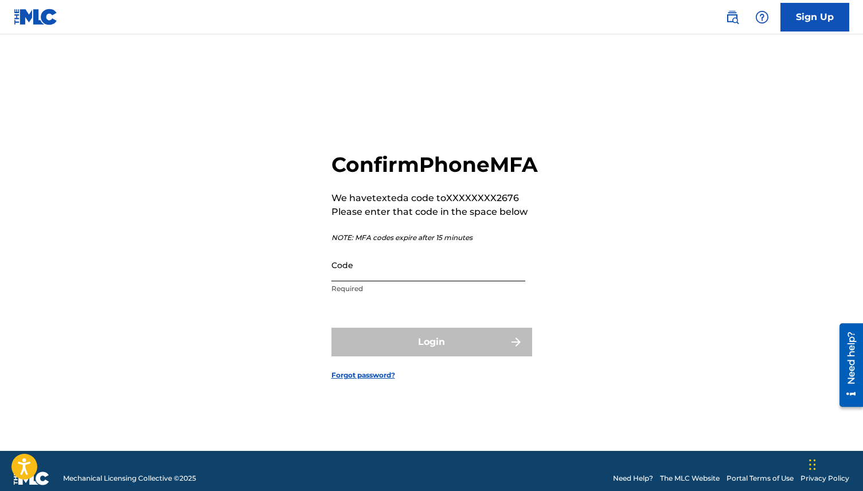
click at [370, 275] on input "Code" at bounding box center [428, 265] width 194 height 33
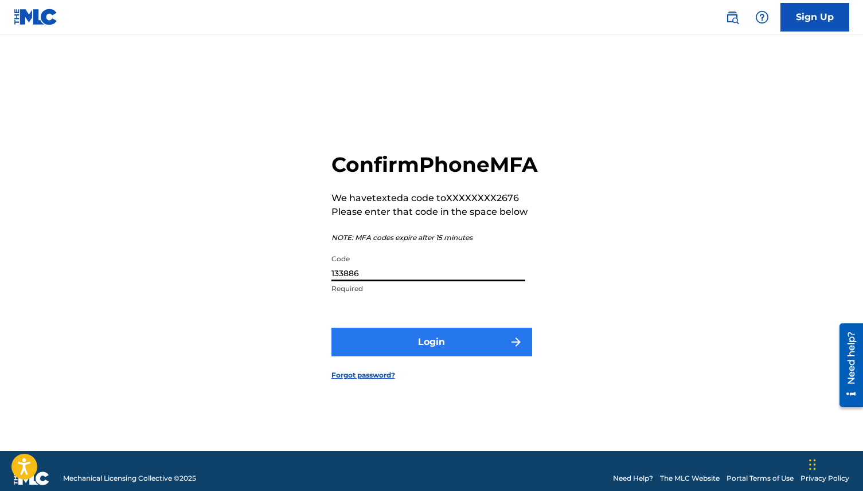
type input "133886"
click at [381, 352] on button "Login" at bounding box center [431, 342] width 201 height 29
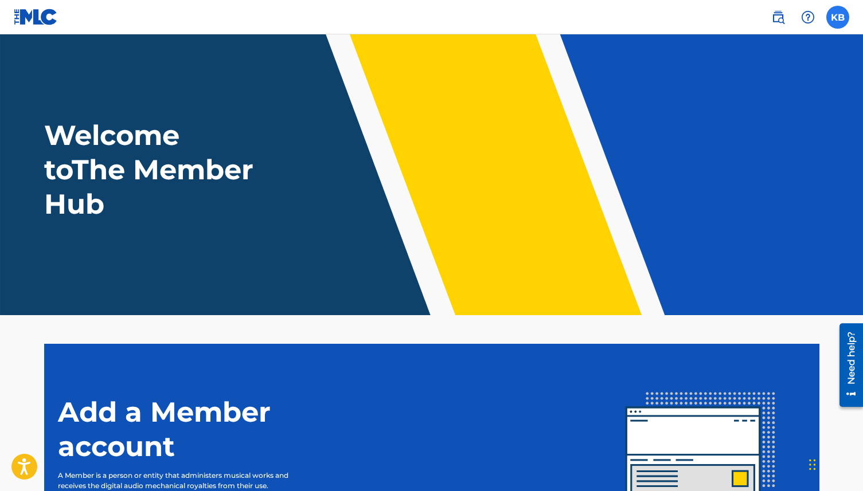
click at [833, 18] on label at bounding box center [837, 17] width 23 height 23
click at [837, 17] on input "KB [PERSON_NAME] [EMAIL_ADDRESS][DOMAIN_NAME] Notification Preferences Profile …" at bounding box center [837, 17] width 0 height 0
click at [832, 17] on div "KB KB [PERSON_NAME] [EMAIL_ADDRESS][DOMAIN_NAME] Notification Preferences Profi…" at bounding box center [837, 17] width 23 height 23
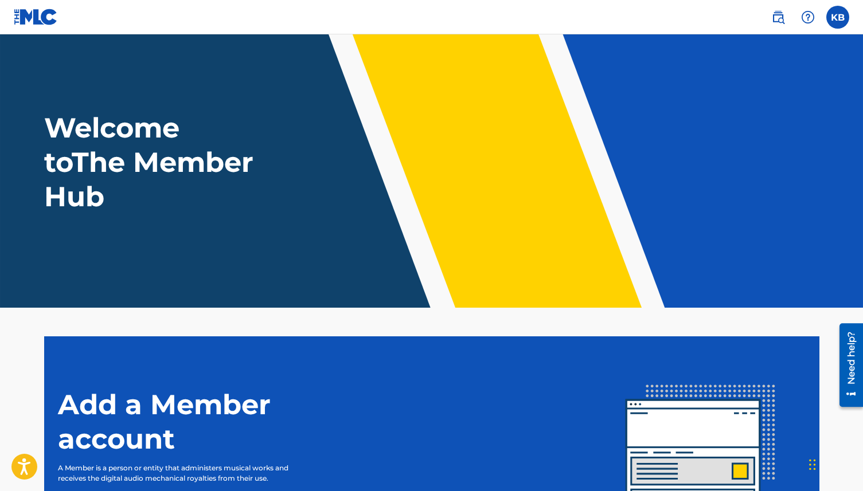
scroll to position [10, 0]
